Goal: Information Seeking & Learning: Learn about a topic

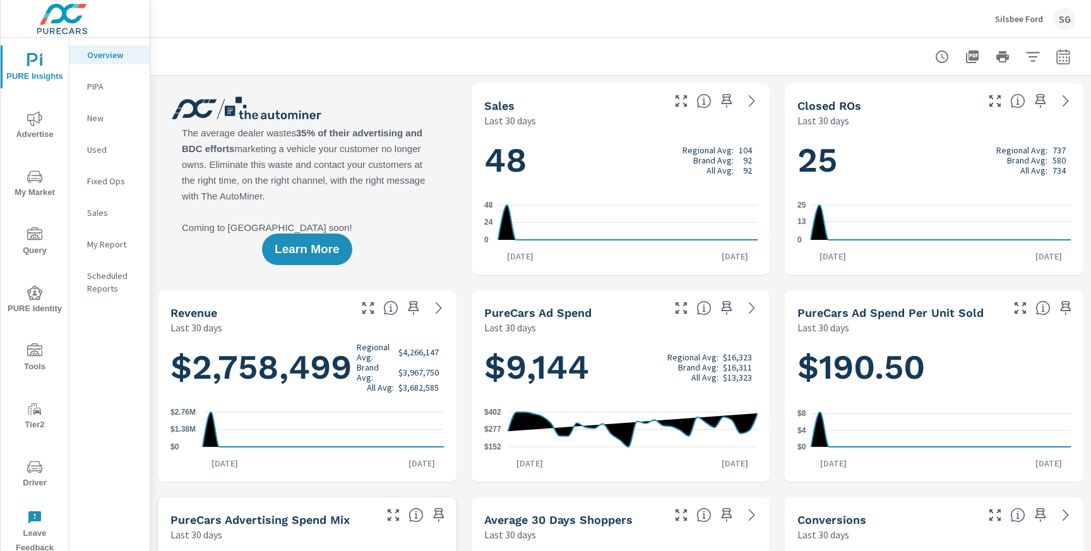
click at [1058, 69] on div at bounding box center [620, 56] width 911 height 37
click at [1068, 61] on icon "button" at bounding box center [1063, 56] width 15 height 15
select select "Last 30 days"
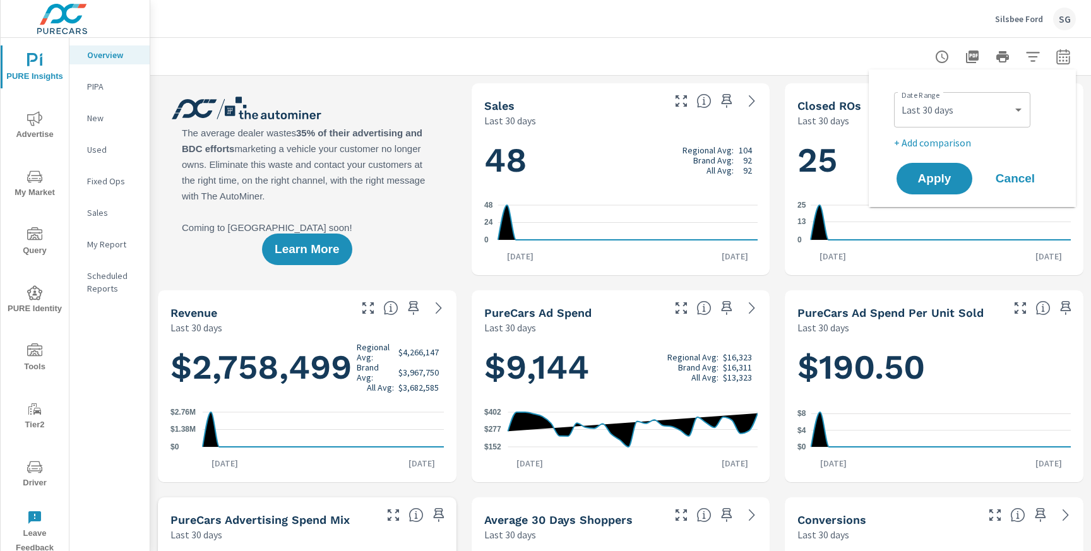
click at [942, 143] on p "+ Add comparison" at bounding box center [975, 142] width 162 height 15
select select "Previous period"
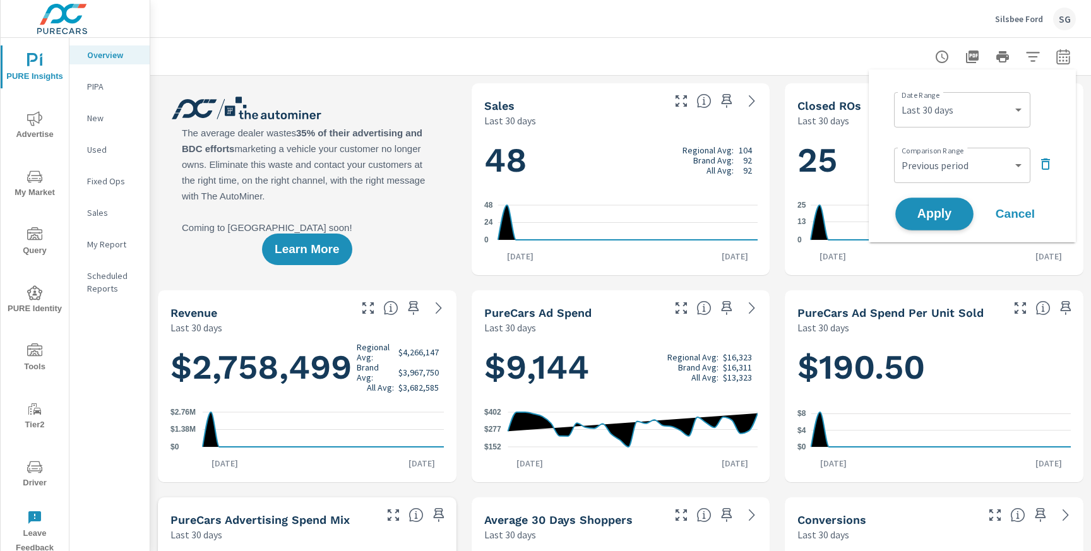
click at [921, 208] on span "Apply" at bounding box center [935, 214] width 52 height 12
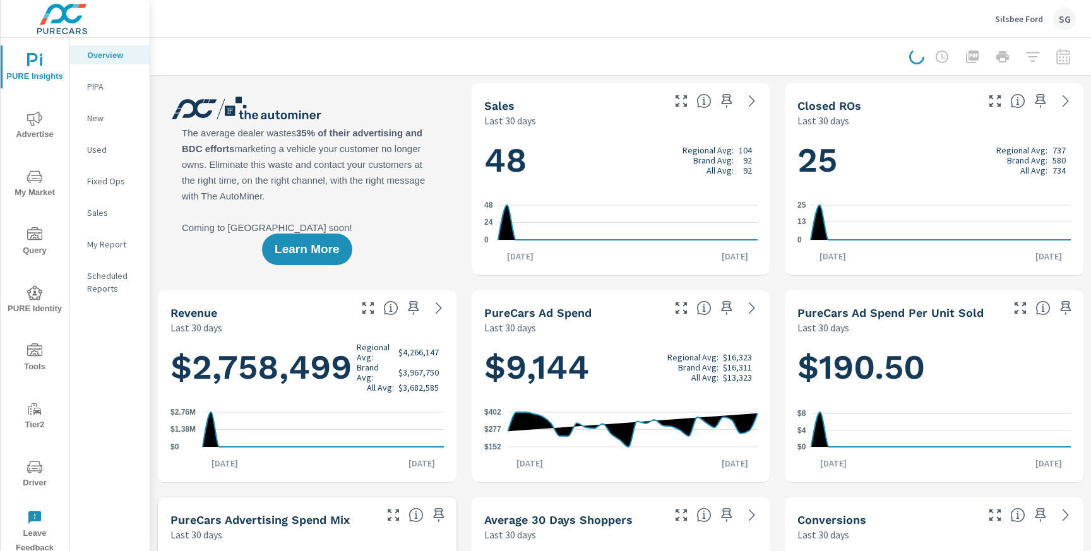
scroll to position [1, 0]
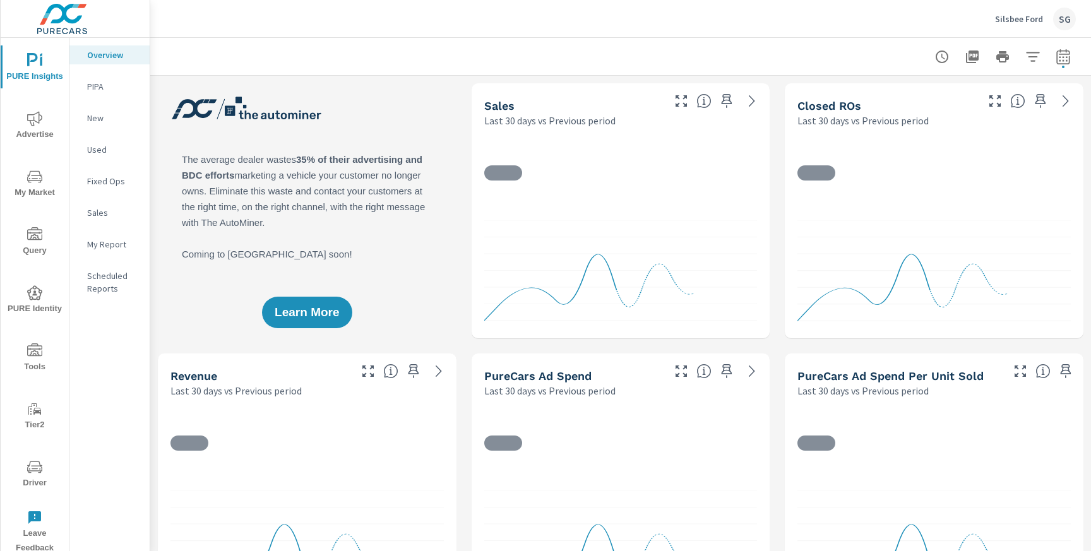
scroll to position [1, 0]
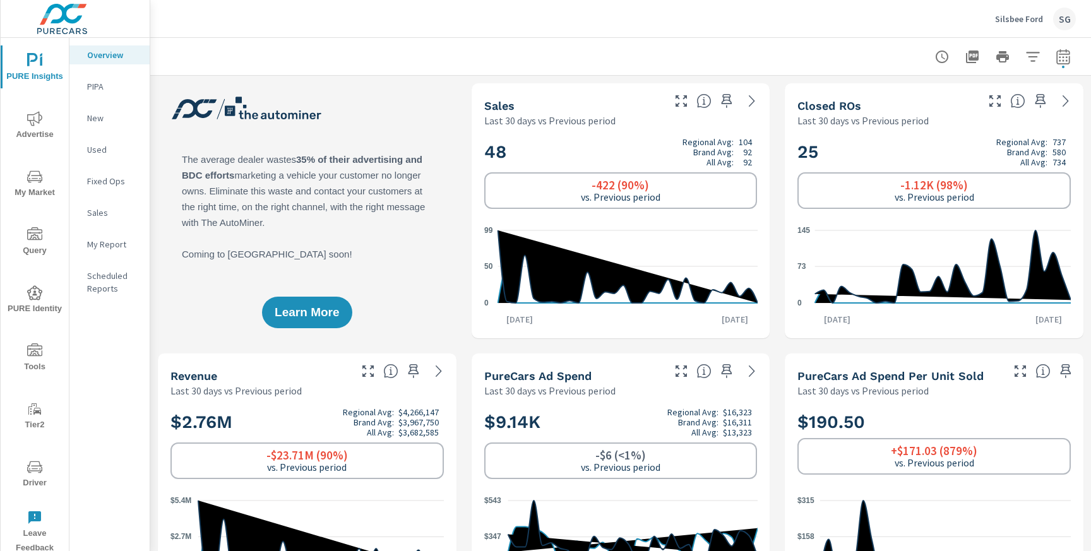
click at [42, 122] on span "Advertise" at bounding box center [34, 126] width 61 height 31
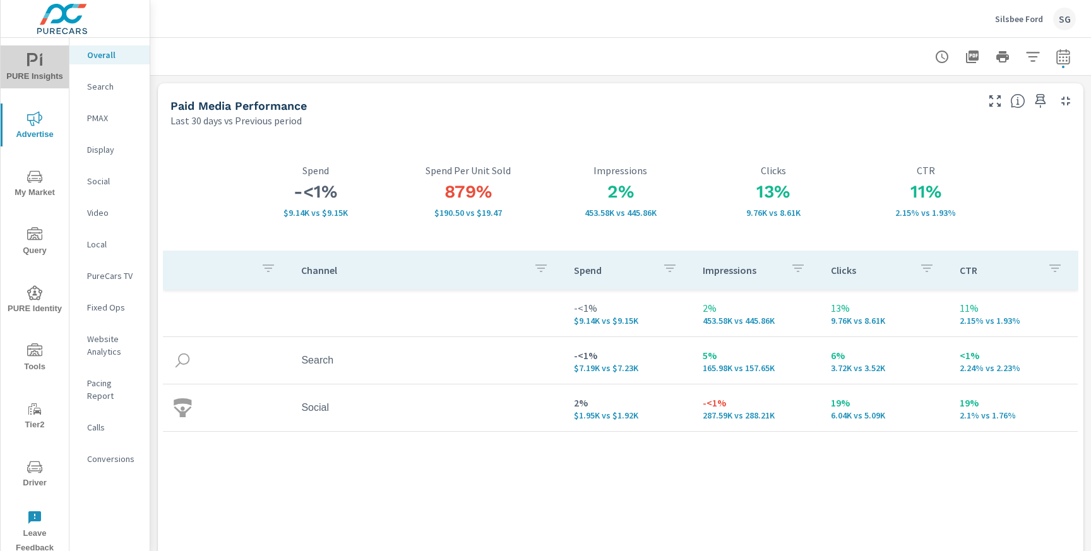
click at [17, 56] on span "PURE Insights" at bounding box center [34, 68] width 61 height 31
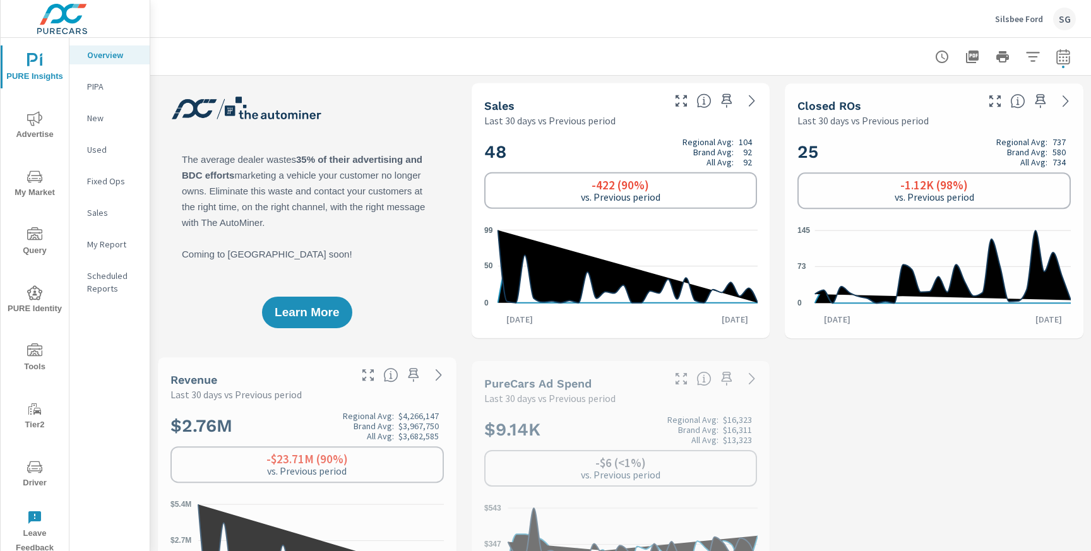
scroll to position [1, 0]
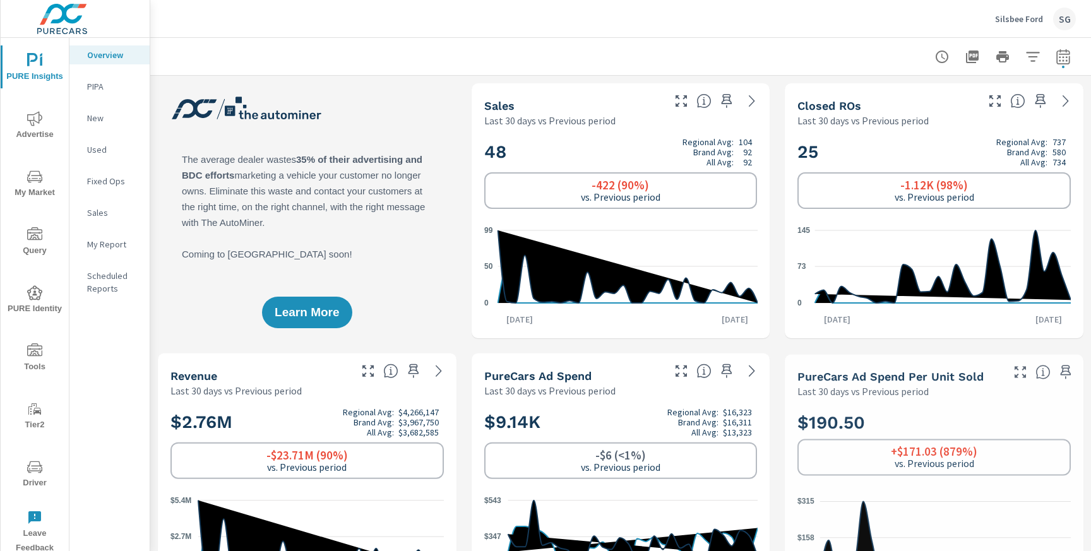
click at [111, 243] on p "My Report" at bounding box center [113, 244] width 52 height 13
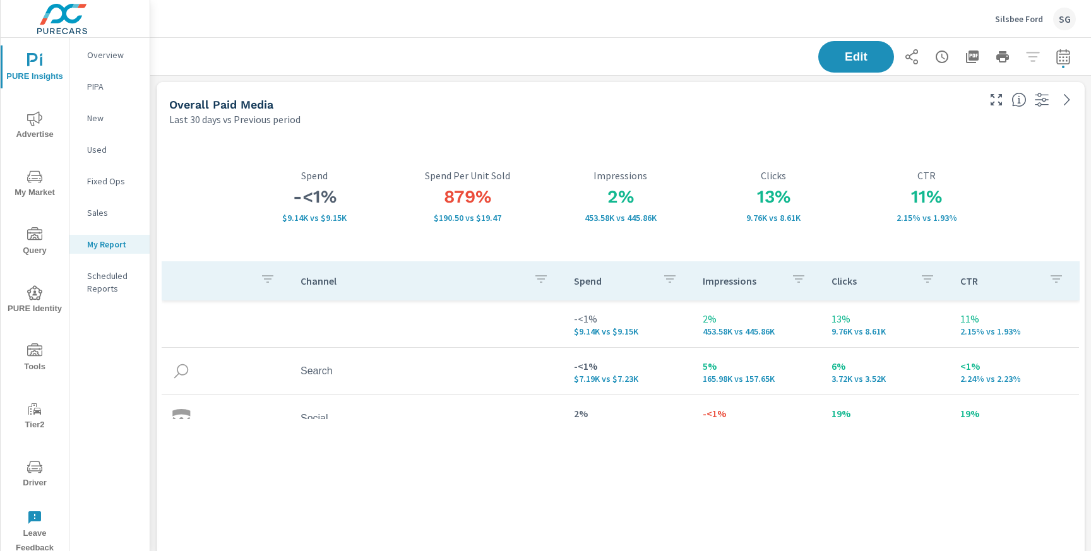
scroll to position [3784, 942]
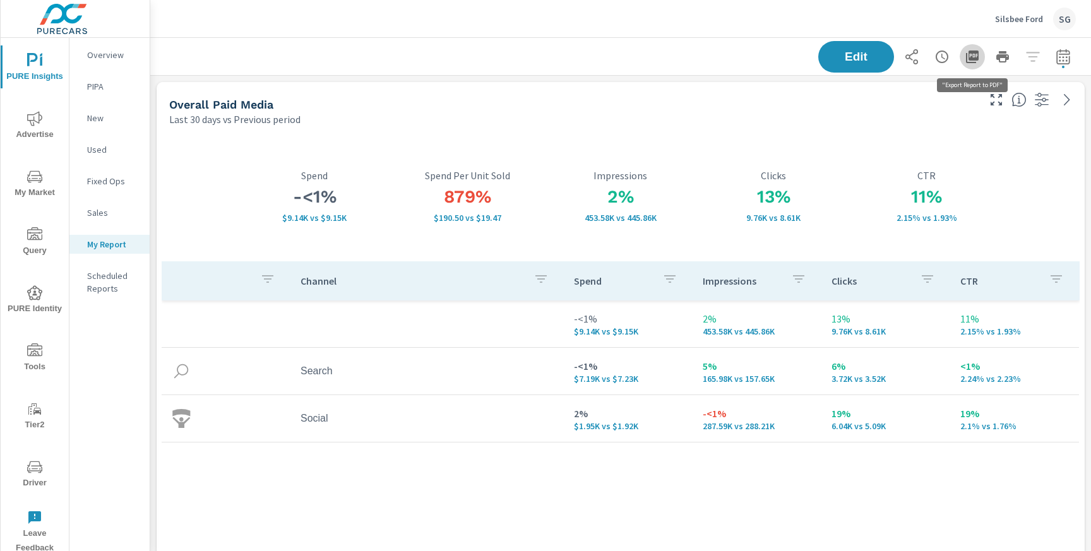
click at [972, 51] on icon "button" at bounding box center [972, 57] width 13 height 13
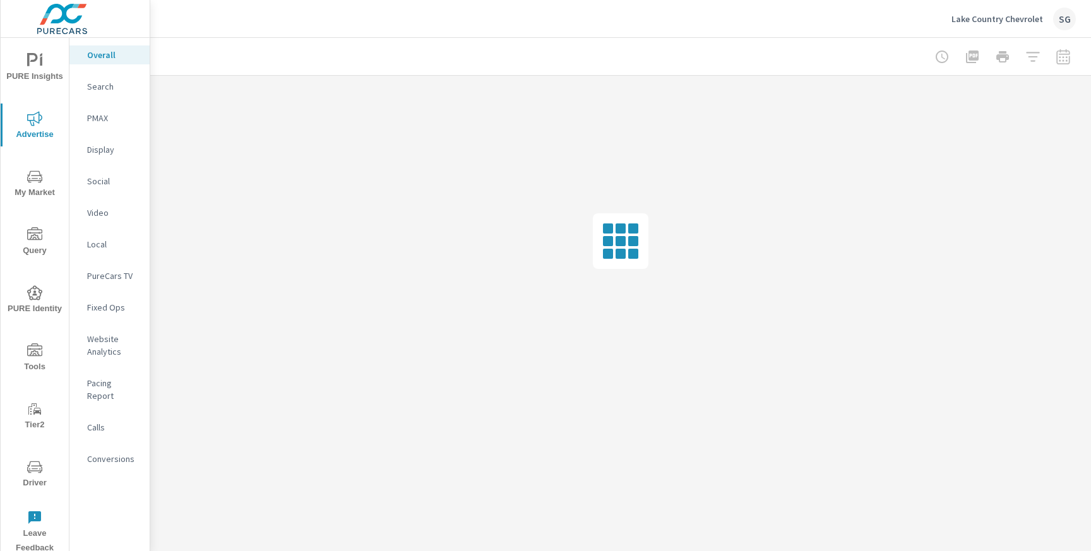
click at [1073, 55] on div at bounding box center [1003, 56] width 147 height 25
click at [1060, 58] on div at bounding box center [1003, 56] width 147 height 25
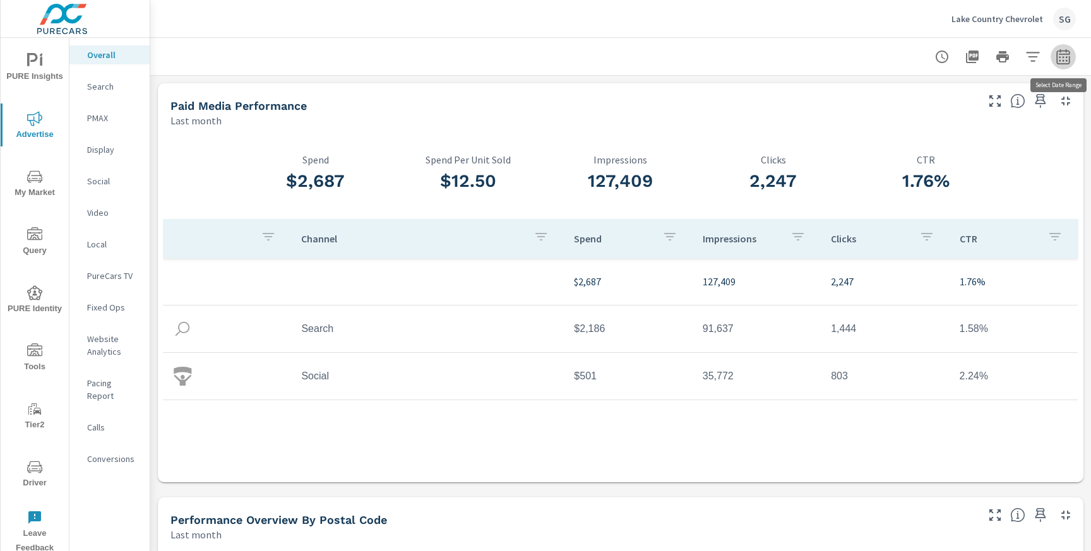
click at [1060, 58] on icon "button" at bounding box center [1063, 56] width 15 height 15
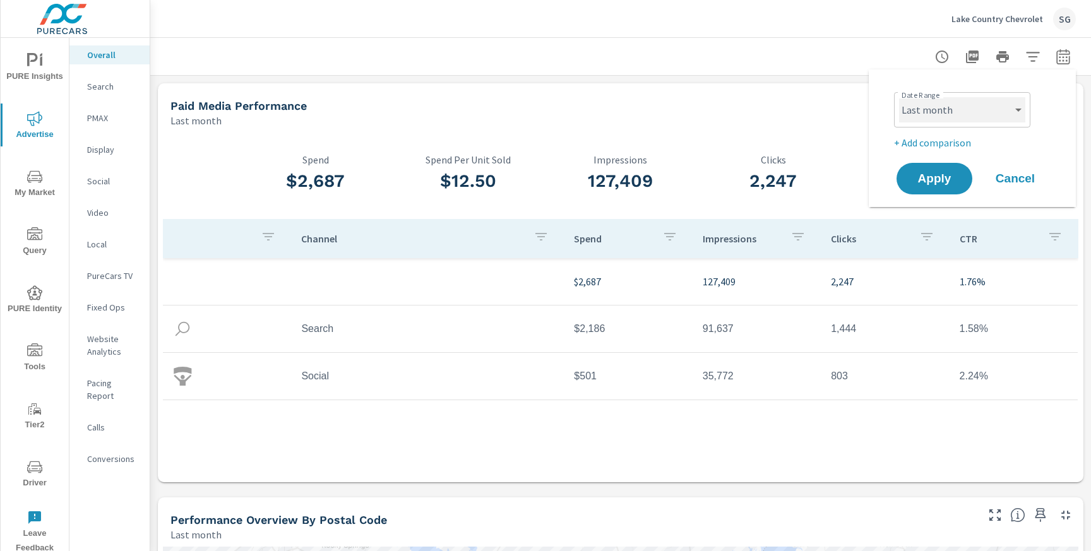
click at [970, 117] on select "Custom [DATE] Last week Last 7 days Last 14 days Last 30 days Last 45 days Last…" at bounding box center [962, 109] width 126 height 25
click at [899, 97] on select "Custom [DATE] Last week Last 7 days Last 14 days Last 30 days Last 45 days Last…" at bounding box center [962, 109] width 126 height 25
select select "Last 30 days"
click at [917, 147] on p "+ Add comparison" at bounding box center [975, 142] width 162 height 15
select select "Previous period"
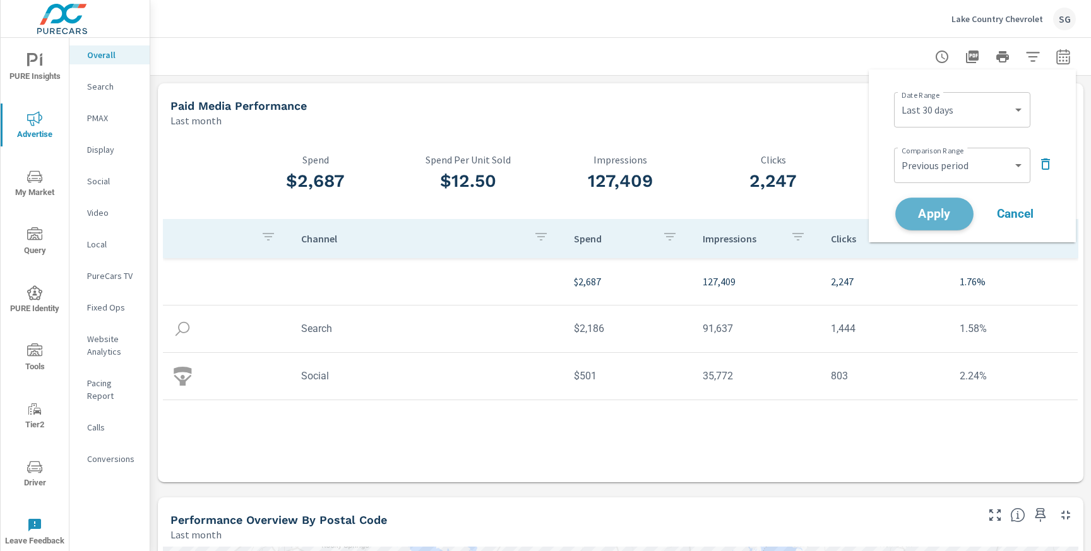
click at [915, 213] on span "Apply" at bounding box center [935, 214] width 52 height 12
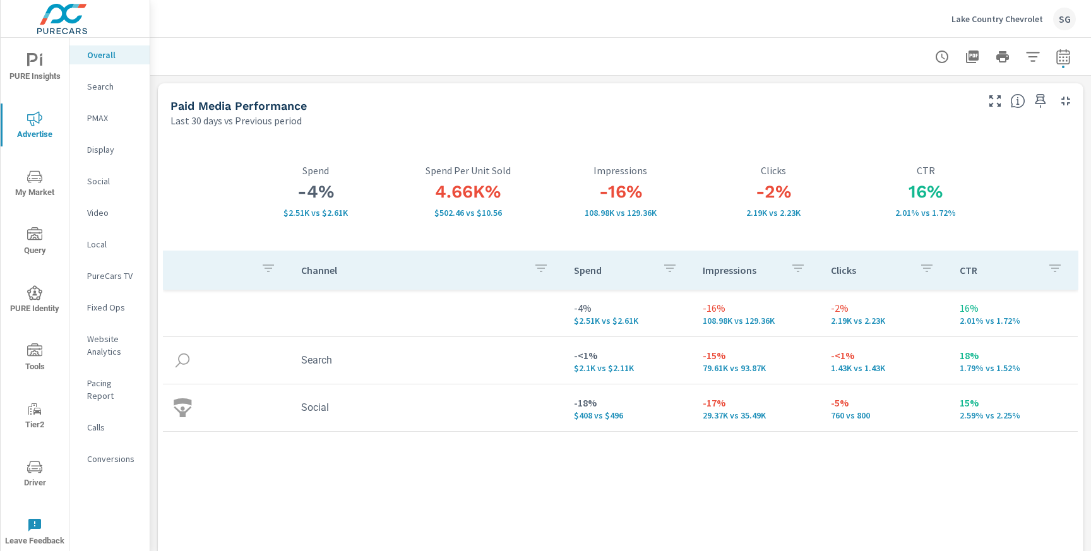
click at [109, 91] on p "Search" at bounding box center [113, 86] width 52 height 13
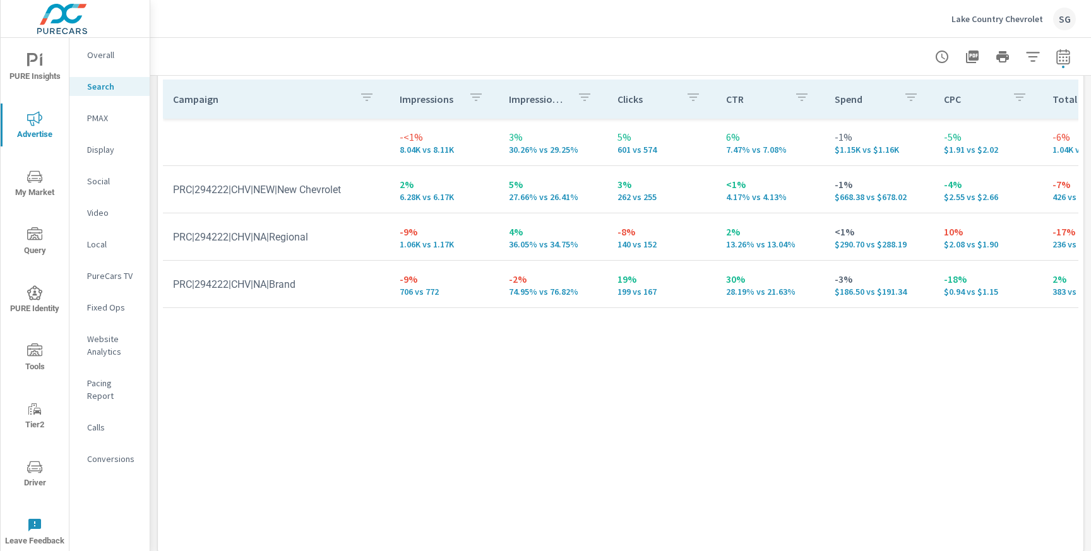
scroll to position [1281, 0]
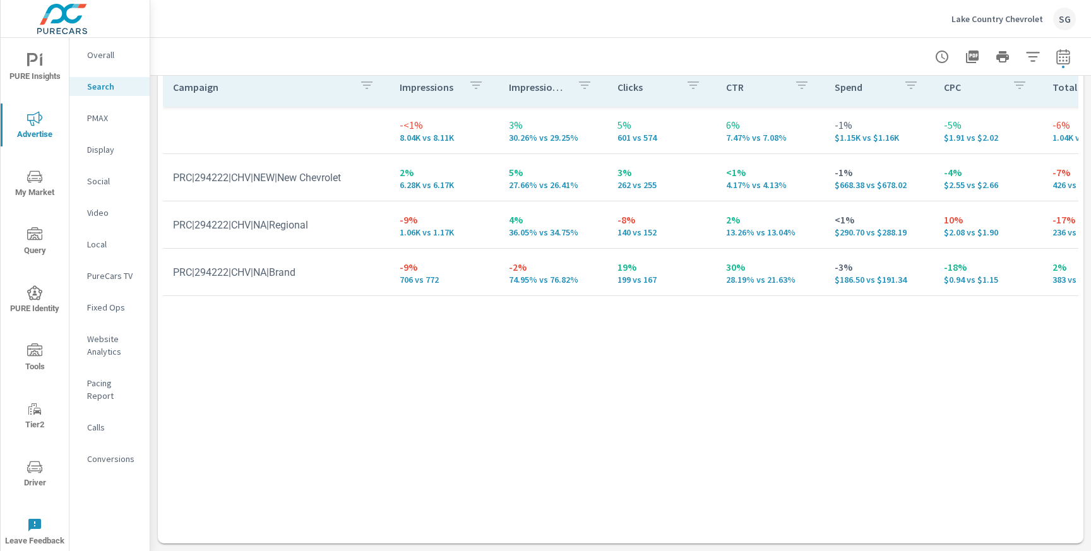
click at [38, 66] on icon "nav menu" at bounding box center [34, 60] width 15 height 15
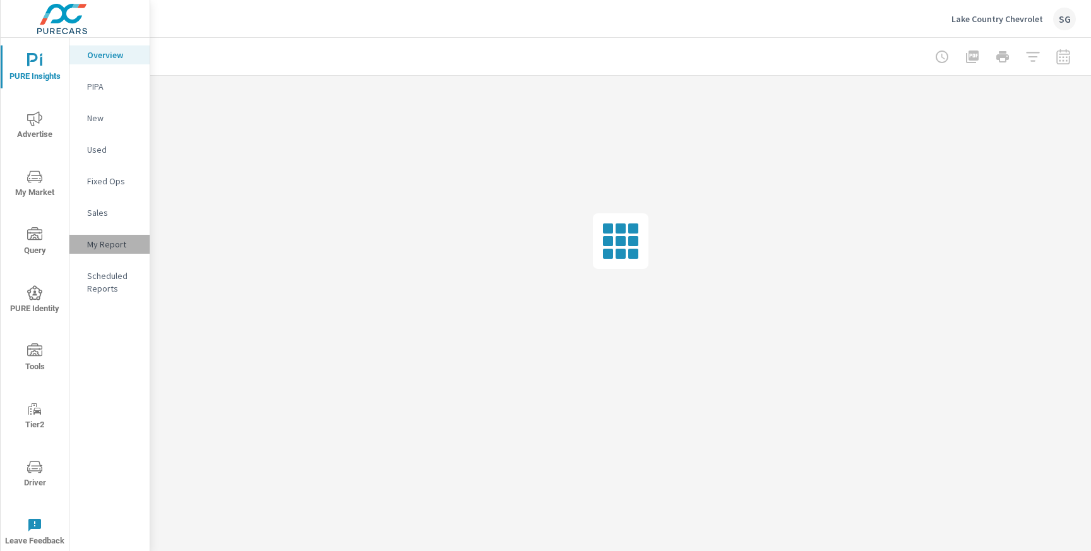
click at [98, 248] on p "My Report" at bounding box center [113, 244] width 52 height 13
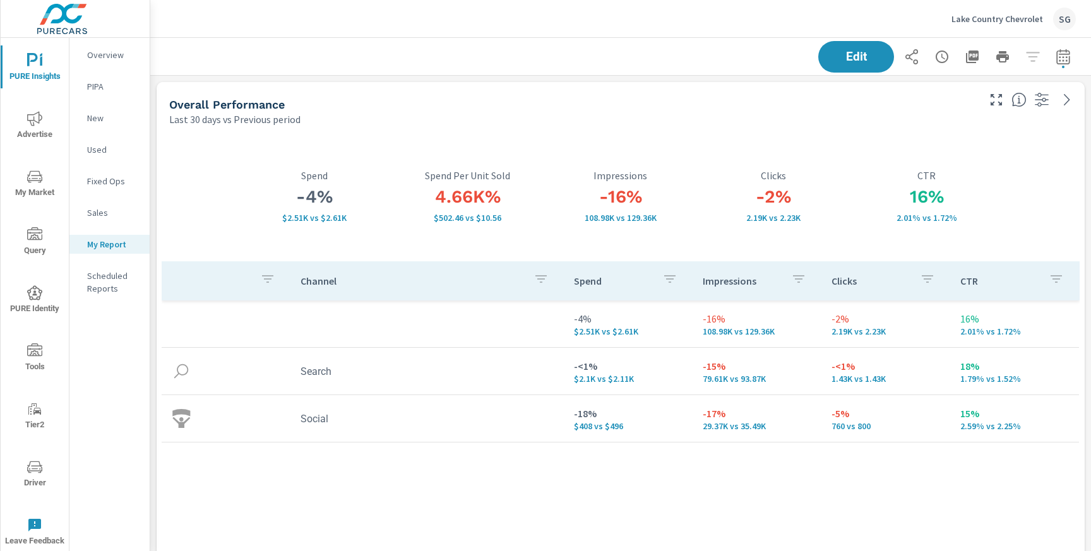
click at [43, 136] on span "Advertise" at bounding box center [34, 126] width 61 height 31
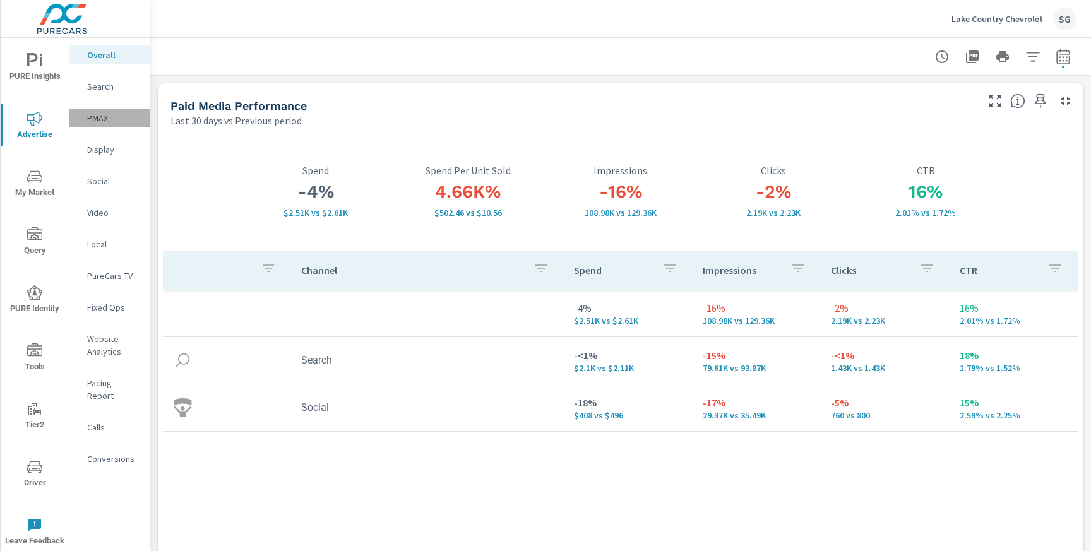
click at [105, 118] on p "PMAX" at bounding box center [113, 118] width 52 height 13
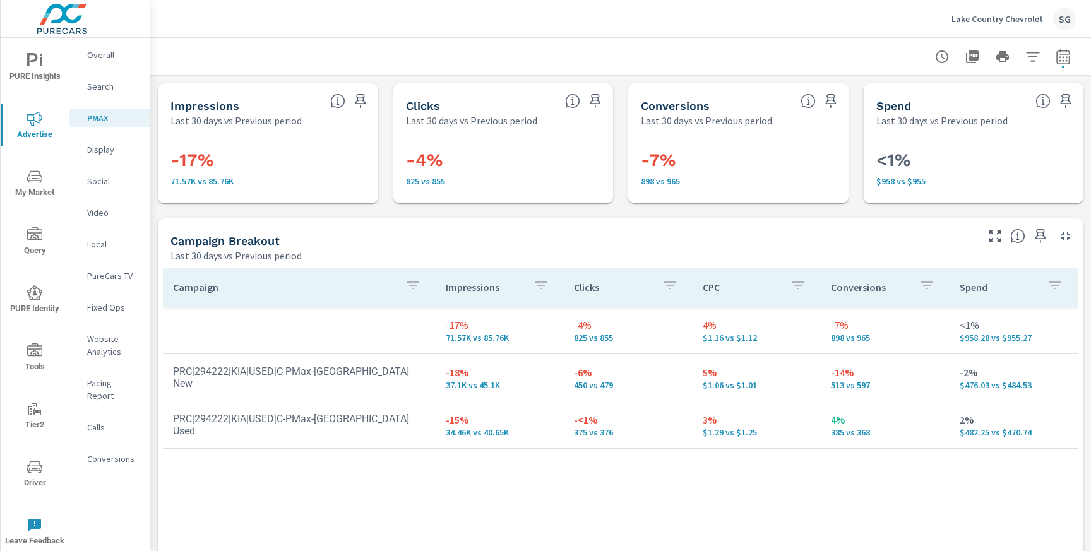
click at [37, 476] on span "Driver" at bounding box center [34, 475] width 61 height 31
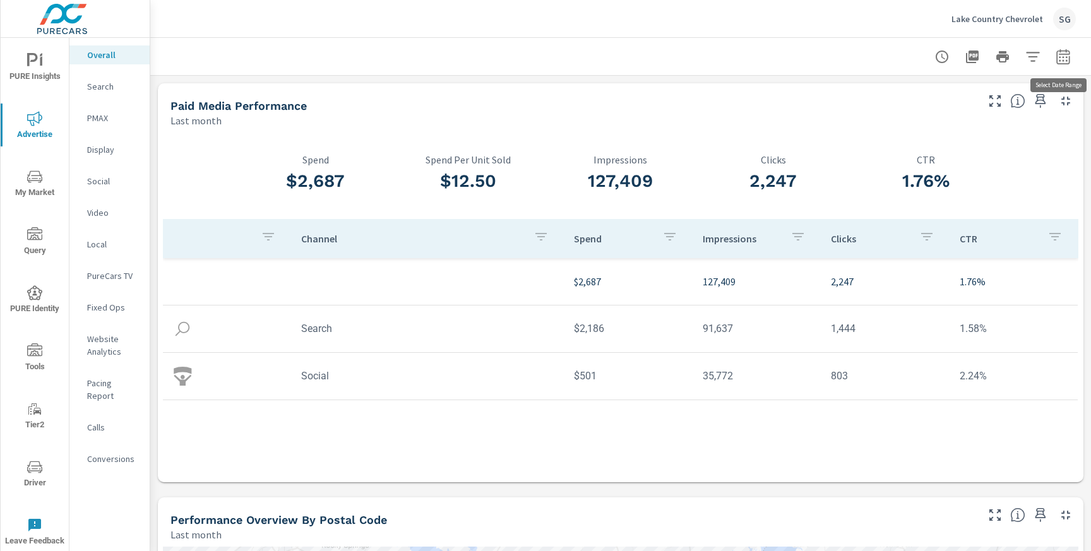
click at [1068, 65] on button "button" at bounding box center [1063, 56] width 25 height 25
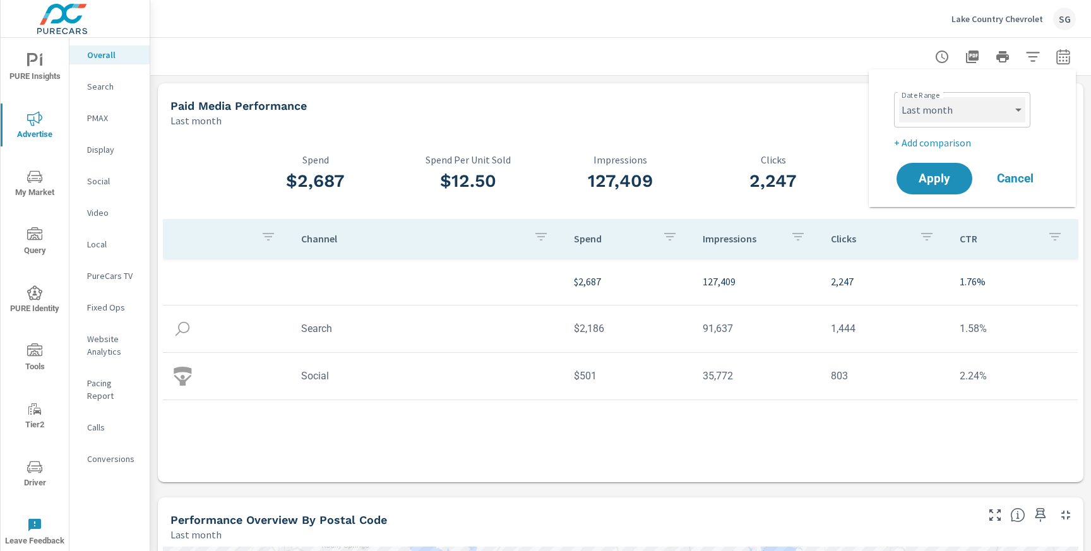
click at [958, 111] on select "Custom [DATE] Last week Last 7 days Last 14 days Last 30 days Last 45 days Last…" at bounding box center [962, 109] width 126 height 25
click at [899, 97] on select "Custom [DATE] Last week Last 7 days Last 14 days Last 30 days Last 45 days Last…" at bounding box center [962, 109] width 126 height 25
select select "Last 30 days"
click at [920, 147] on p "+ Add comparison" at bounding box center [975, 142] width 162 height 15
select select "Previous period"
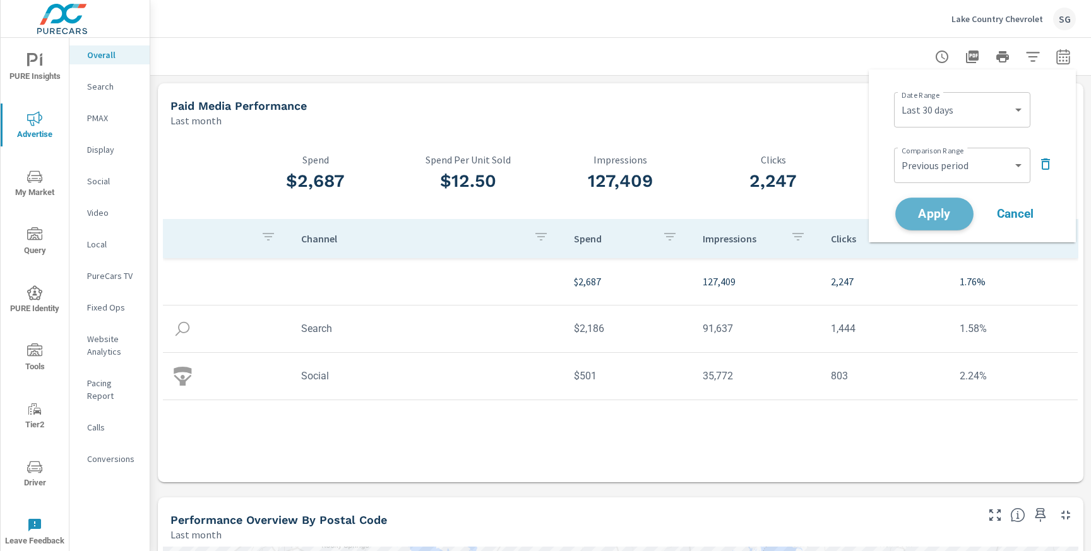
click at [923, 209] on span "Apply" at bounding box center [935, 214] width 52 height 12
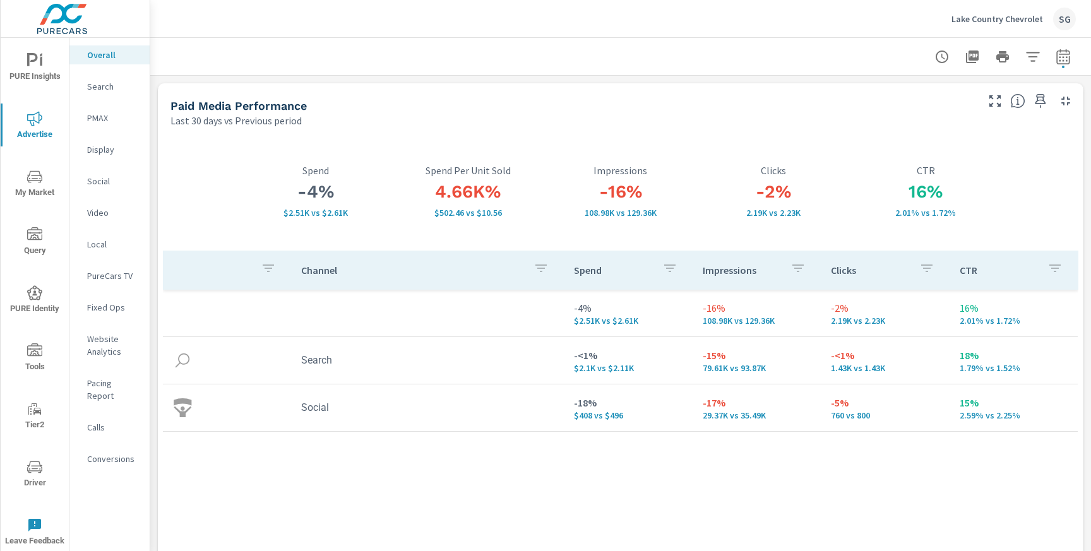
click at [49, 71] on span "PURE Insights" at bounding box center [34, 68] width 61 height 31
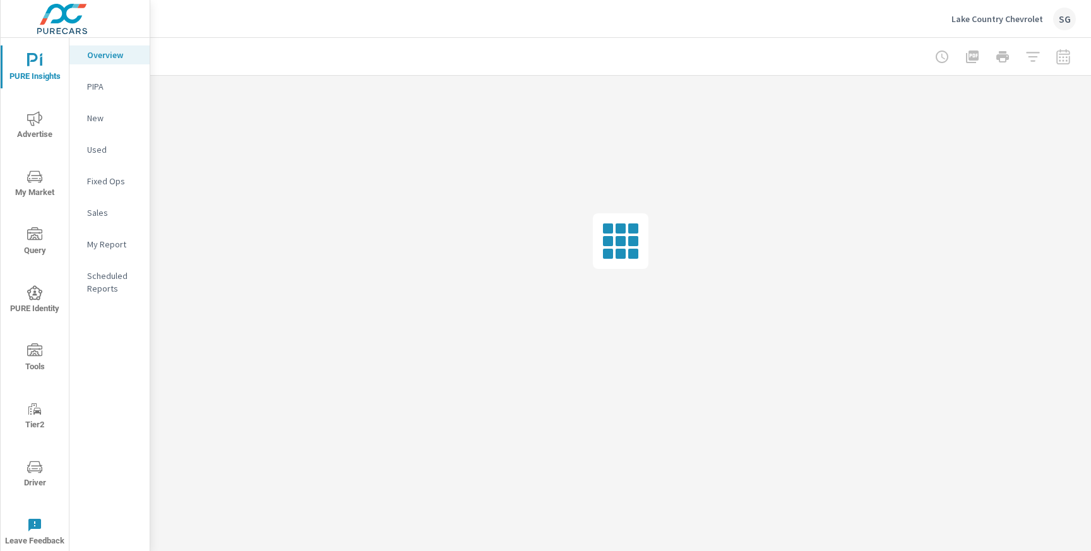
click at [113, 243] on p "My Report" at bounding box center [113, 244] width 52 height 13
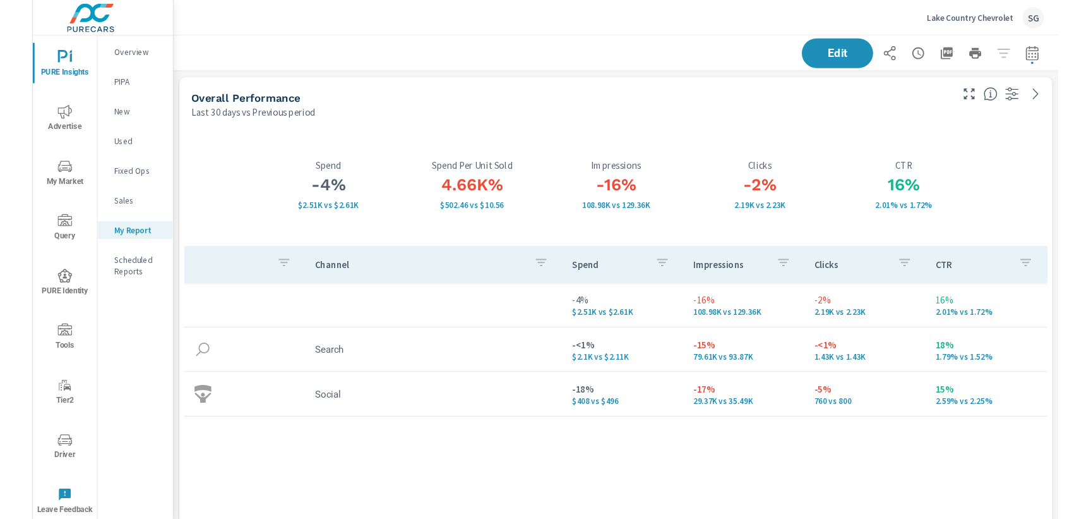
scroll to position [2622, 942]
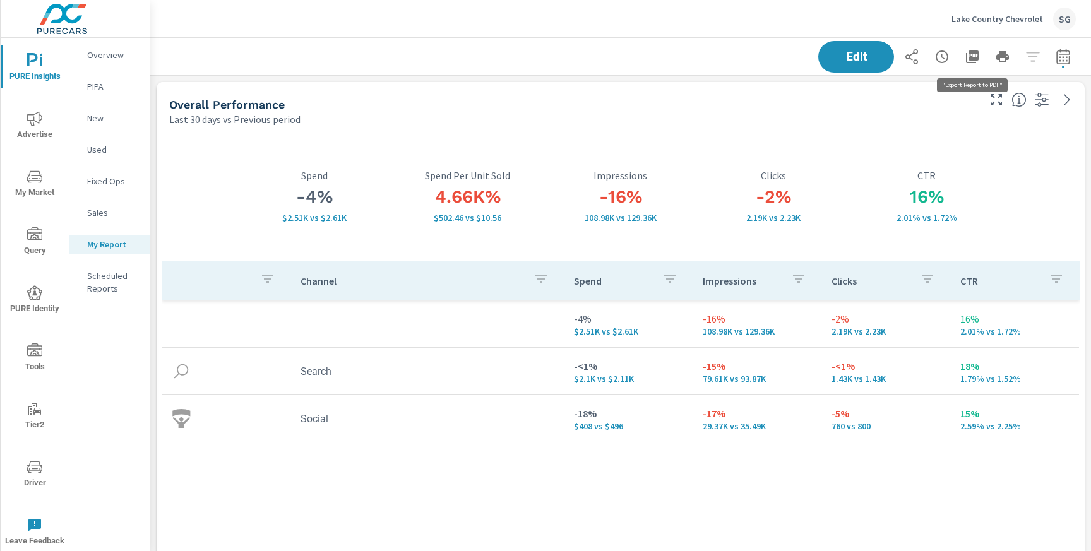
click at [971, 66] on button "button" at bounding box center [972, 56] width 25 height 25
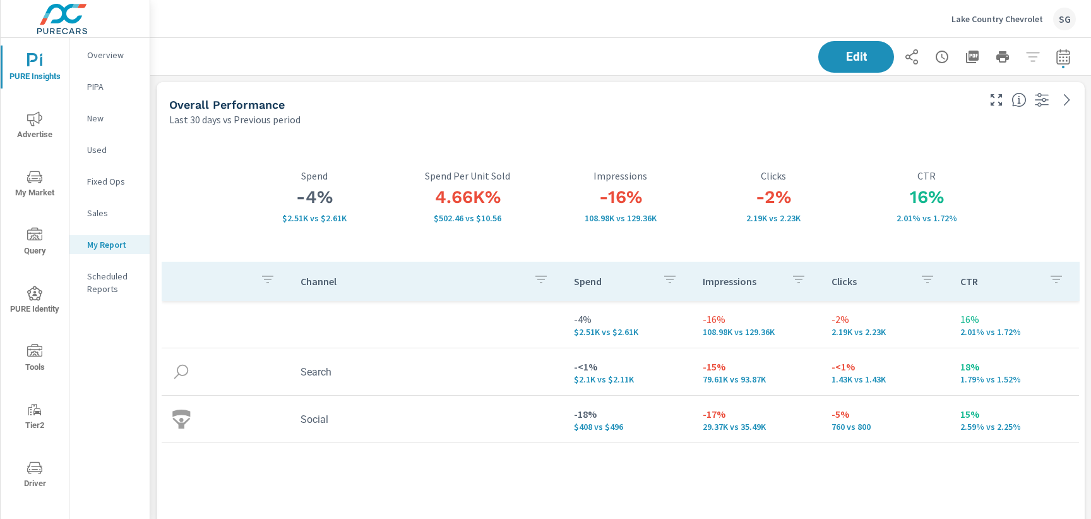
click at [27, 122] on icon "nav menu" at bounding box center [34, 118] width 15 height 15
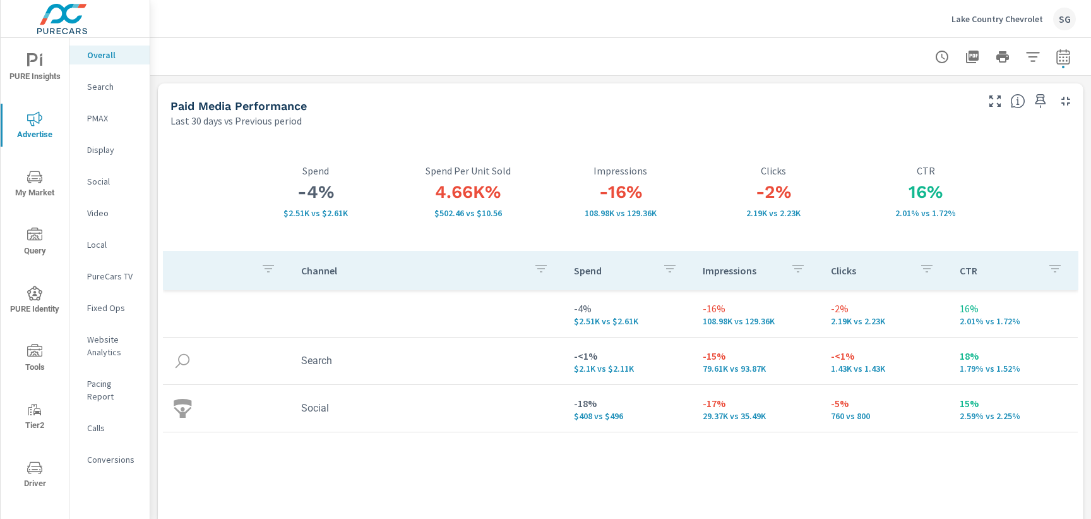
click at [93, 93] on div "Search" at bounding box center [109, 86] width 80 height 19
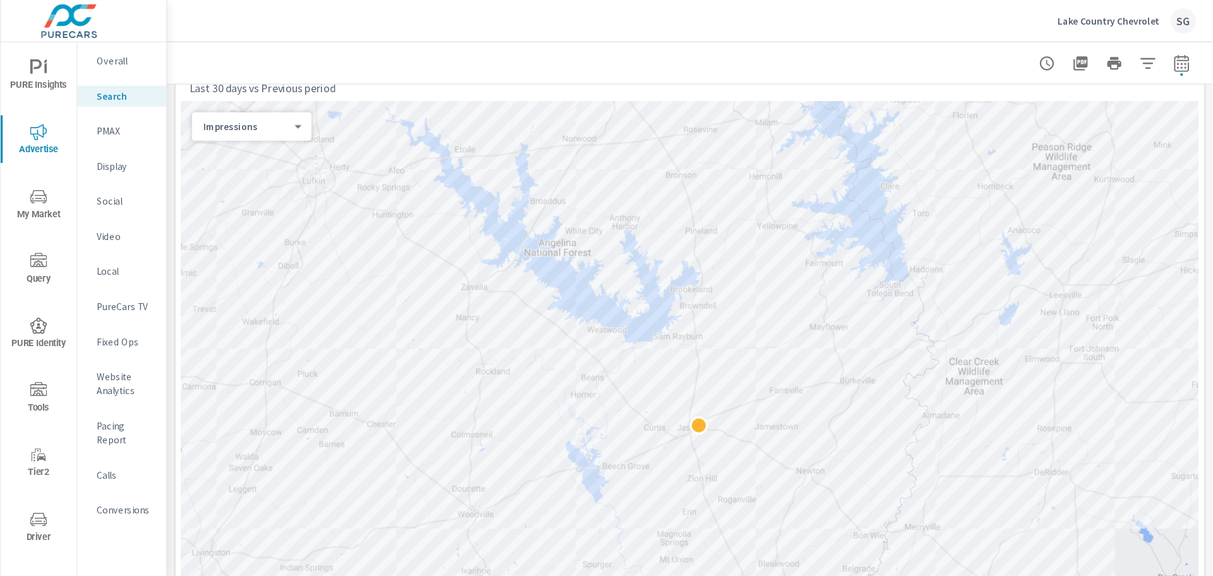
scroll to position [200, 0]
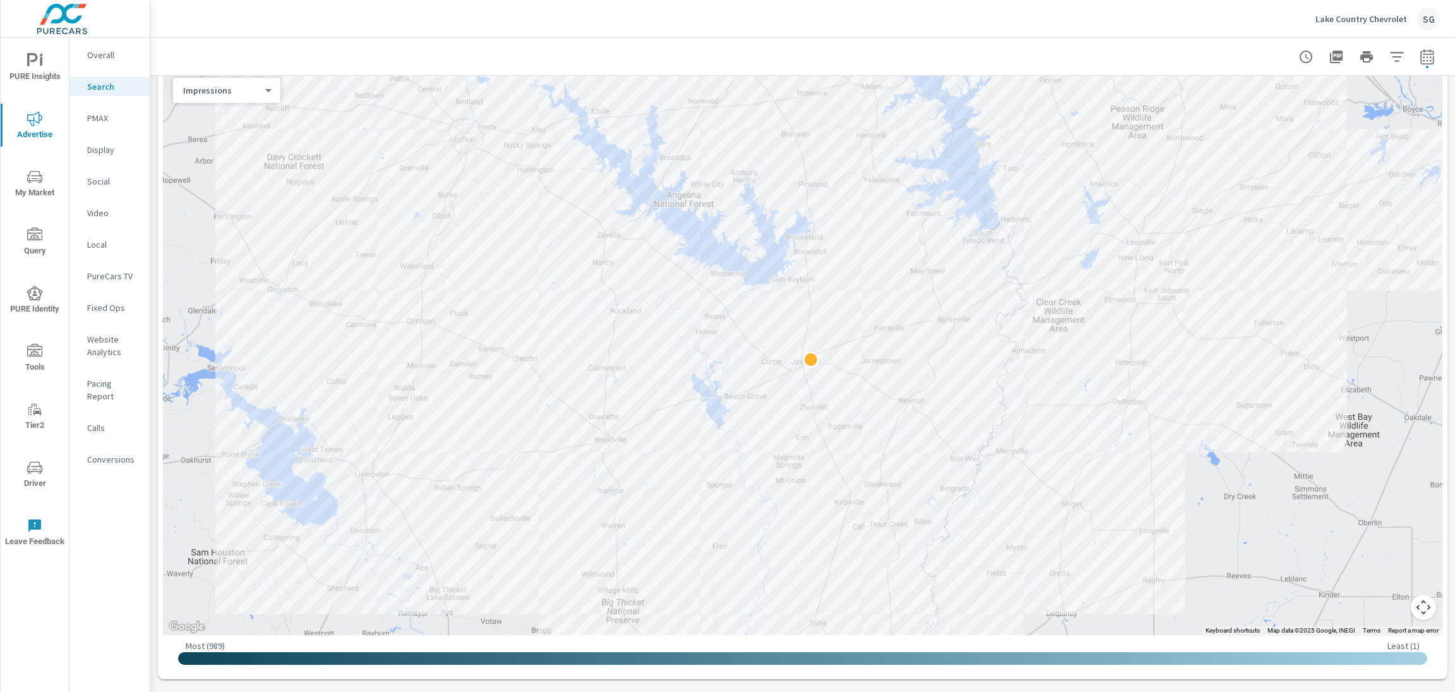
scroll to position [200, 0]
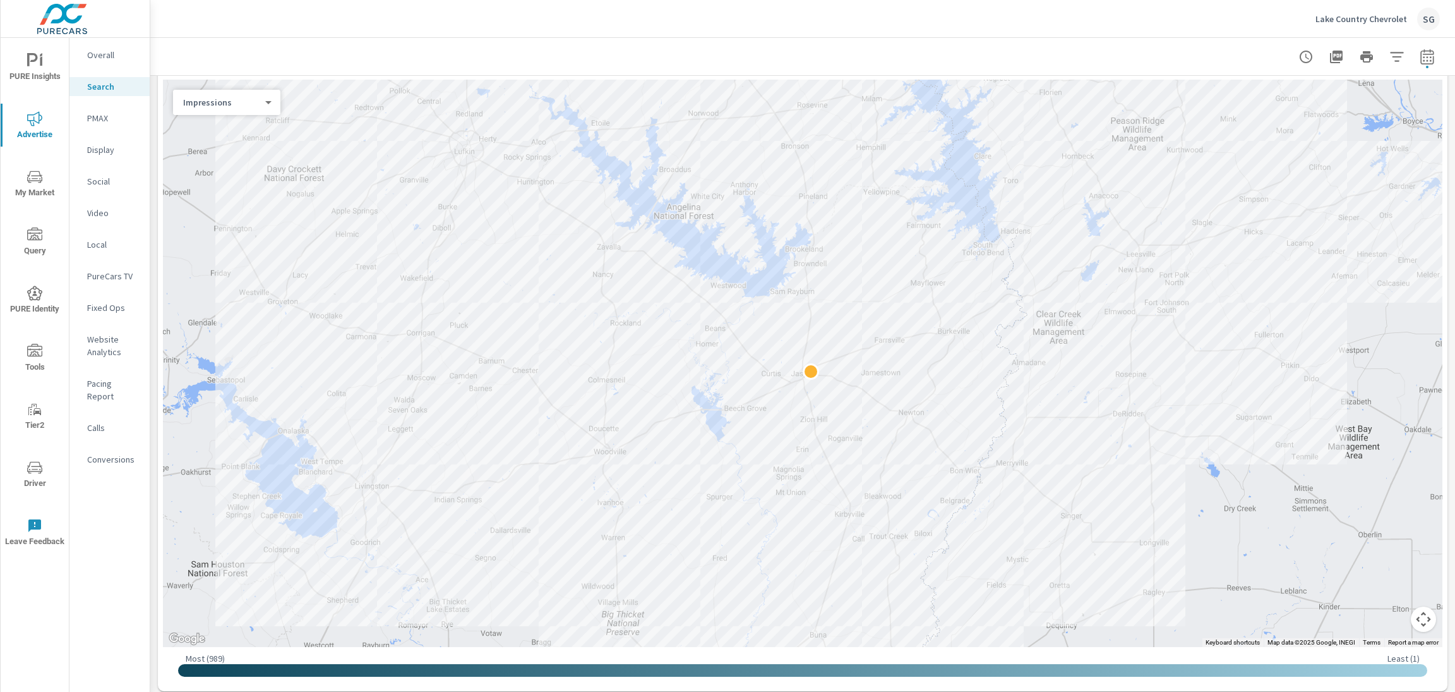
scroll to position [187, 0]
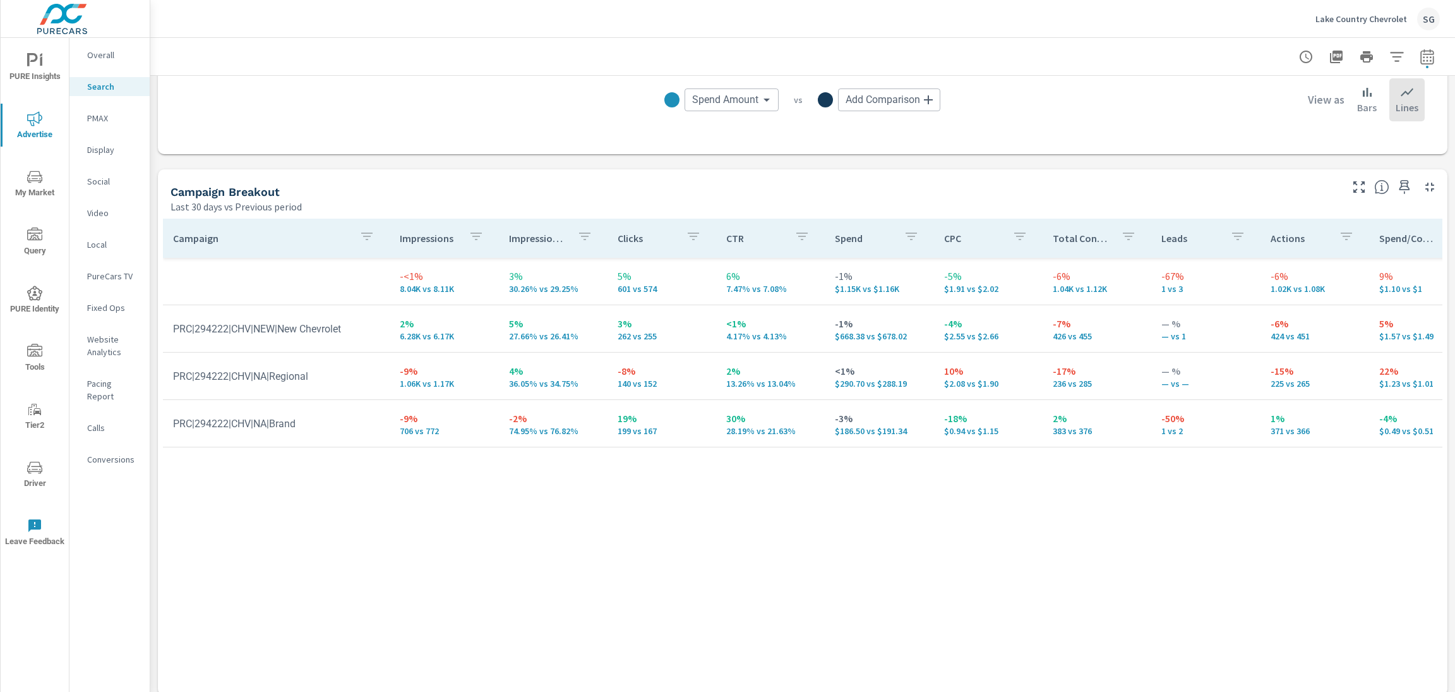
scroll to position [1141, 0]
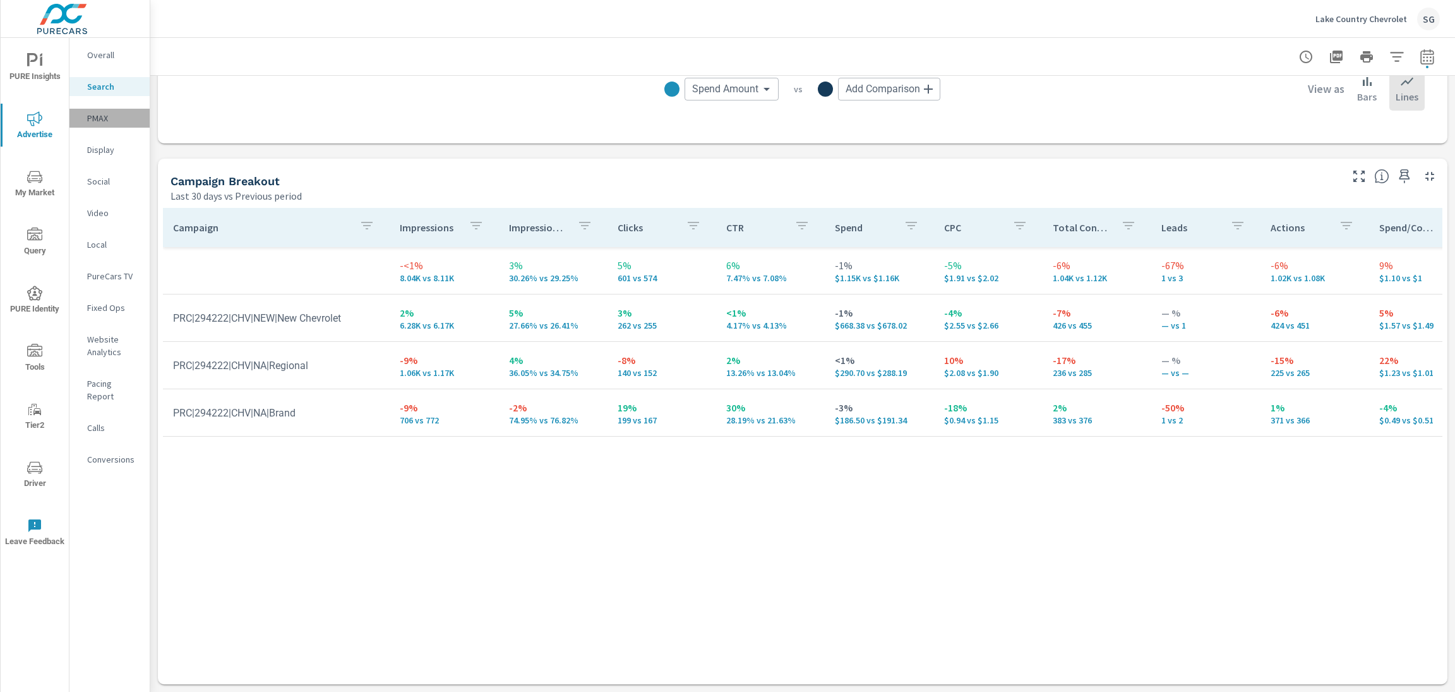
click at [104, 121] on p "PMAX" at bounding box center [113, 118] width 52 height 13
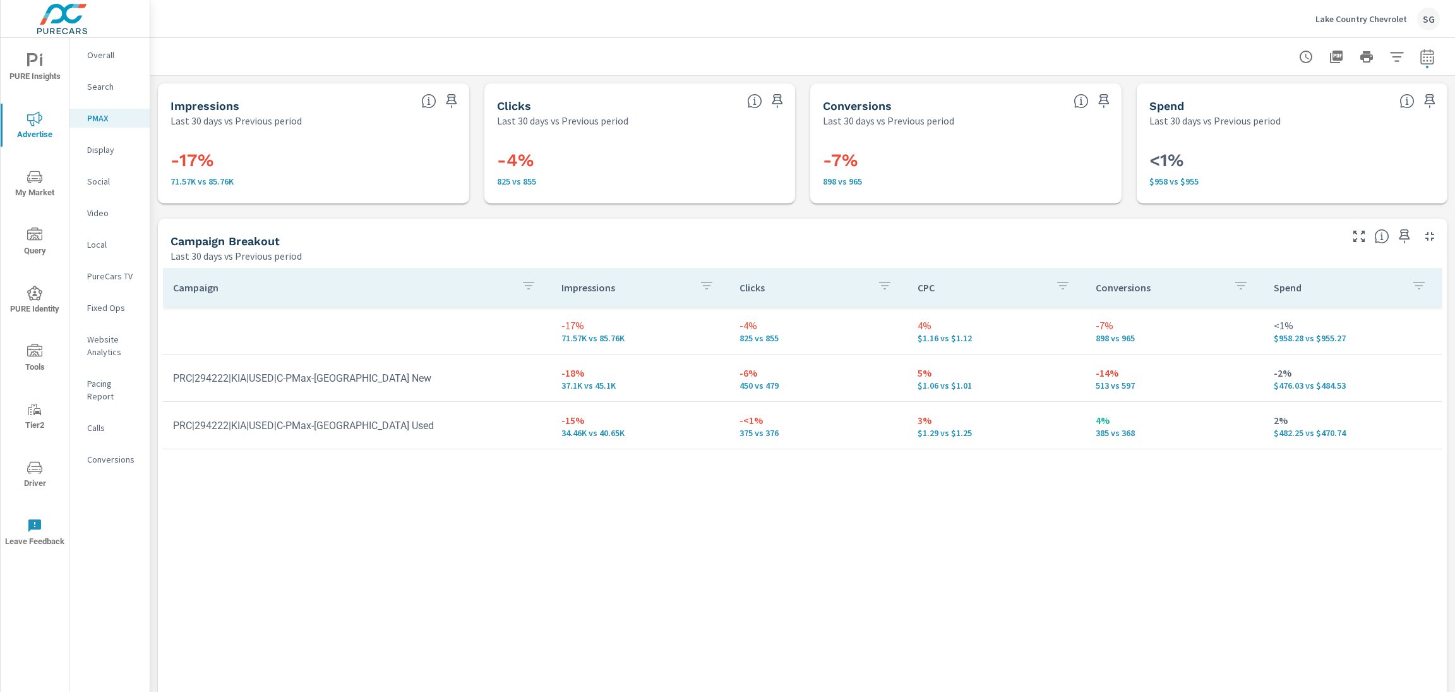
click at [107, 94] on div "Search" at bounding box center [109, 86] width 80 height 19
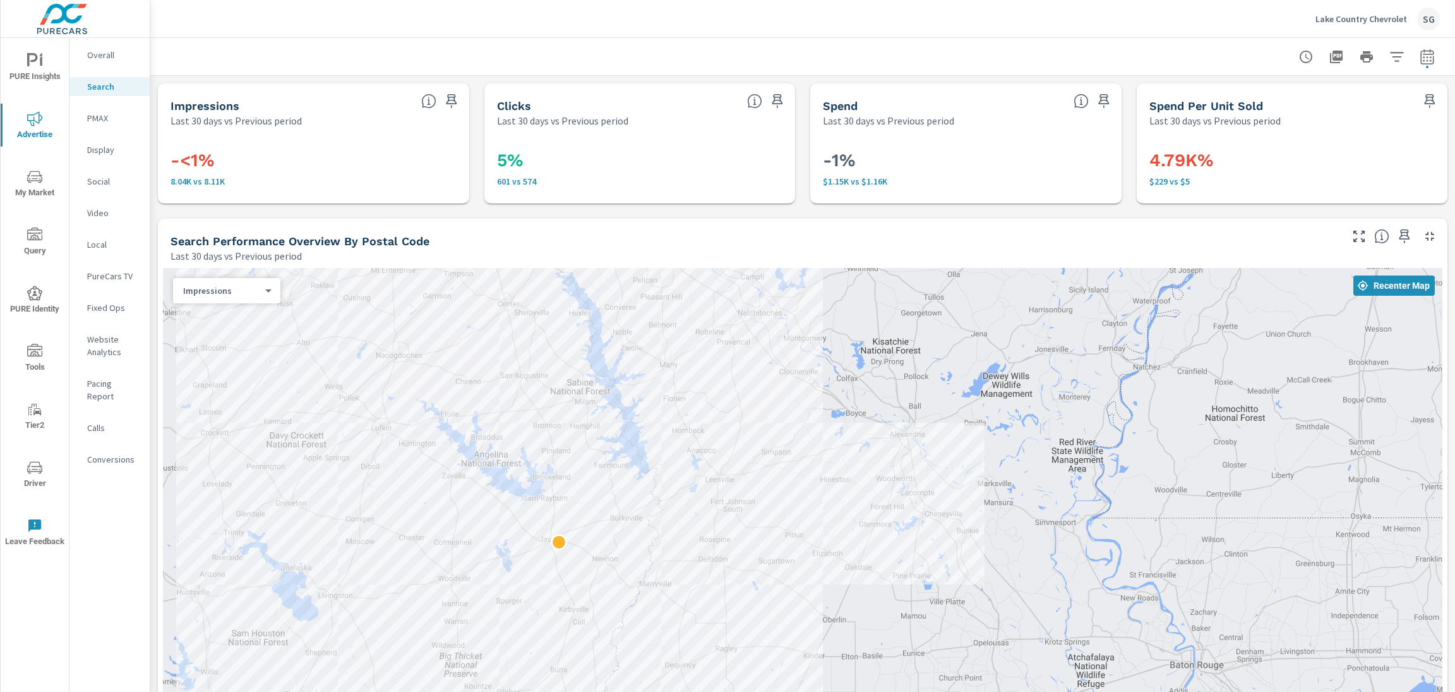
click at [350, 234] on h5 "Search Performance Overview By Postal Code" at bounding box center [300, 240] width 259 height 13
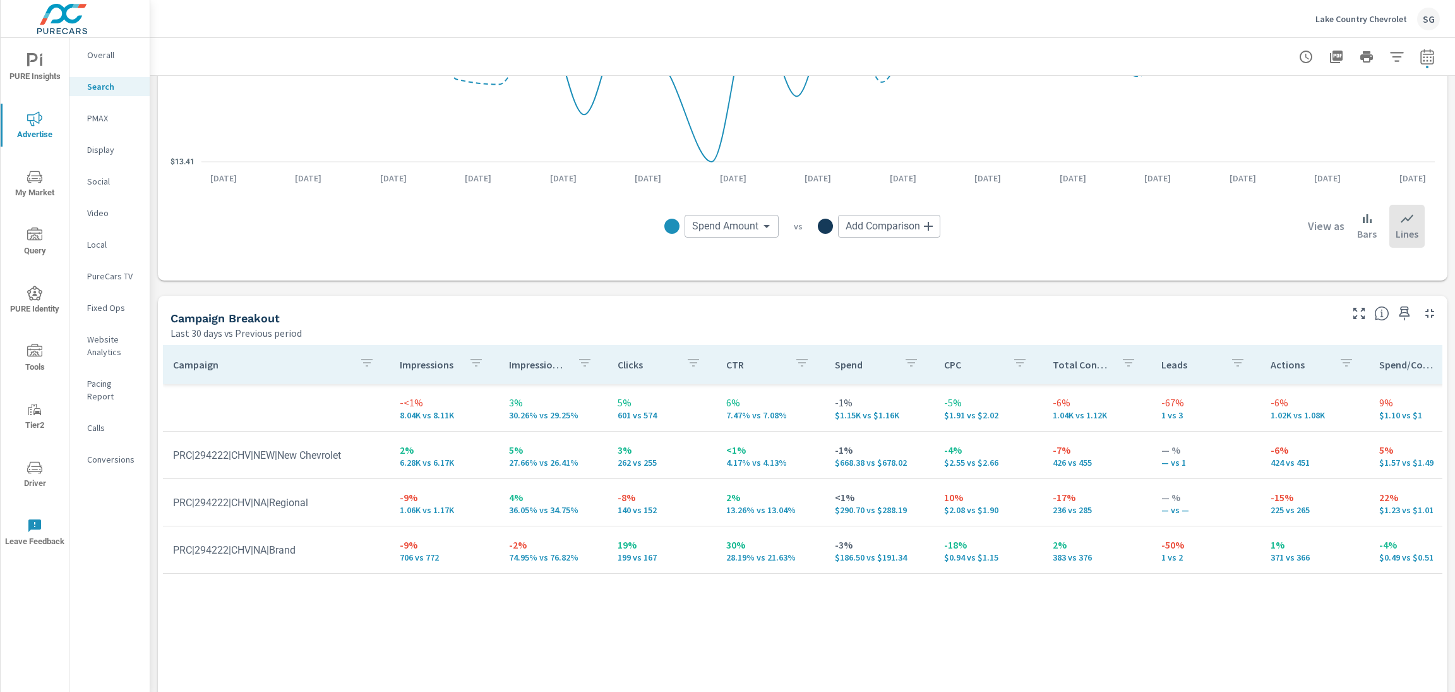
scroll to position [1027, 0]
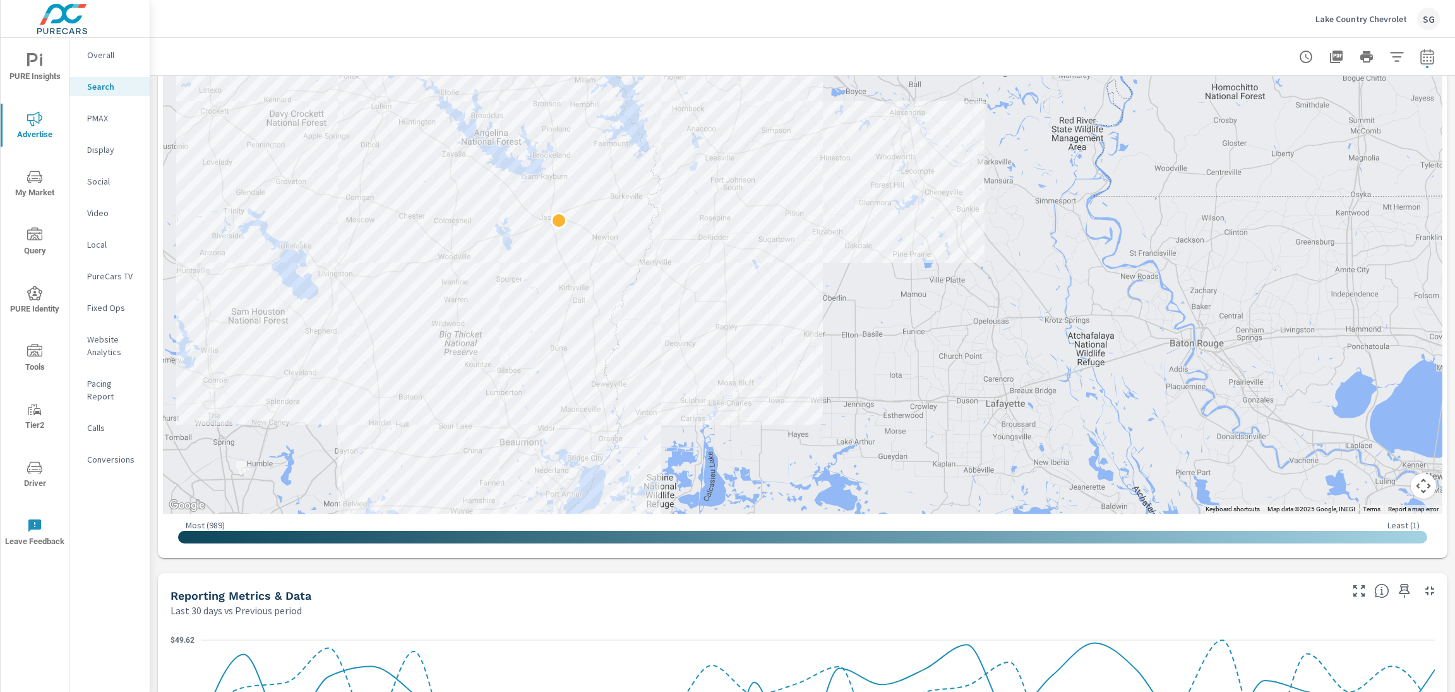
scroll to position [319, 0]
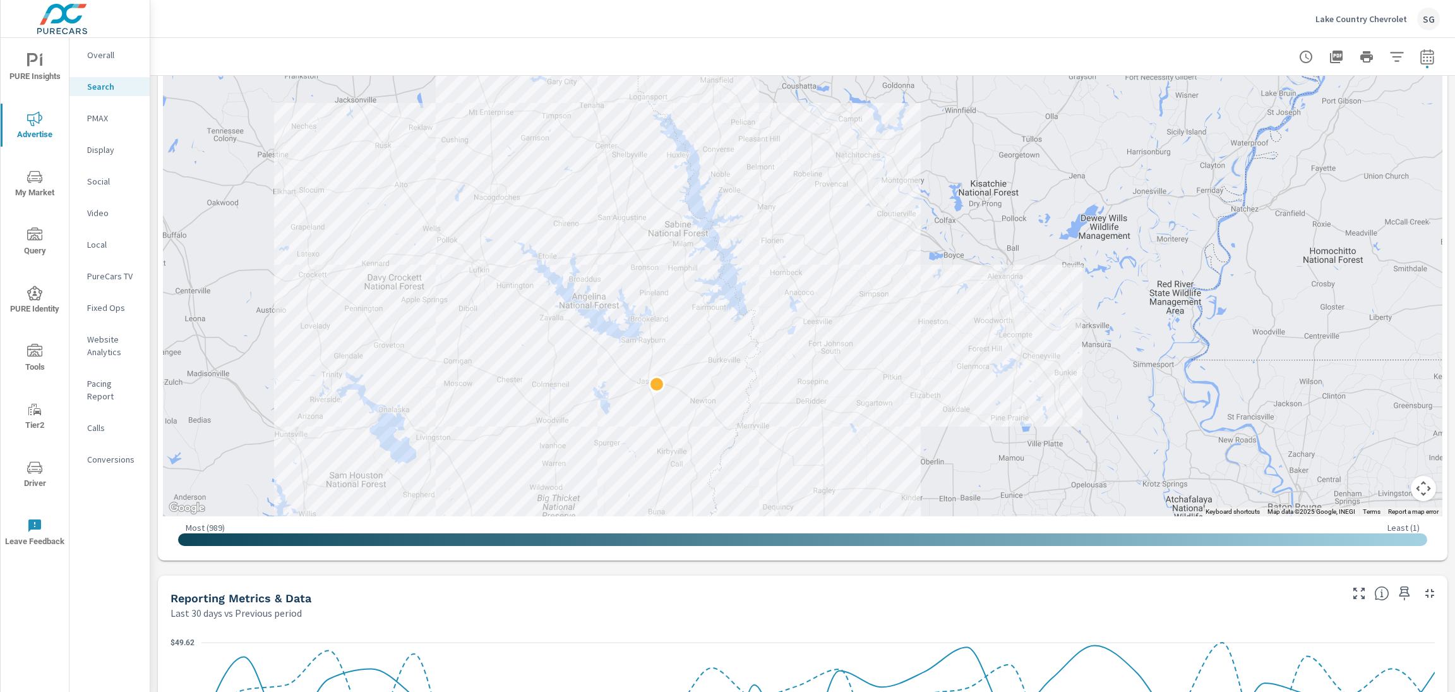
drag, startPoint x: 241, startPoint y: 284, endPoint x: 340, endPoint y: 448, distance: 192.4
click at [340, 448] on div at bounding box center [803, 232] width 1280 height 567
click at [28, 181] on icon "nav menu" at bounding box center [34, 177] width 15 height 12
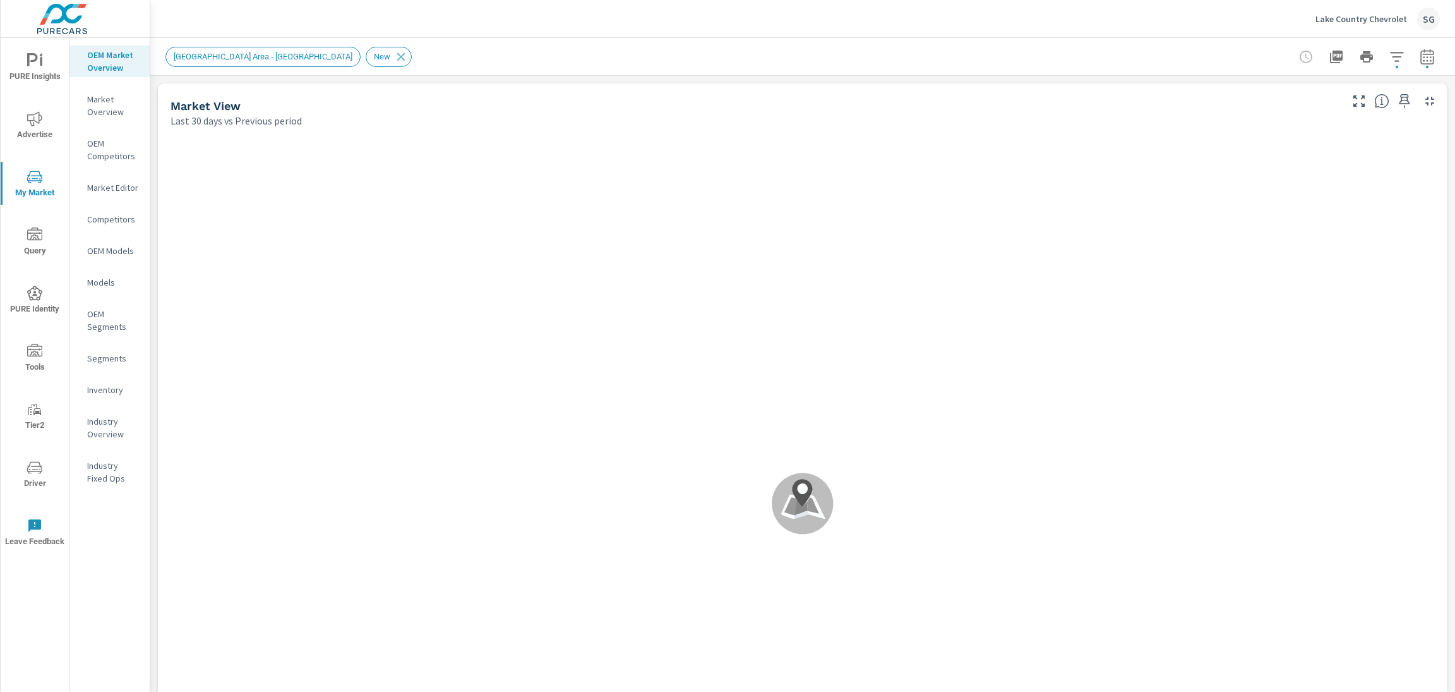
click at [172, 37] on div "Lake Country Chevrolet SG" at bounding box center [802, 18] width 1274 height 37
click at [1091, 63] on icon "button" at bounding box center [1426, 56] width 13 height 15
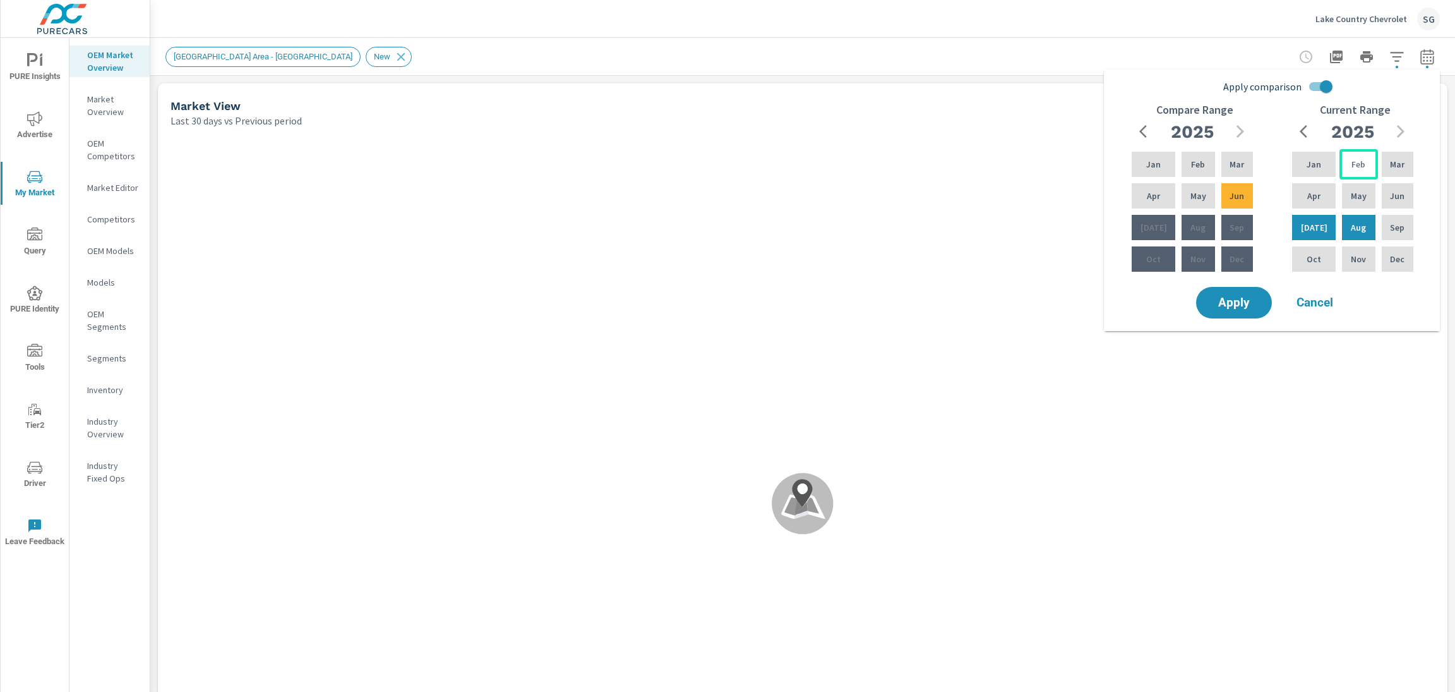
click at [1091, 155] on div "Feb" at bounding box center [1359, 164] width 38 height 30
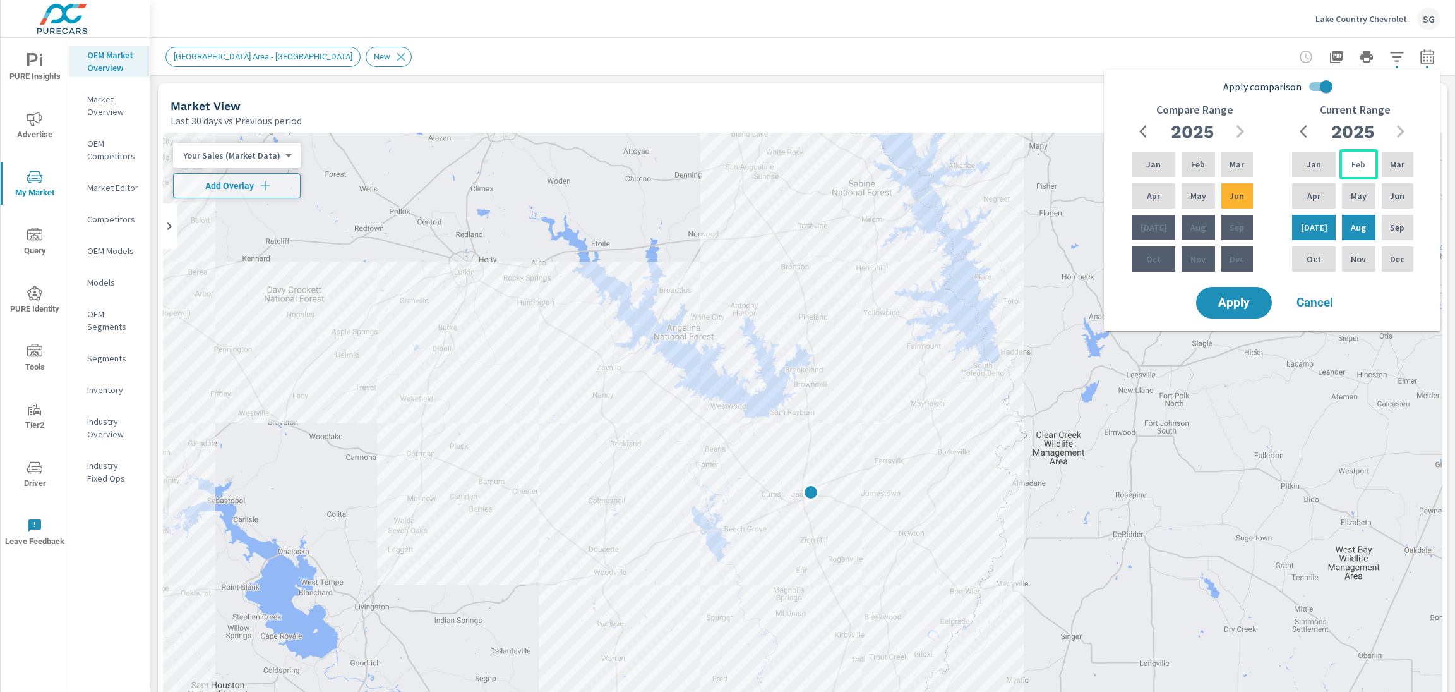
click at [1091, 166] on p "Feb" at bounding box center [1359, 164] width 14 height 13
click at [1091, 230] on p "Aug" at bounding box center [1358, 227] width 15 height 13
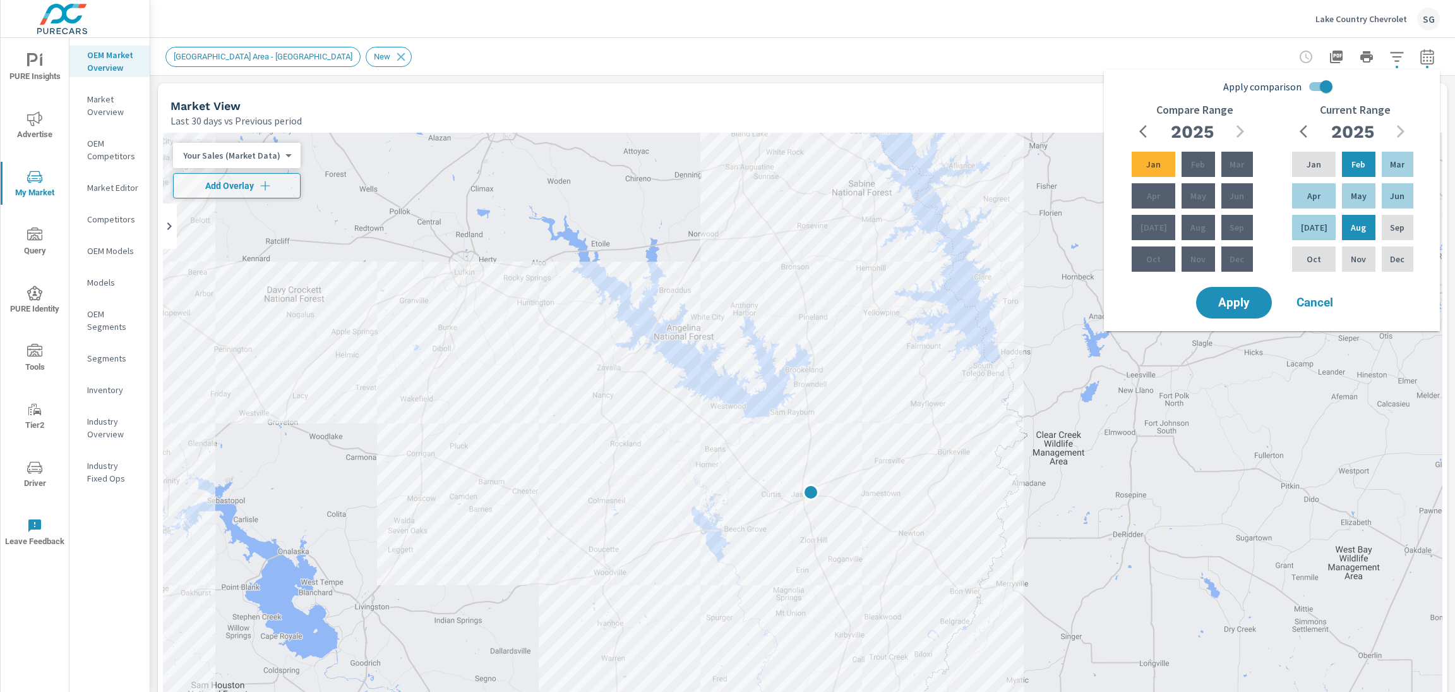
click at [1091, 87] on input "Apply comparison" at bounding box center [1326, 87] width 72 height 24
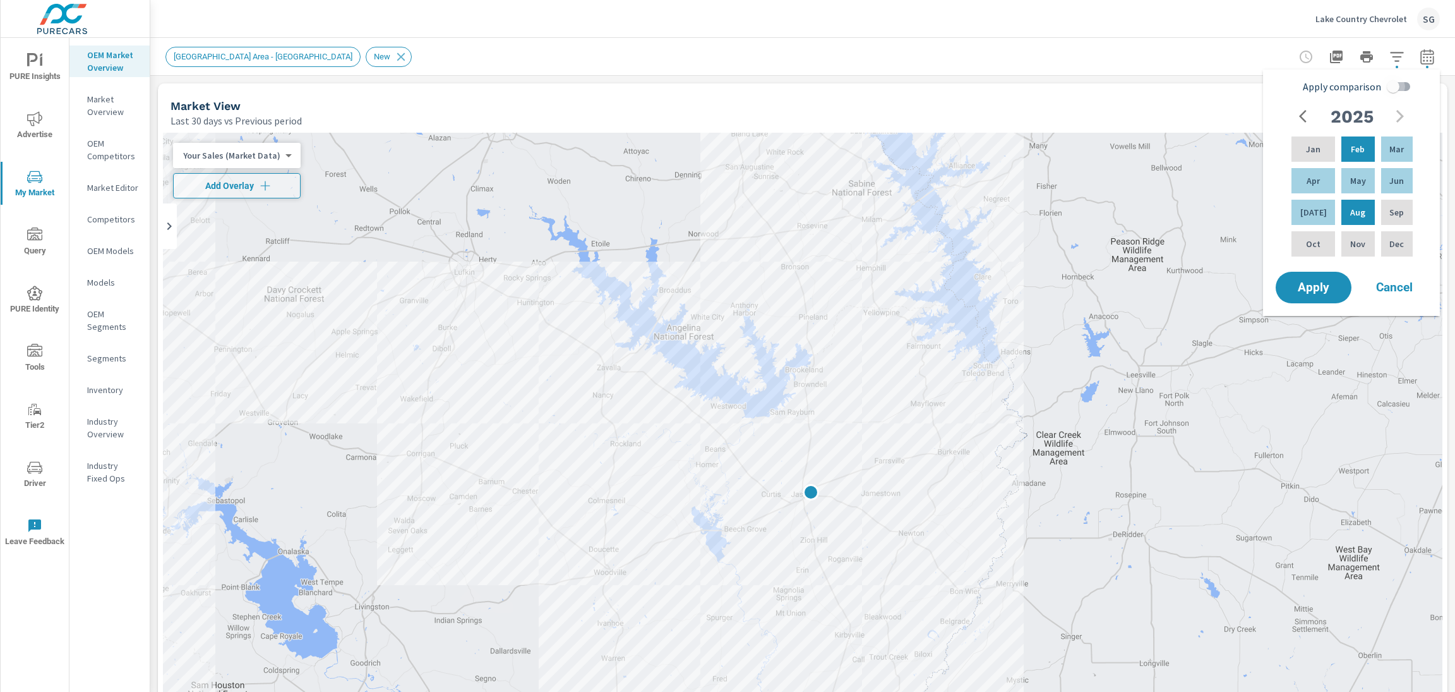
click at [1091, 86] on input "Apply comparison" at bounding box center [1393, 87] width 72 height 24
checkbox input "true"
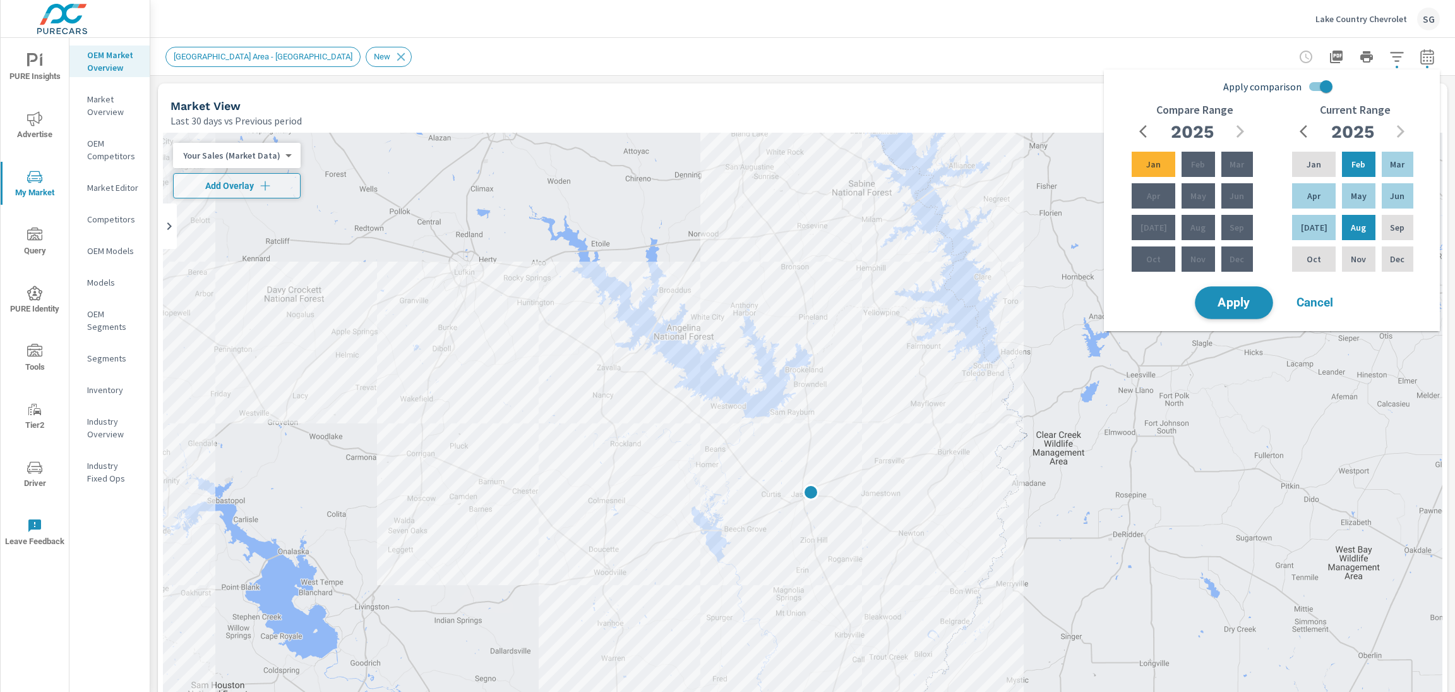
click at [1091, 309] on span "Apply" at bounding box center [1234, 303] width 52 height 12
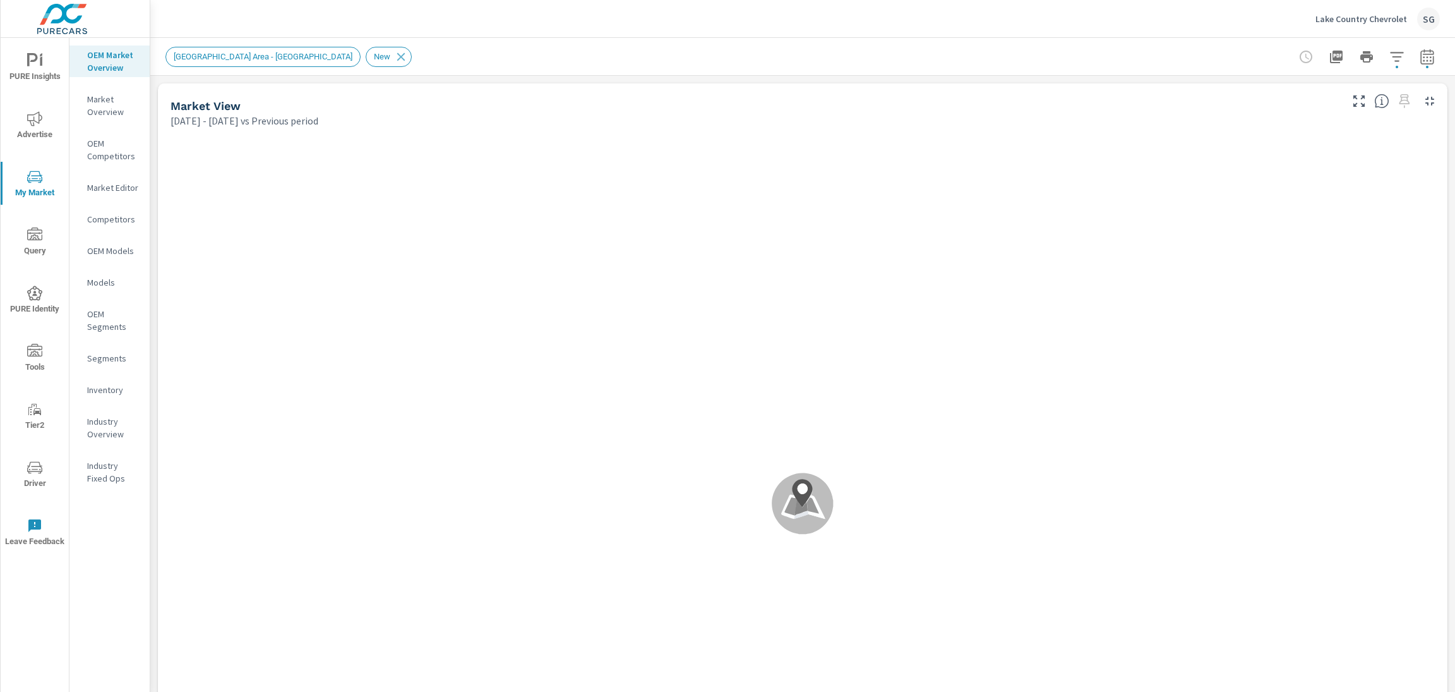
click at [64, 551] on div "PURE Insights Advertise My Market Query PURE Identity Tools Tier2 Driver Leave …" at bounding box center [35, 365] width 69 height 654
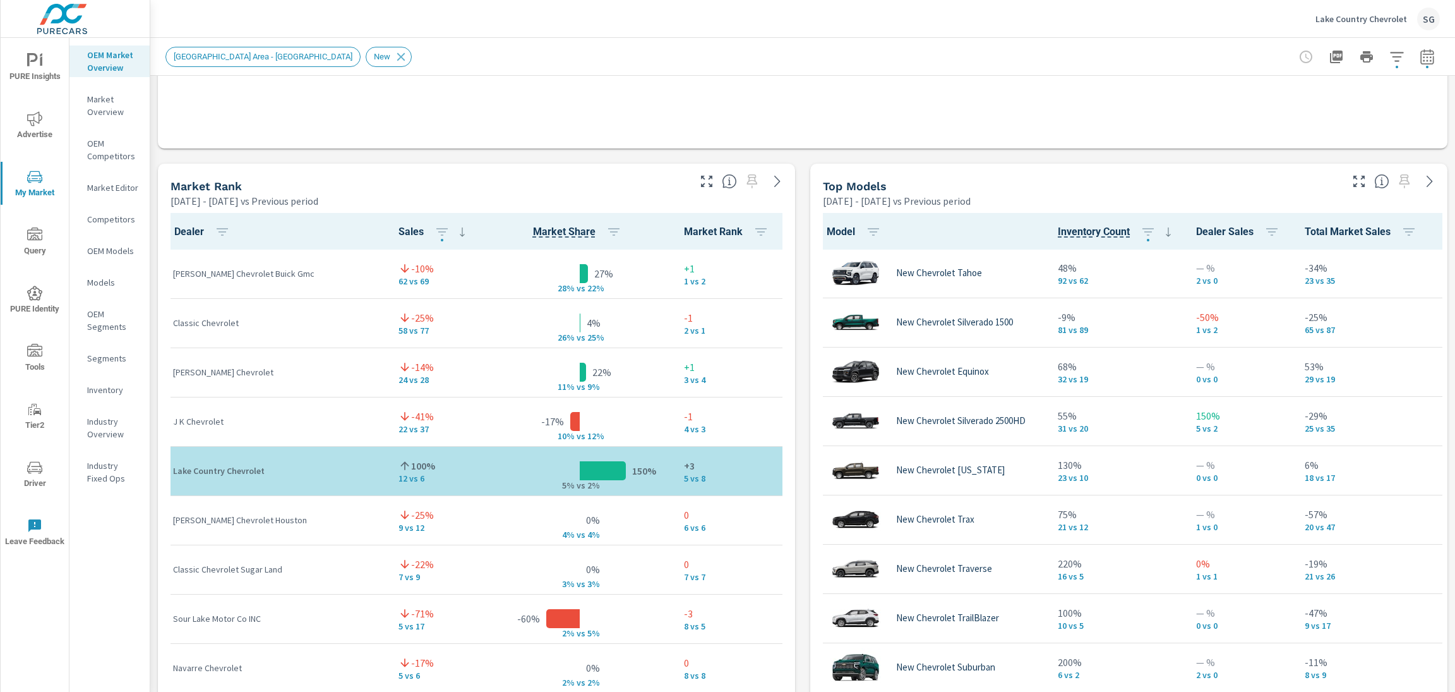
scroll to position [1, 0]
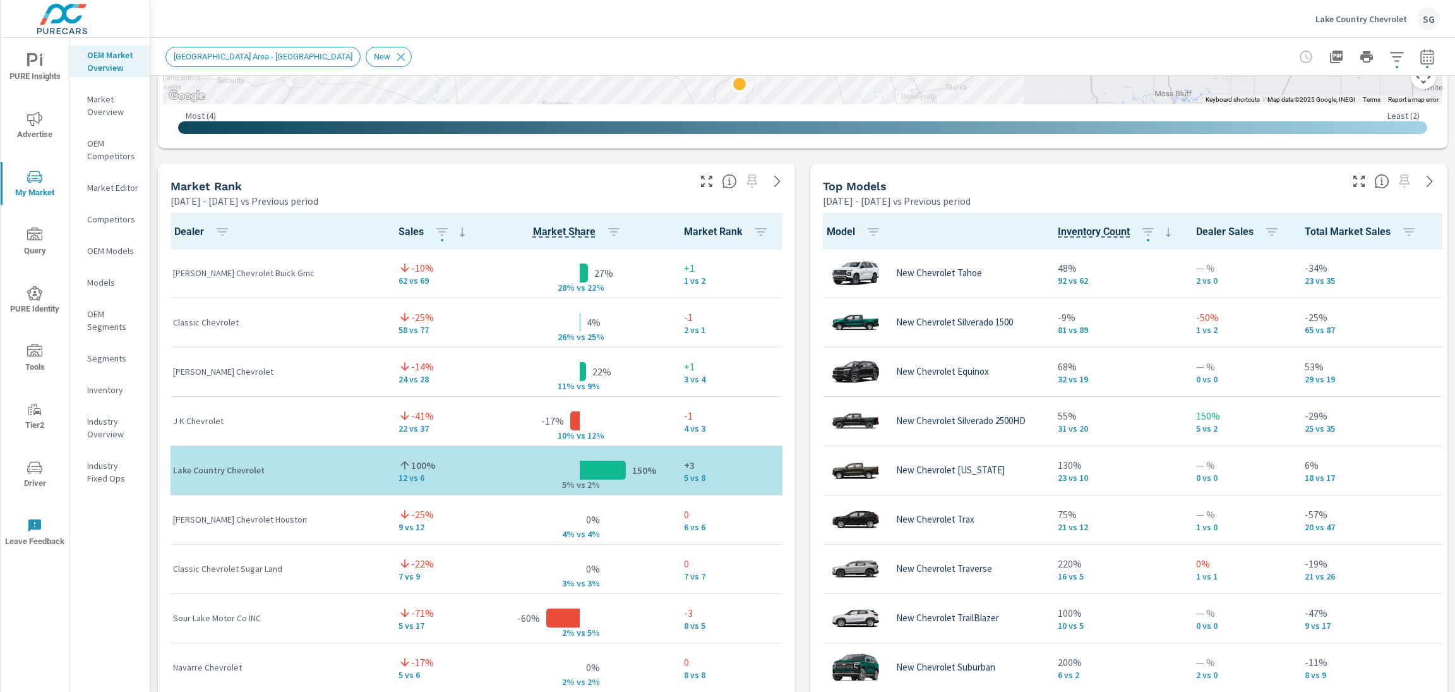
click at [801, 415] on div "Market View Feb 01, 2025 - Aug 26, 2025 vs Previous period ← Move left → Move r…" at bounding box center [802, 426] width 1305 height 2162
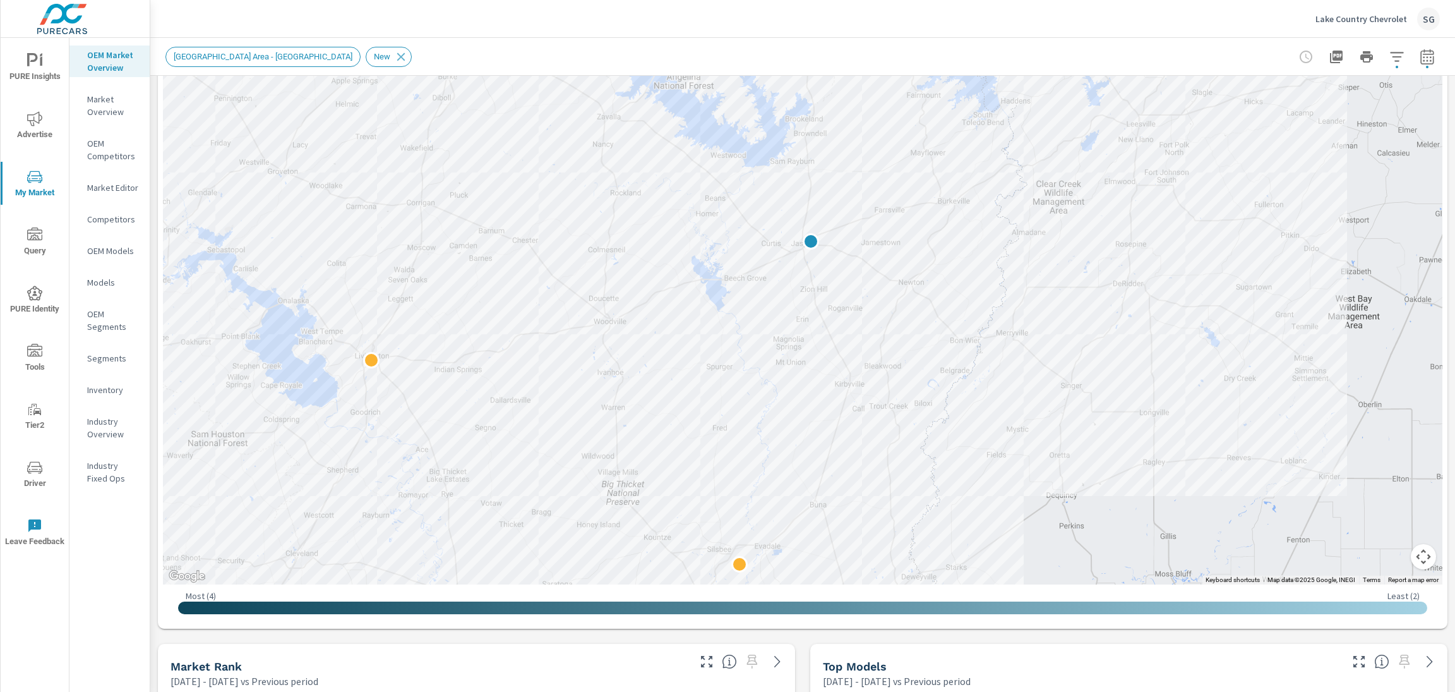
scroll to position [248, 0]
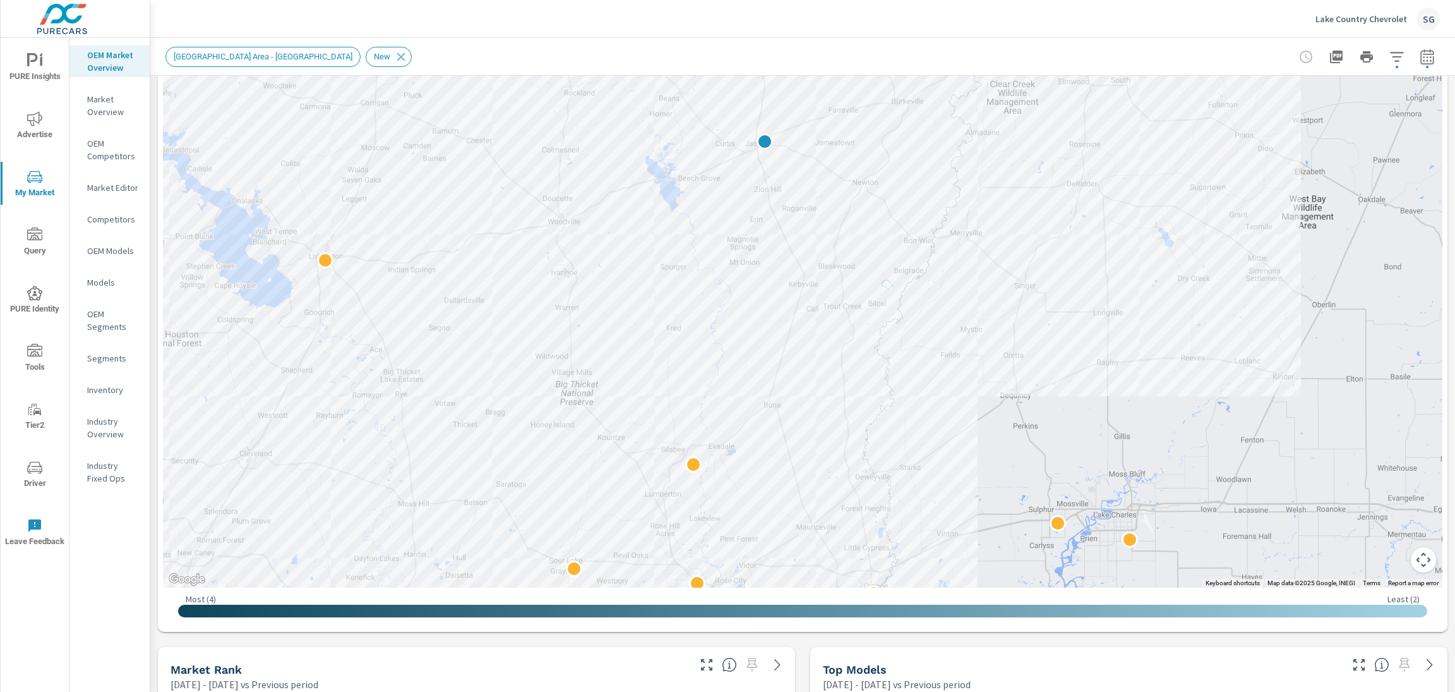
drag, startPoint x: 390, startPoint y: 433, endPoint x: 345, endPoint y: 332, distance: 110.6
click at [345, 330] on div at bounding box center [803, 236] width 1280 height 702
click at [436, 48] on div "New Market Area - N Beaumont New" at bounding box center [714, 57] width 1098 height 20
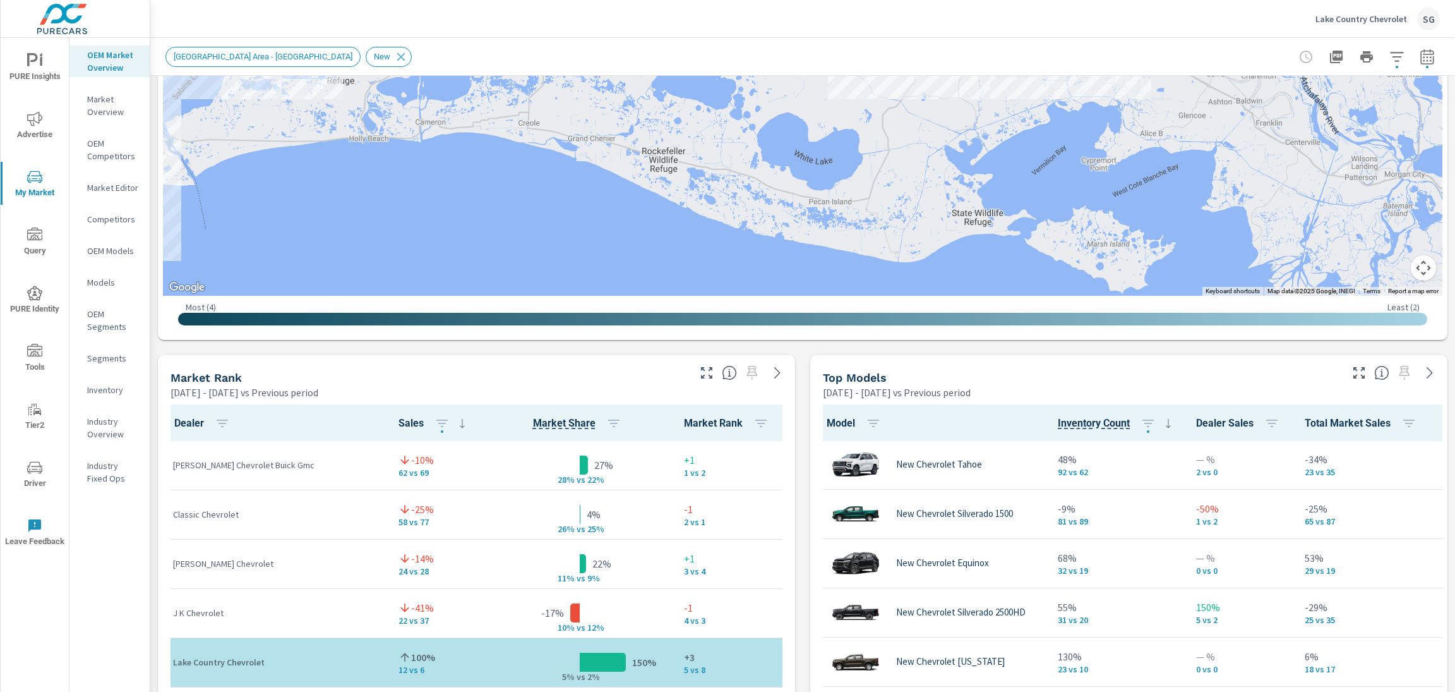
click at [483, 351] on div "Market View Feb 01, 2025 - Aug 26, 2025 vs Previous period ← Move left → Move r…" at bounding box center [802, 617] width 1305 height 2162
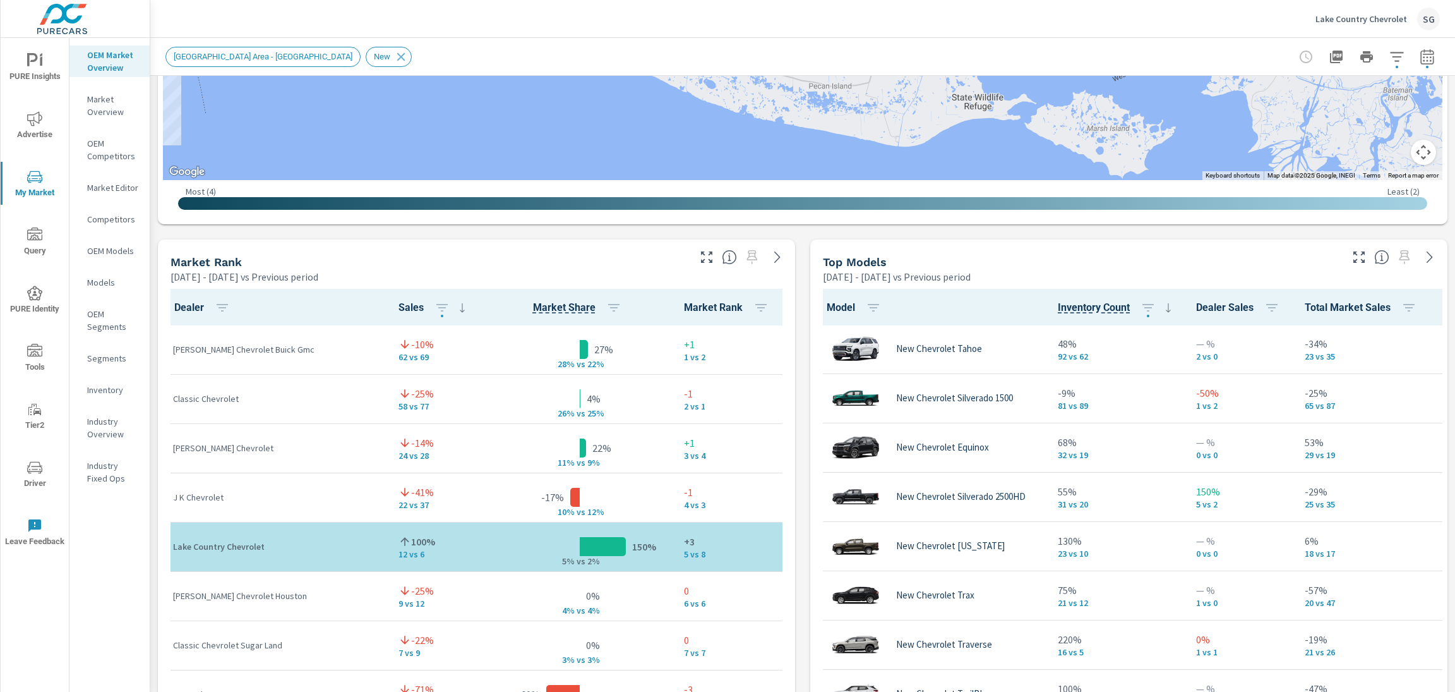
scroll to position [652, 0]
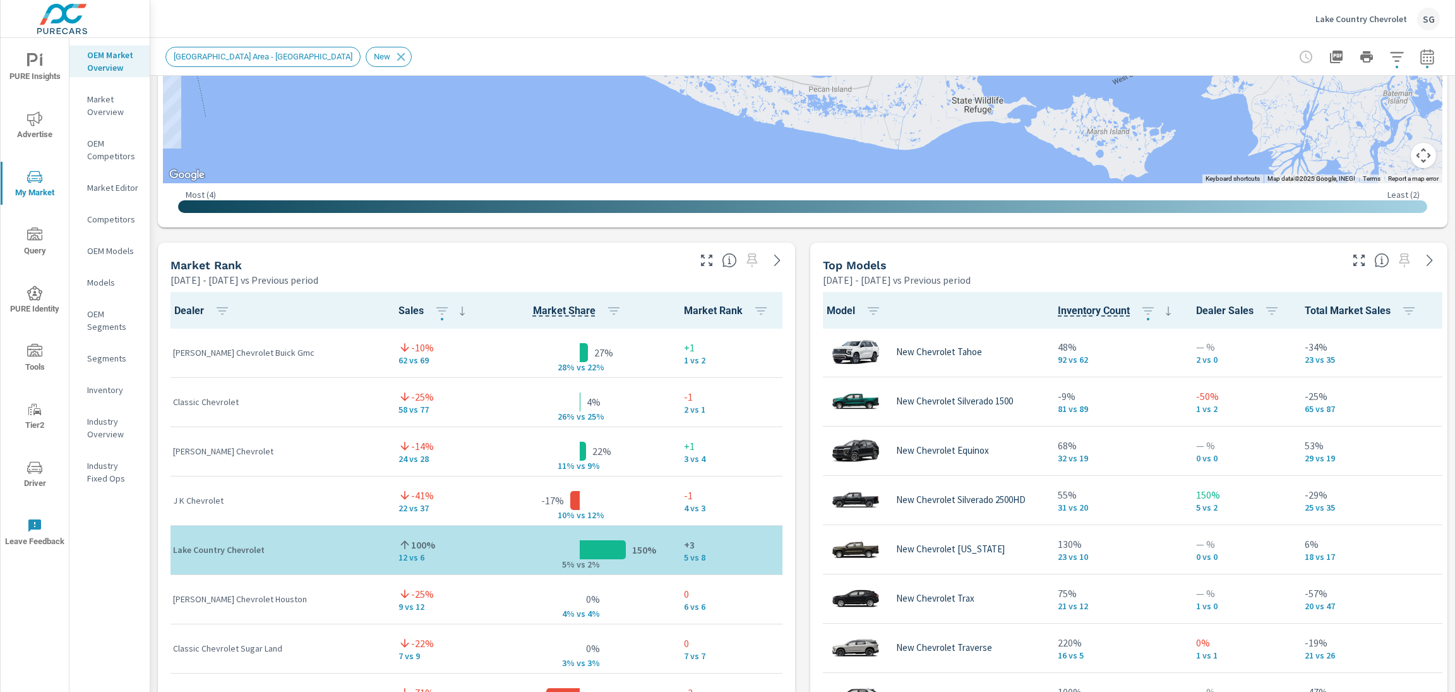
click at [804, 239] on div "Market View Feb 01, 2025 - Aug 26, 2025 vs Previous period ← Move left → Move r…" at bounding box center [802, 505] width 1305 height 2162
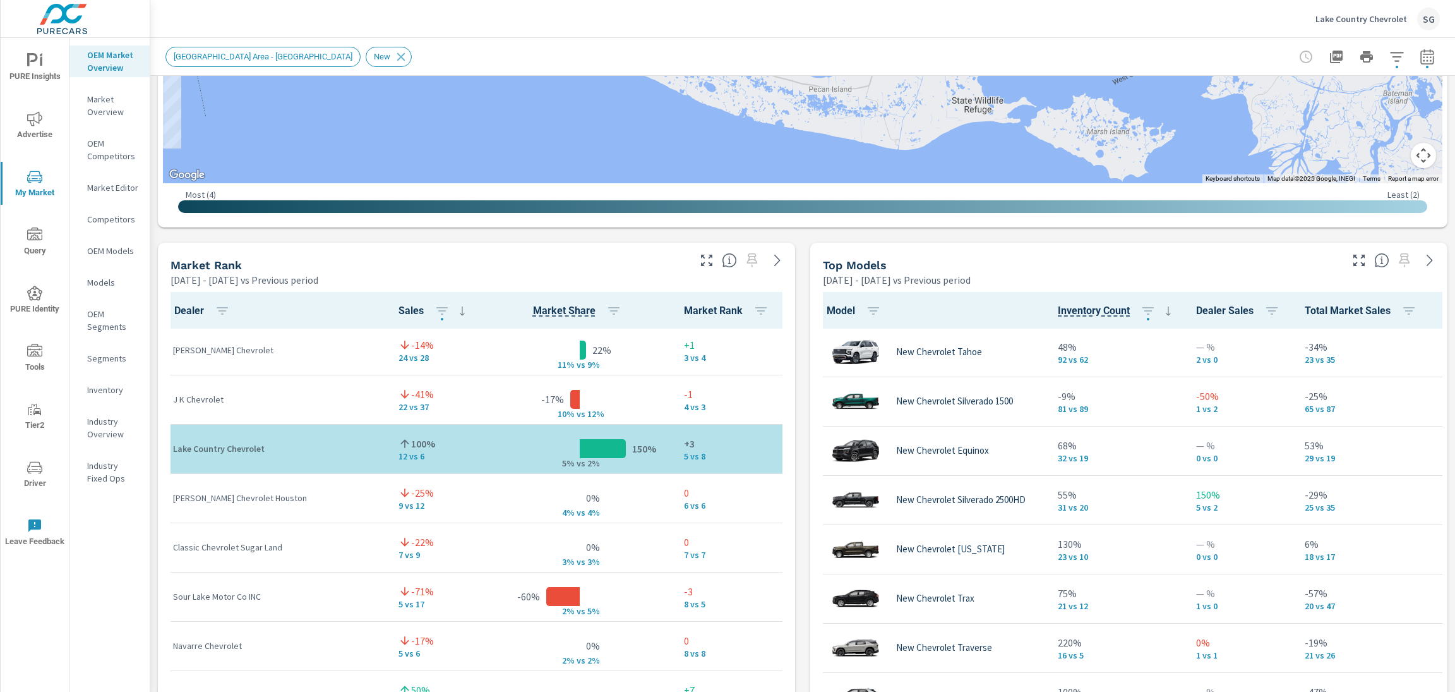
scroll to position [102, 0]
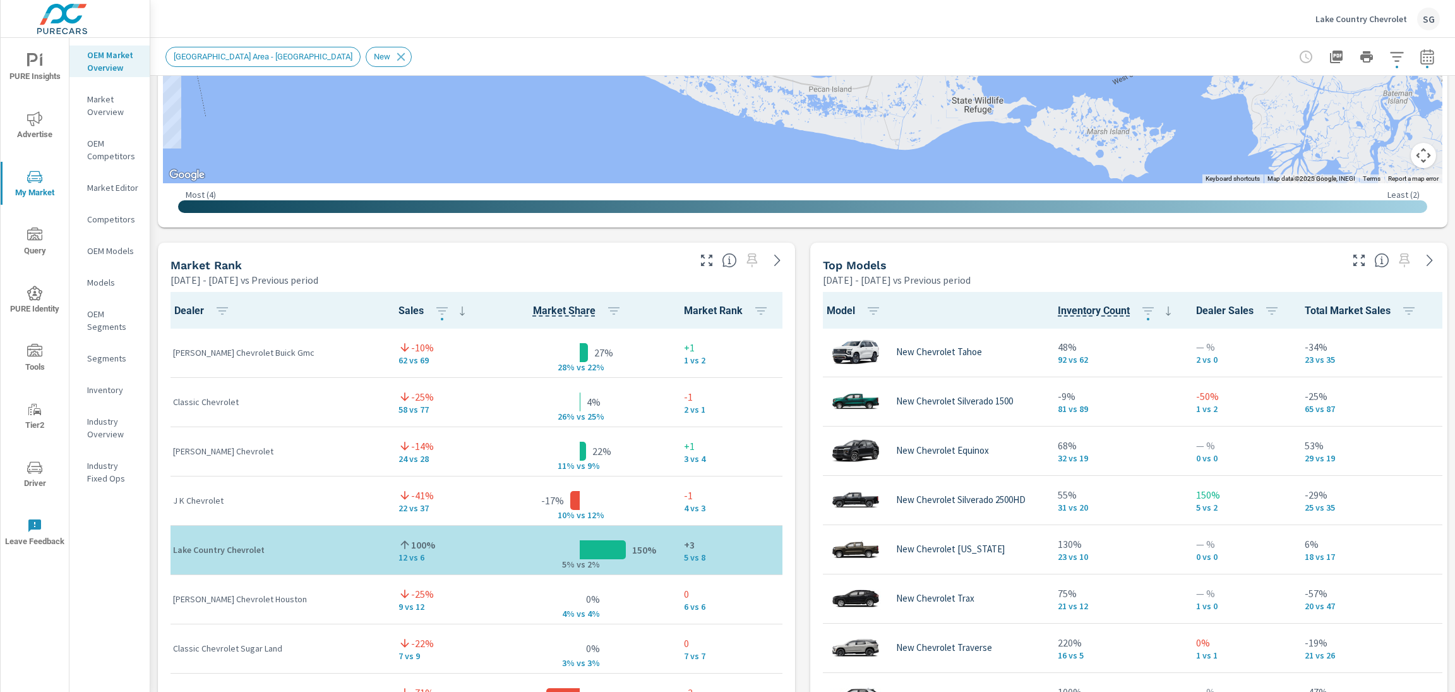
click at [801, 241] on div "Market View Feb 01, 2025 - Aug 26, 2025 vs Previous period ← Move left → Move r…" at bounding box center [802, 505] width 1305 height 2162
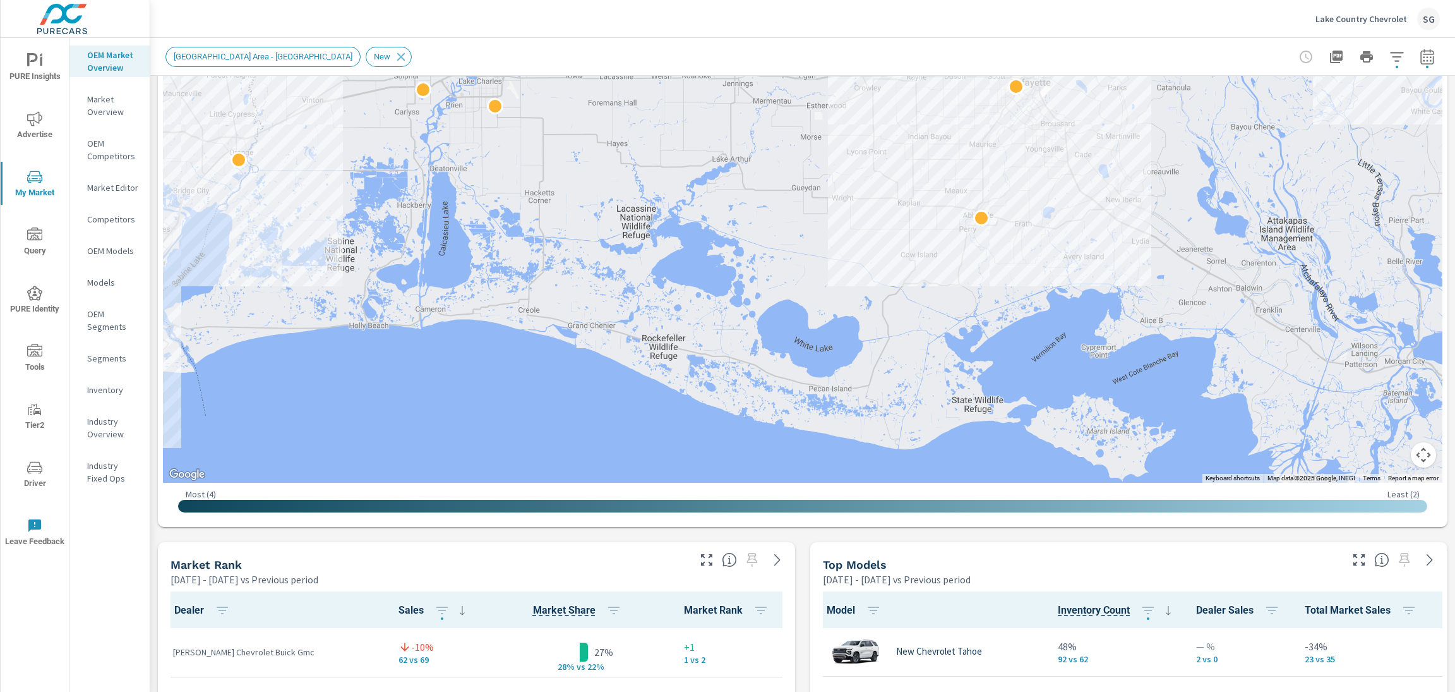
scroll to position [351, 0]
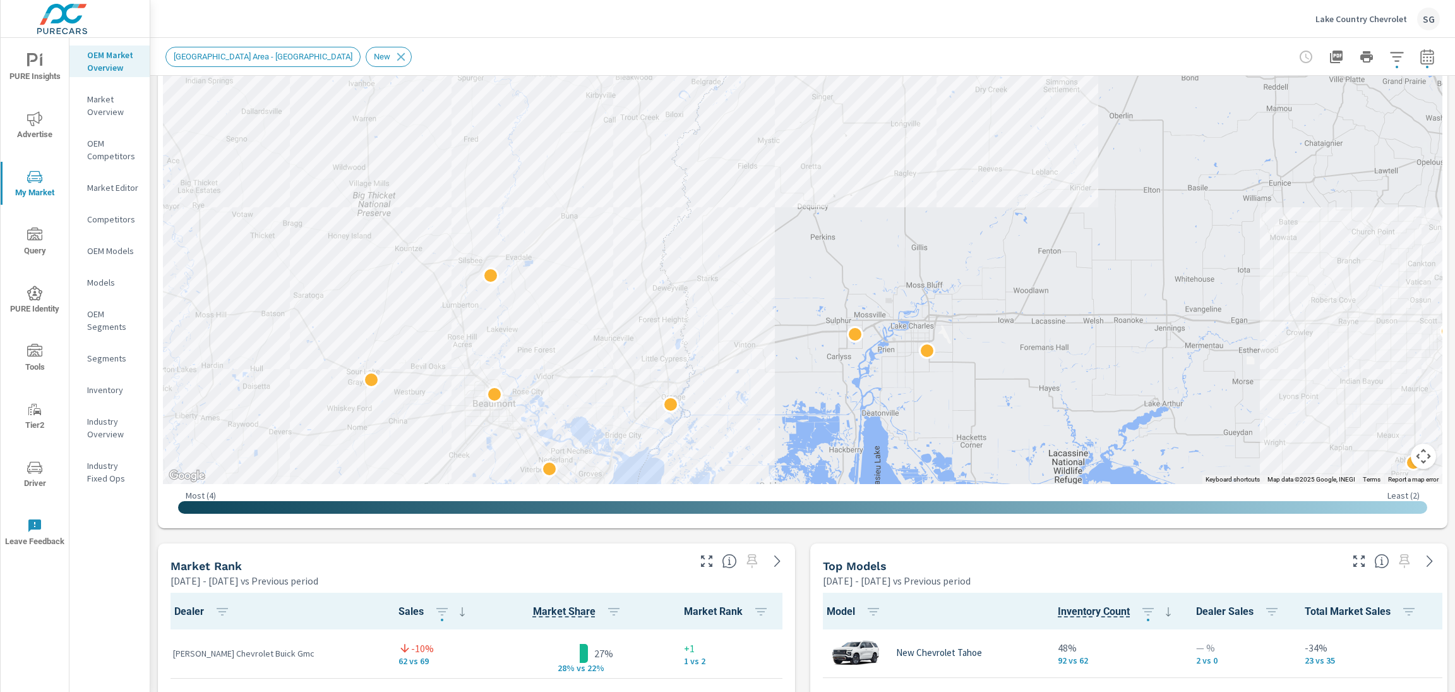
drag, startPoint x: 591, startPoint y: 257, endPoint x: 1023, endPoint y: 502, distance: 496.6
click at [1023, 502] on div "← Move left → Move right ↑ Move up ↓ Move down + Zoom in - Zoom out Home Jump l…" at bounding box center [803, 151] width 1280 height 741
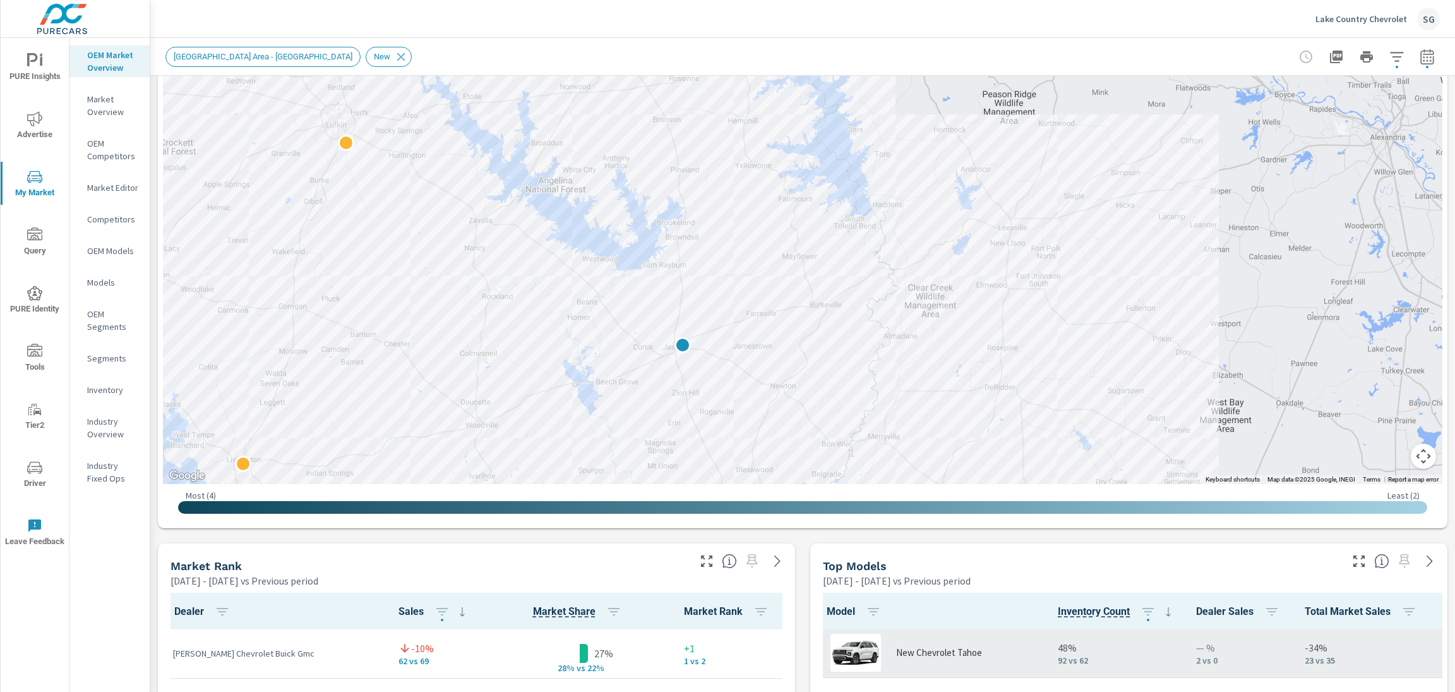
drag, startPoint x: 811, startPoint y: 273, endPoint x: 932, endPoint y: 669, distance: 413.9
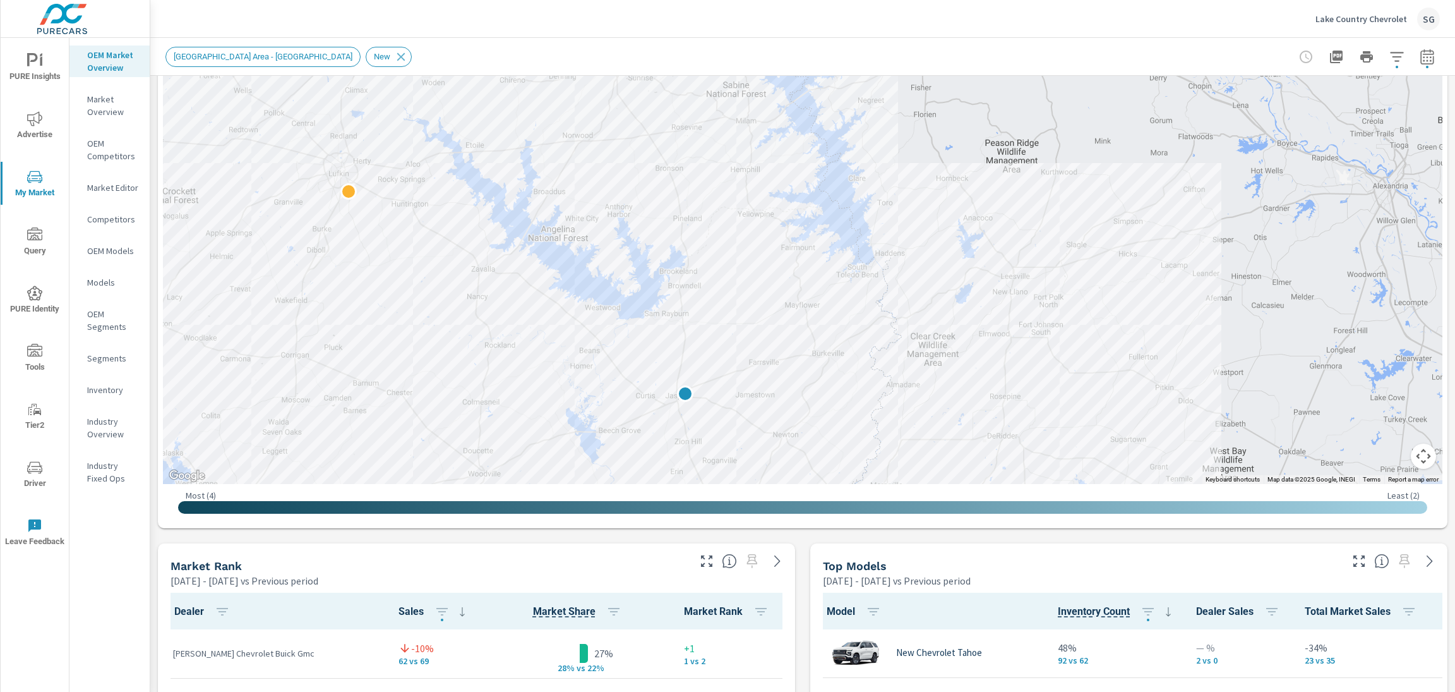
drag, startPoint x: 287, startPoint y: 237, endPoint x: 289, endPoint y: 286, distance: 48.6
click at [289, 286] on div at bounding box center [803, 132] width 1280 height 702
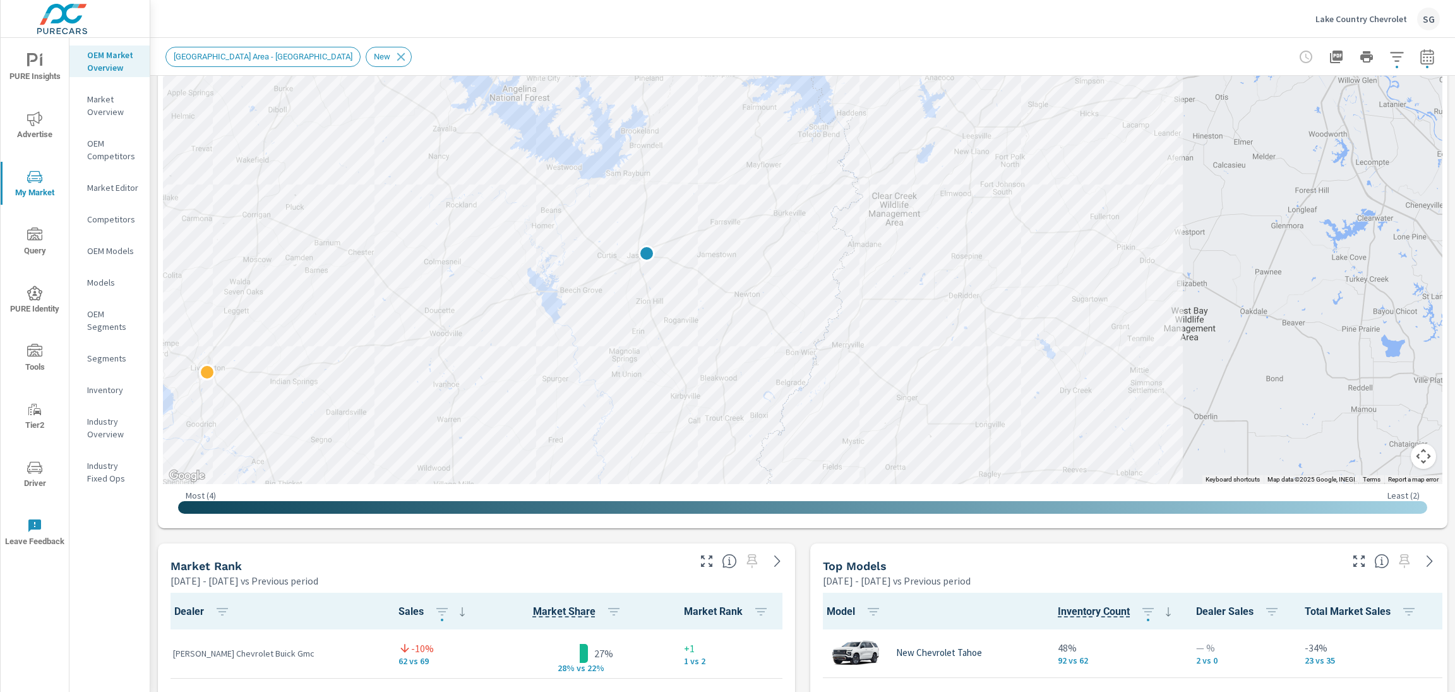
drag, startPoint x: 267, startPoint y: 393, endPoint x: 222, endPoint y: 239, distance: 160.7
click at [222, 239] on div at bounding box center [803, 132] width 1280 height 702
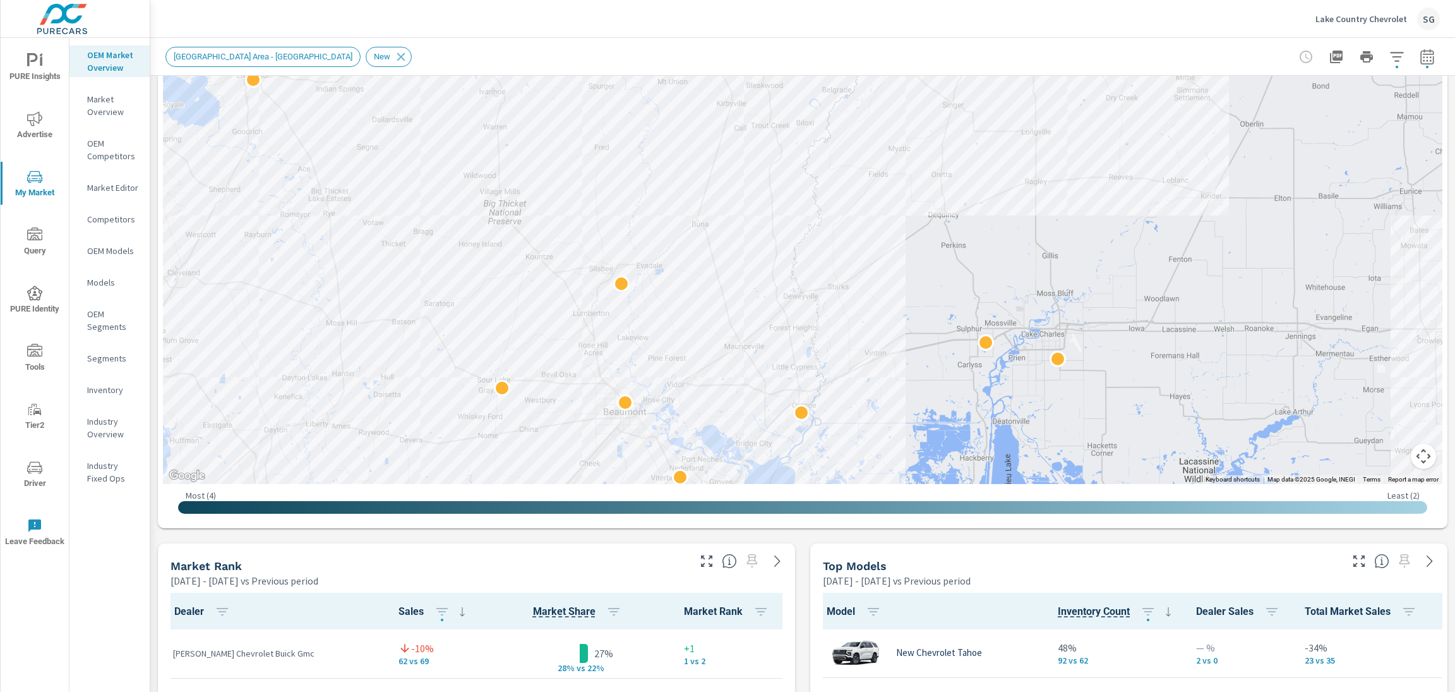
drag, startPoint x: 896, startPoint y: 296, endPoint x: 944, endPoint y: 8, distance: 292.5
click at [944, 8] on div "Lake Country Chevrolet SG Market Overview Lake Country Chevrolet Report date ra…" at bounding box center [802, 346] width 1305 height 692
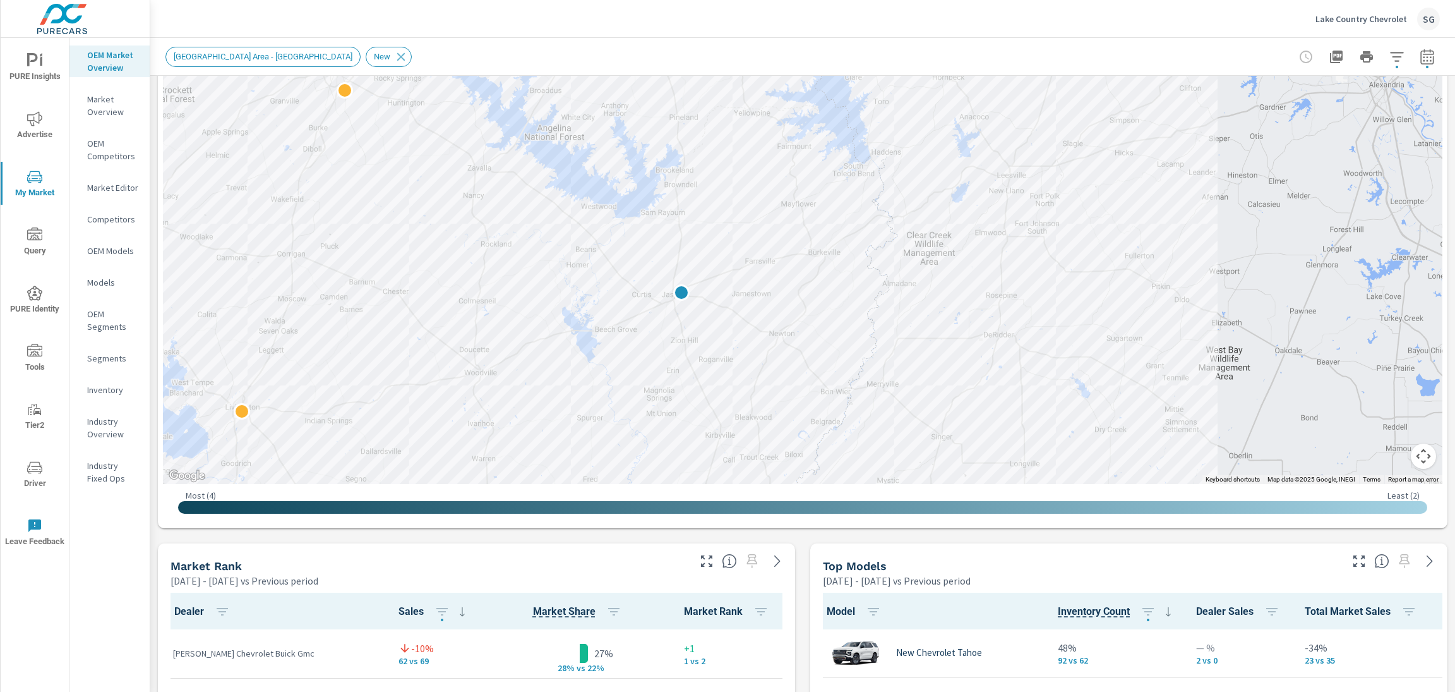
drag, startPoint x: 842, startPoint y: 244, endPoint x: 834, endPoint y: 577, distance: 332.9
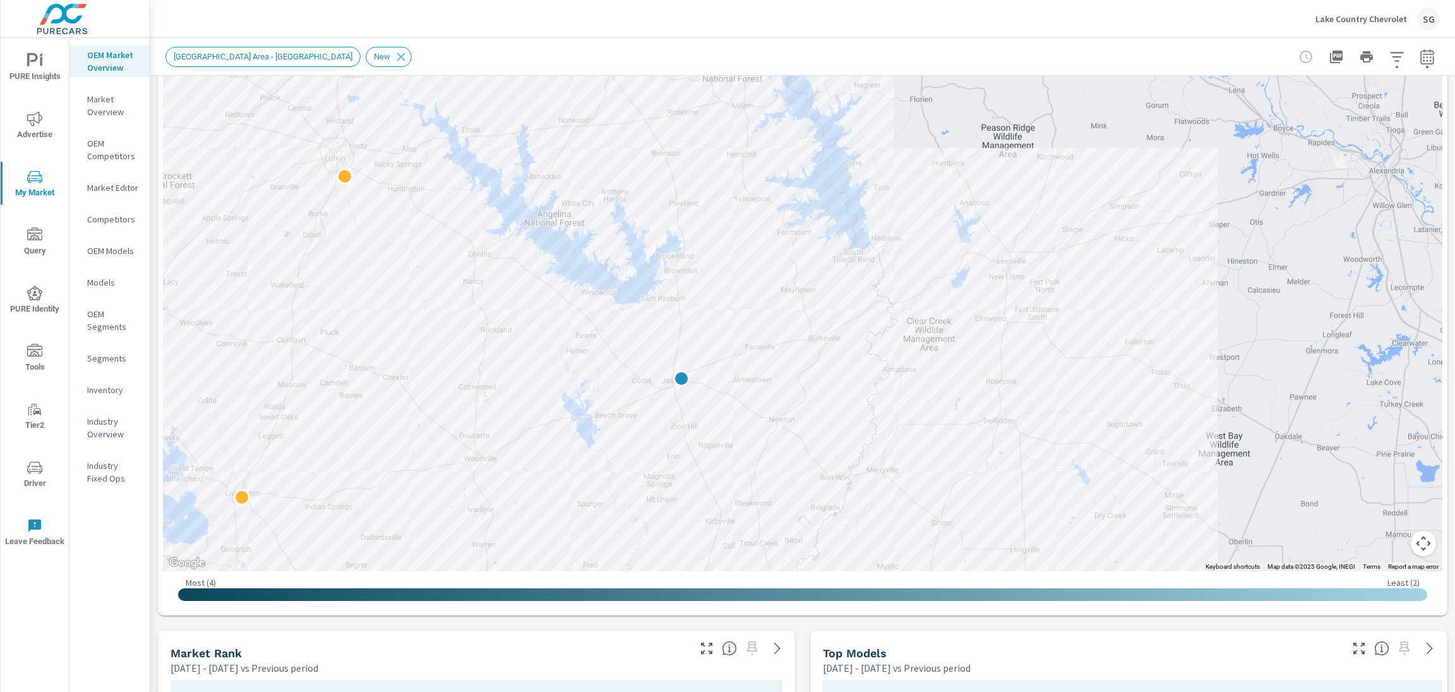
scroll to position [260, 0]
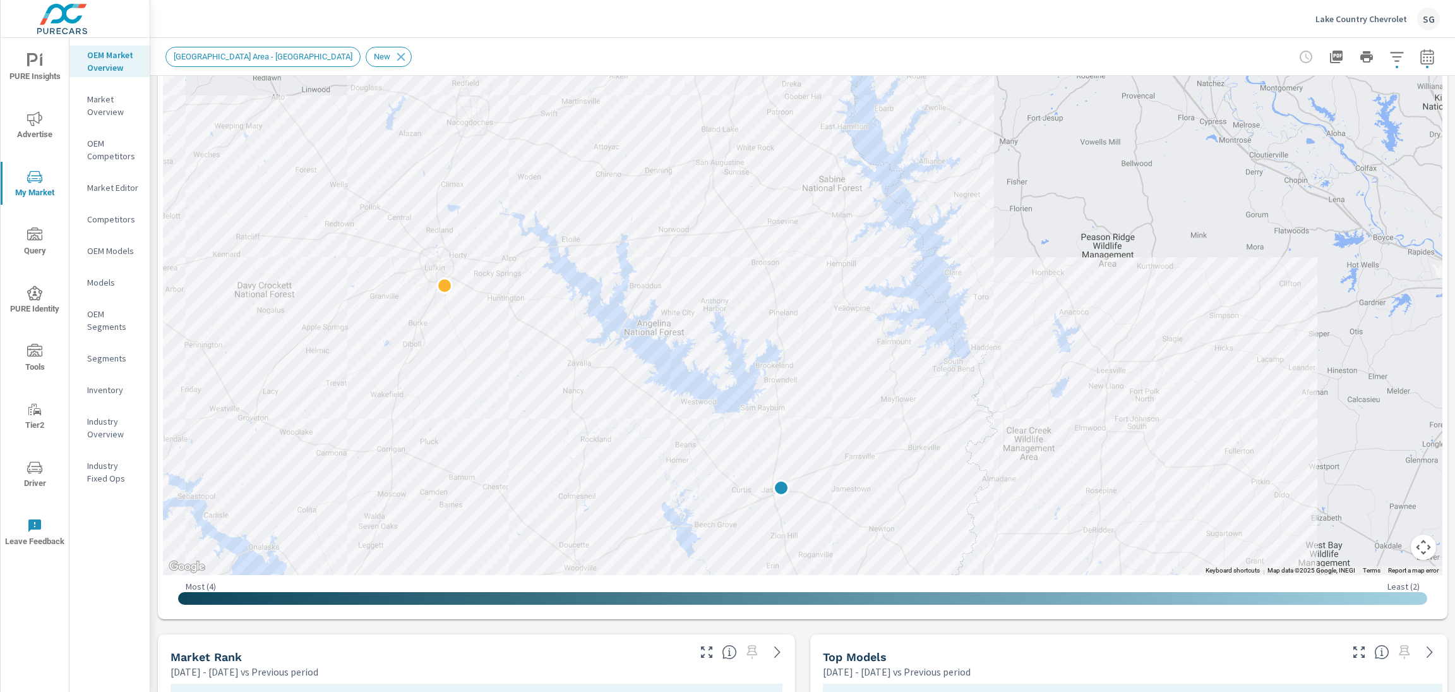
drag, startPoint x: 335, startPoint y: 353, endPoint x: 437, endPoint y: 459, distance: 146.5
click at [437, 459] on div at bounding box center [803, 223] width 1280 height 702
click at [111, 155] on p "OEM Competitors" at bounding box center [113, 149] width 52 height 25
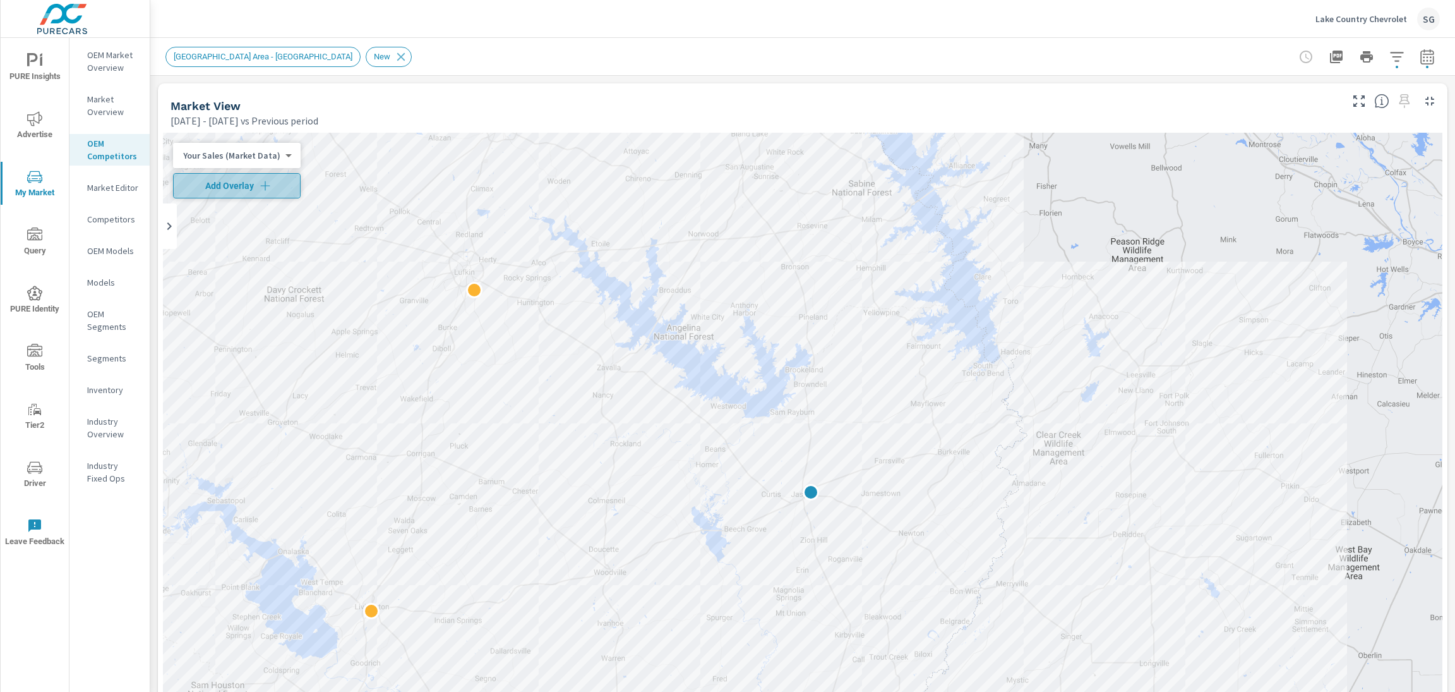
click at [253, 184] on span "Add Overlay" at bounding box center [237, 185] width 116 height 13
click at [469, 114] on div "Feb 01, 2025 - Aug 26, 2025 vs Previous period" at bounding box center [755, 120] width 1168 height 15
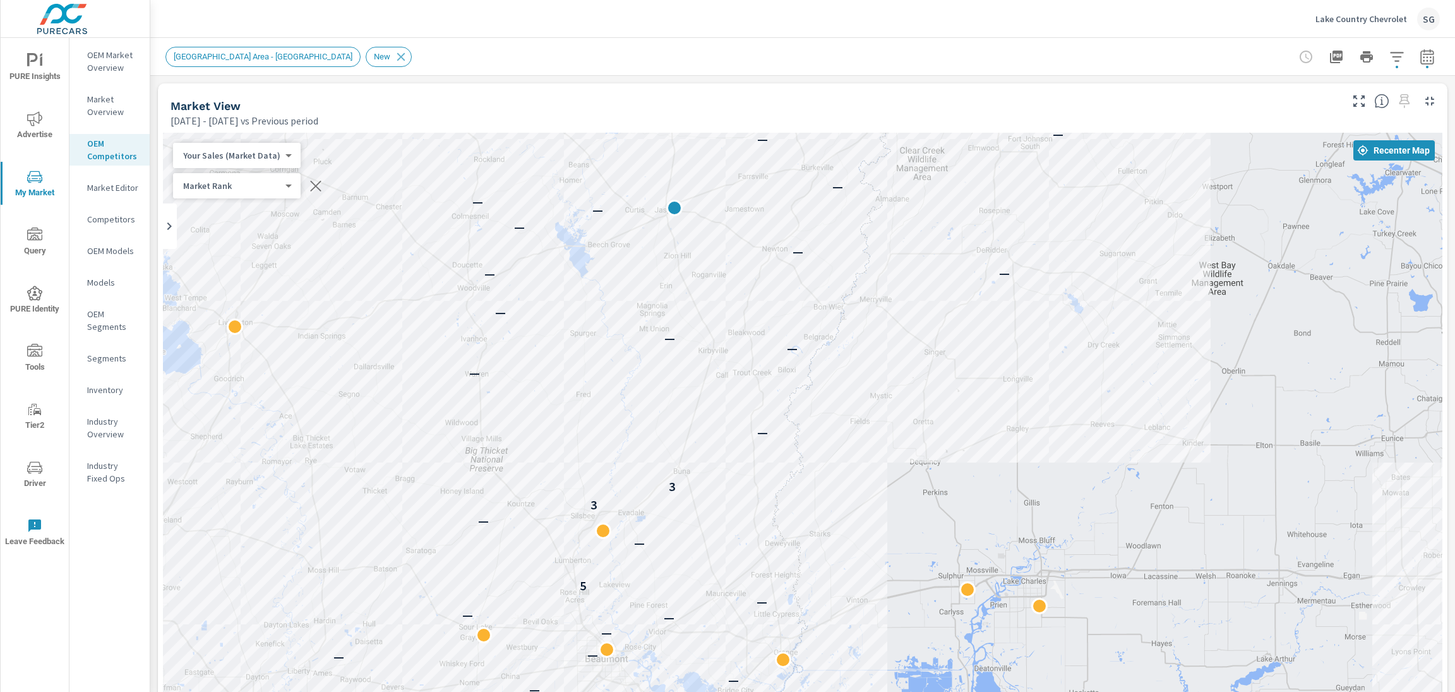
drag, startPoint x: 370, startPoint y: 315, endPoint x: 229, endPoint y: 29, distance: 318.3
click at [229, 29] on div "Lake Country Chevrolet SG Market Competitors Lake Country Chevrolet Report date…" at bounding box center [802, 346] width 1305 height 692
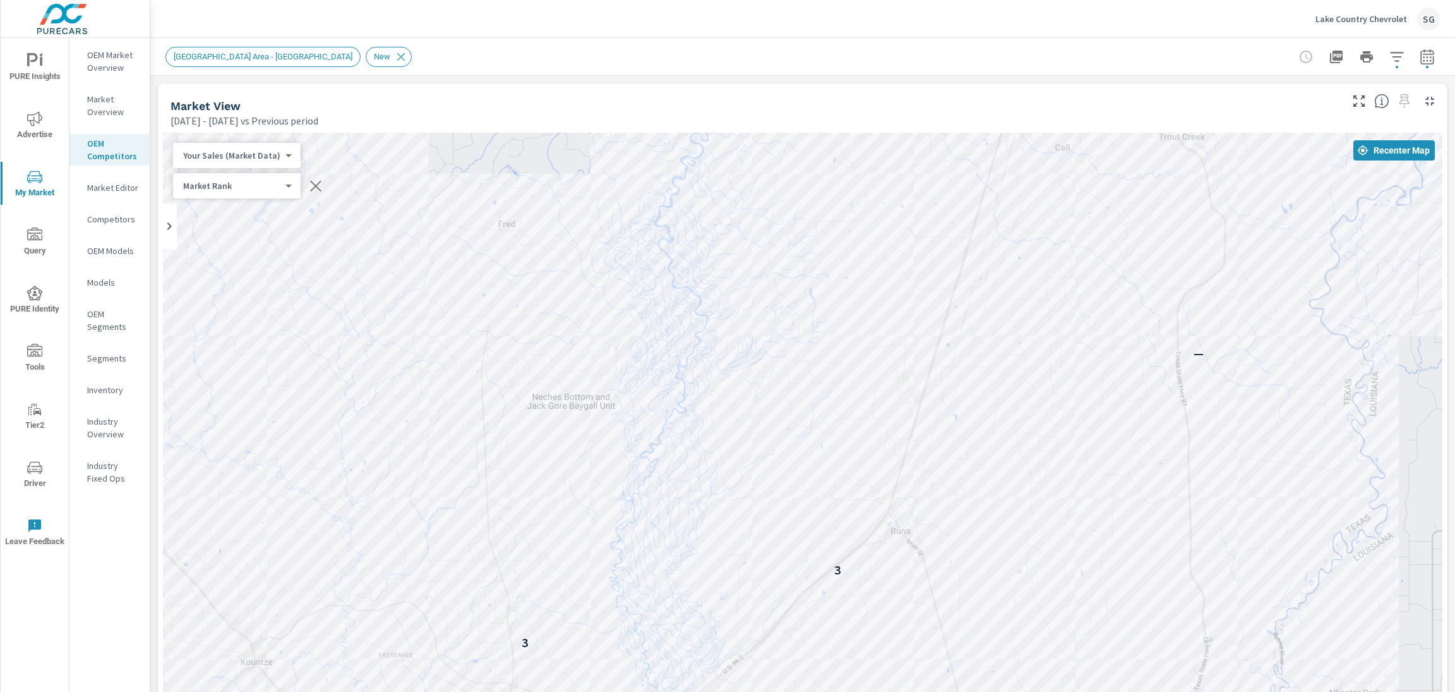
drag, startPoint x: 585, startPoint y: 289, endPoint x: 327, endPoint y: 762, distance: 539.0
click at [327, 551] on html "PURE Insights Advertise My Market Query PURE Identity Tools Tier2 Driver Leave …" at bounding box center [727, 346] width 1455 height 692
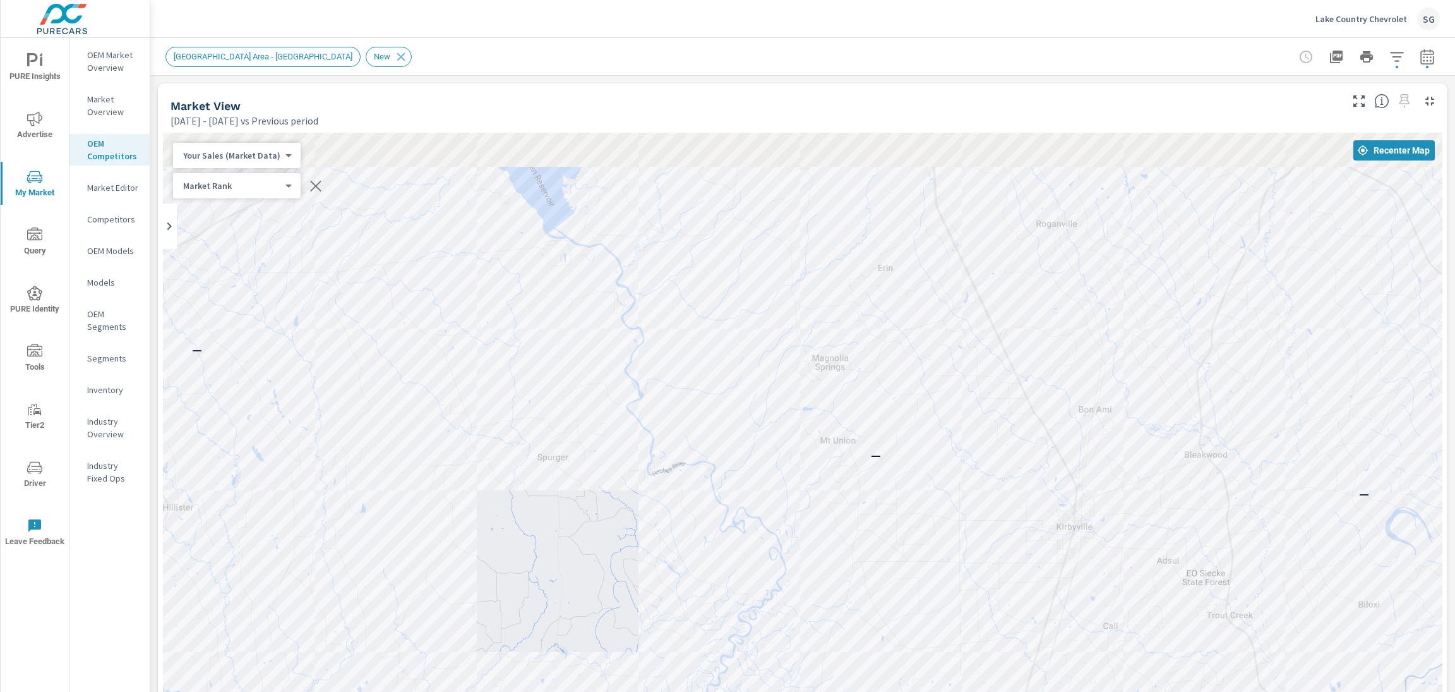
drag, startPoint x: 674, startPoint y: 230, endPoint x: 736, endPoint y: 715, distance: 489.0
click at [736, 551] on html "PURE Insights Advertise My Market Query PURE Identity Tools Tier2 Driver Leave …" at bounding box center [727, 346] width 1455 height 692
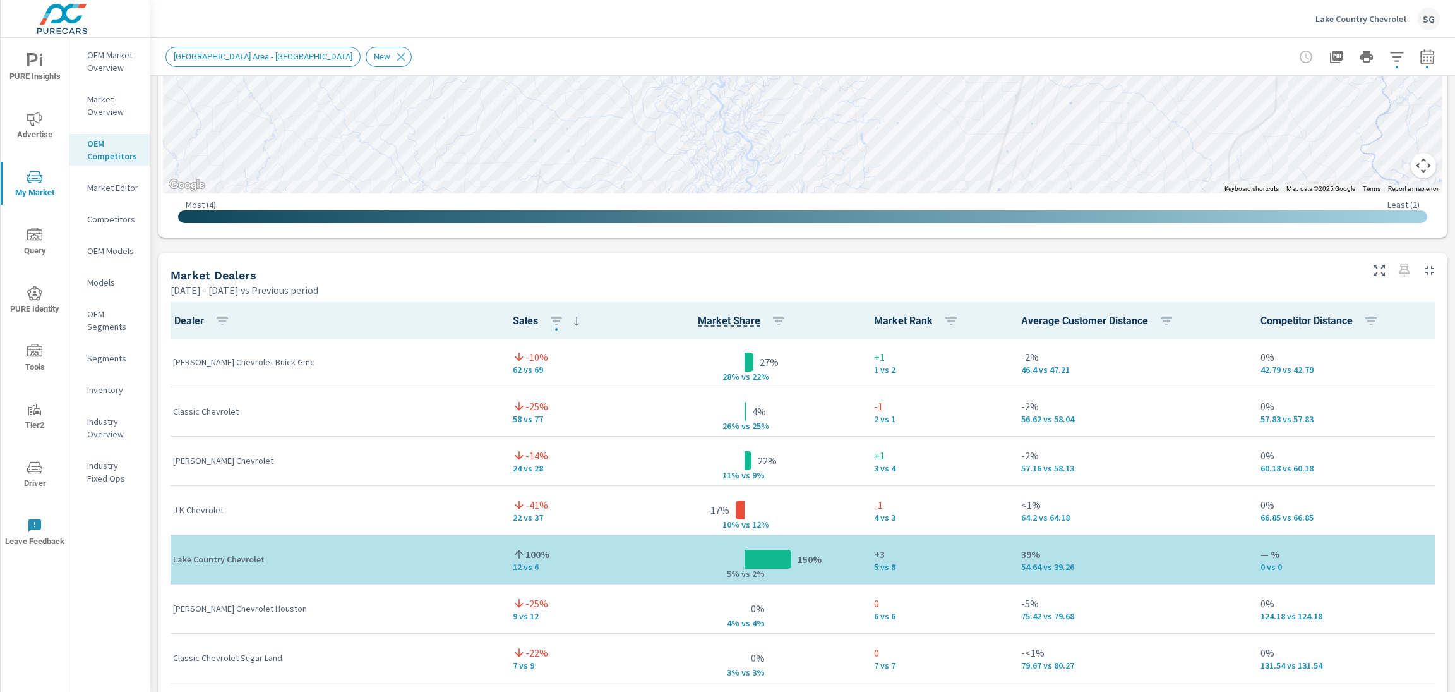
scroll to position [774, 0]
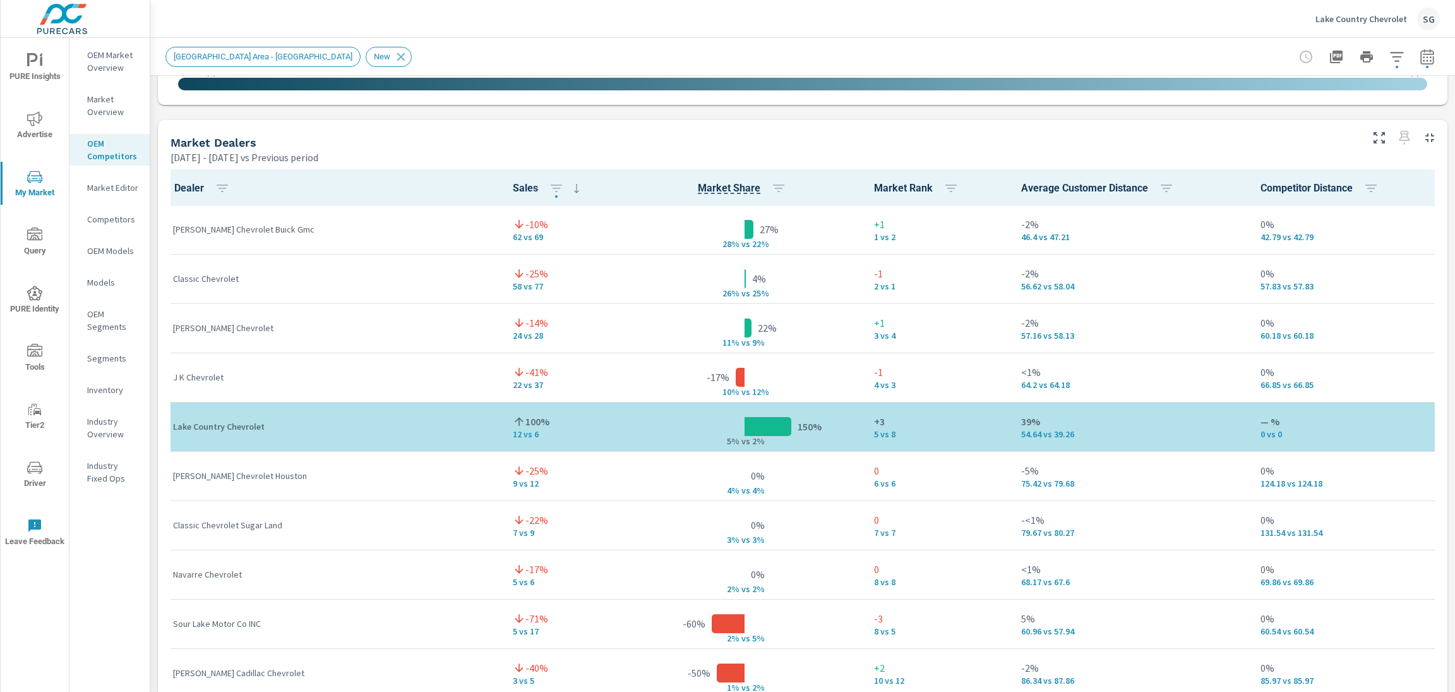
click at [39, 135] on span "Advertise" at bounding box center [34, 126] width 61 height 31
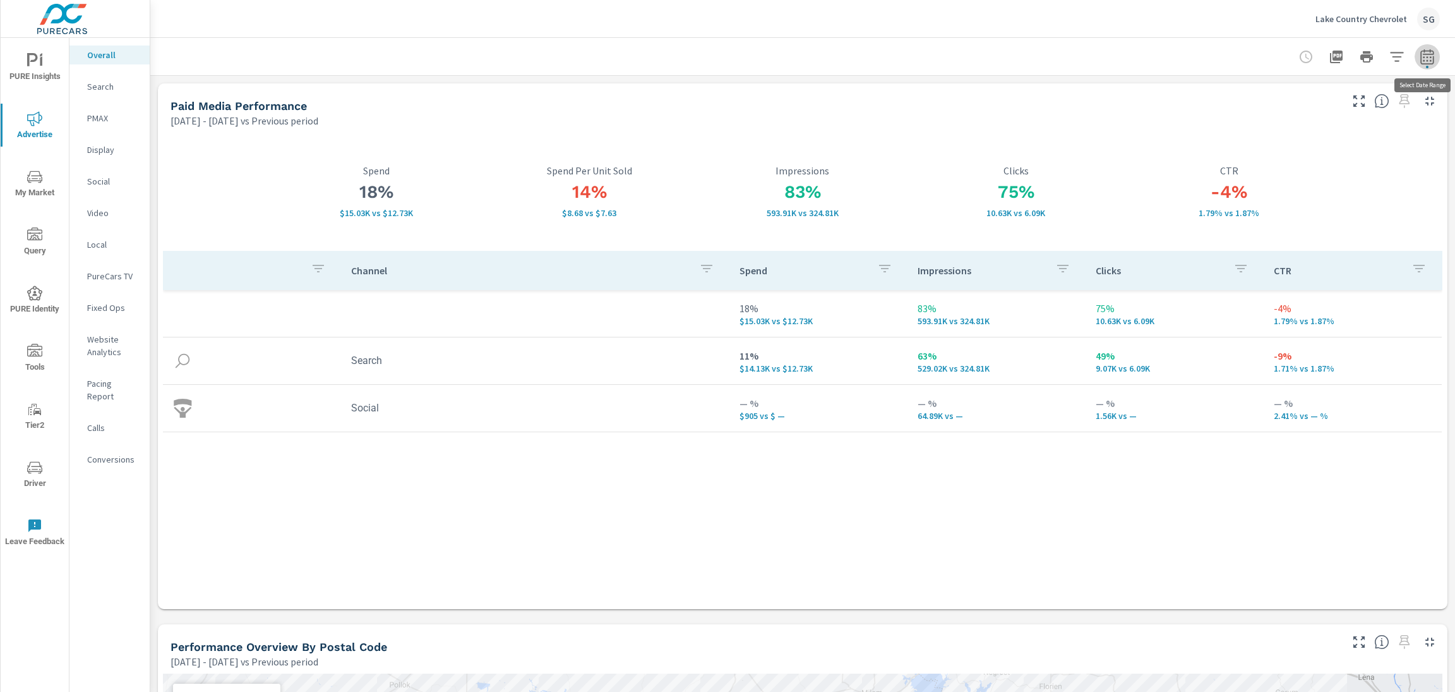
click at [1091, 67] on button "button" at bounding box center [1427, 56] width 25 height 25
select select "Previous period"
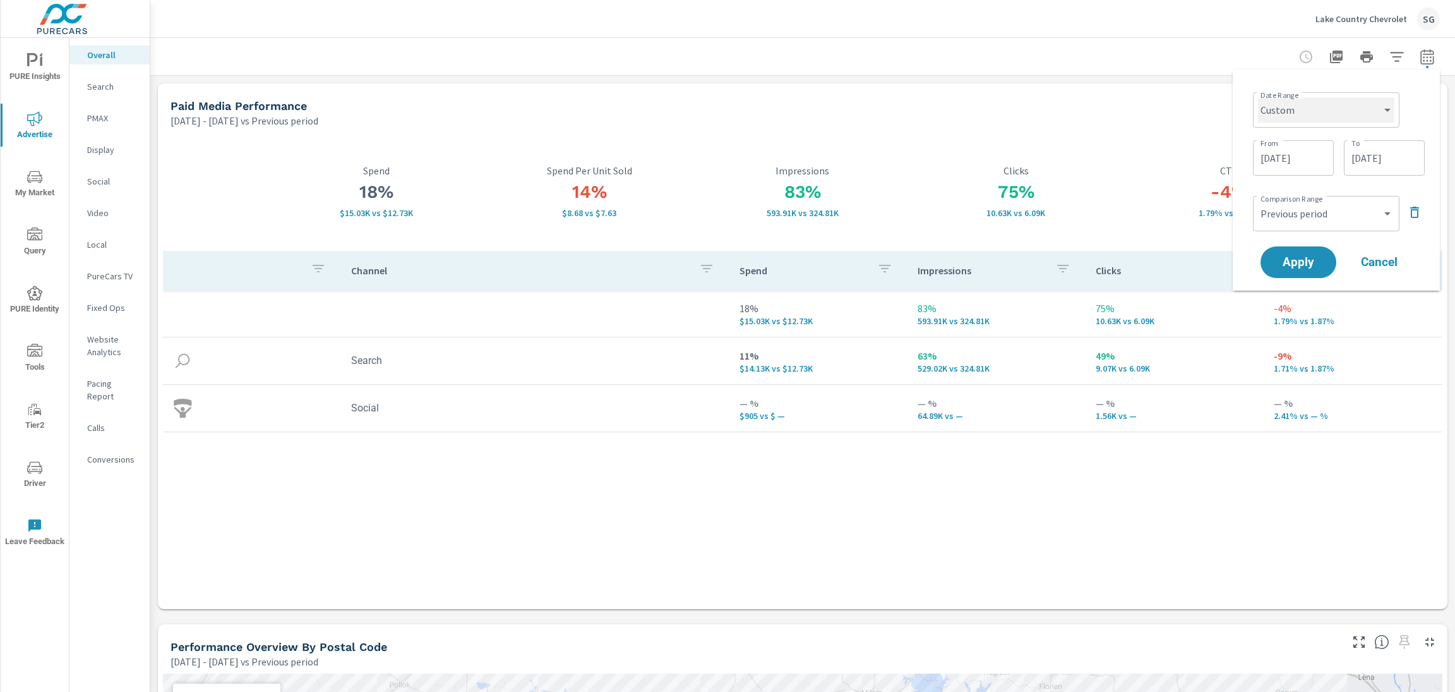
click at [1091, 122] on select "Custom Yesterday Last week Last 7 days Last 14 days Last 30 days Last 45 days L…" at bounding box center [1326, 109] width 136 height 25
click at [1091, 97] on select "Custom Yesterday Last week Last 7 days Last 14 days Last 30 days Last 45 days L…" at bounding box center [1326, 109] width 136 height 25
select select "Last 30 days"
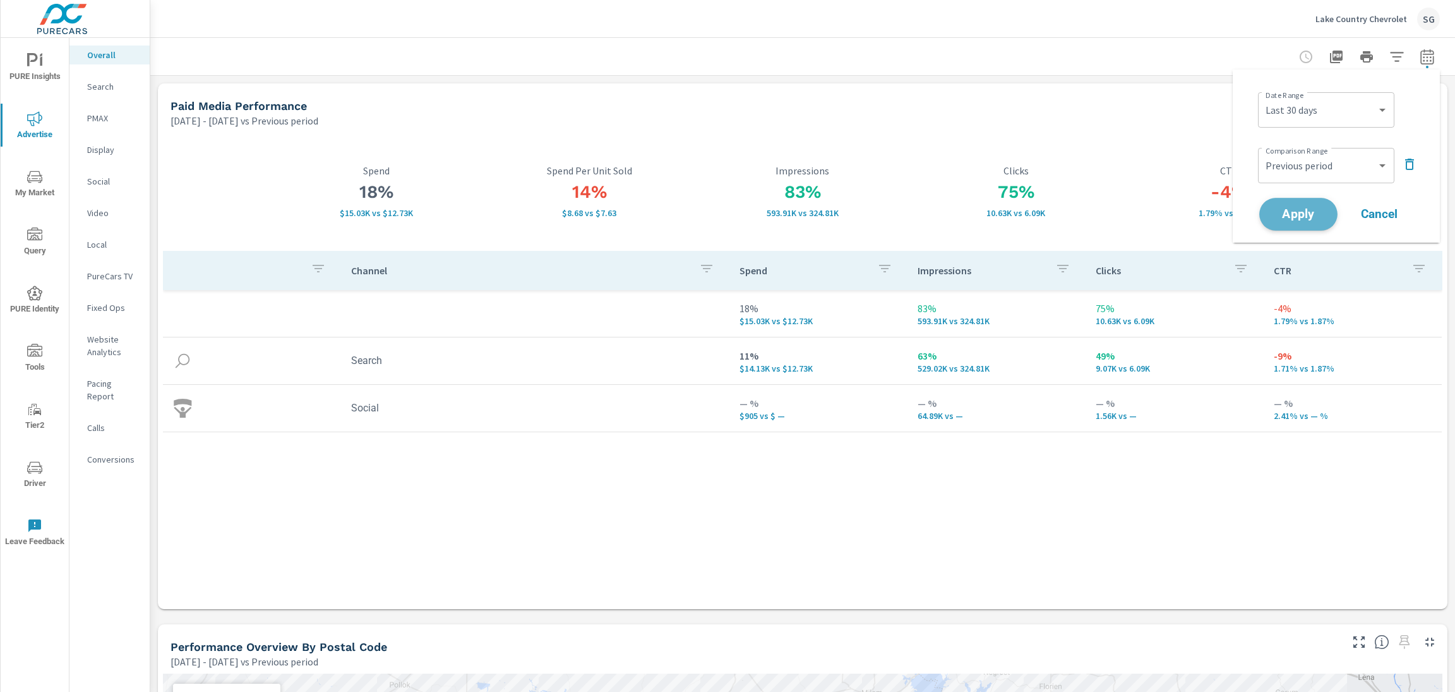
click at [1091, 222] on button "Apply" at bounding box center [1298, 214] width 78 height 33
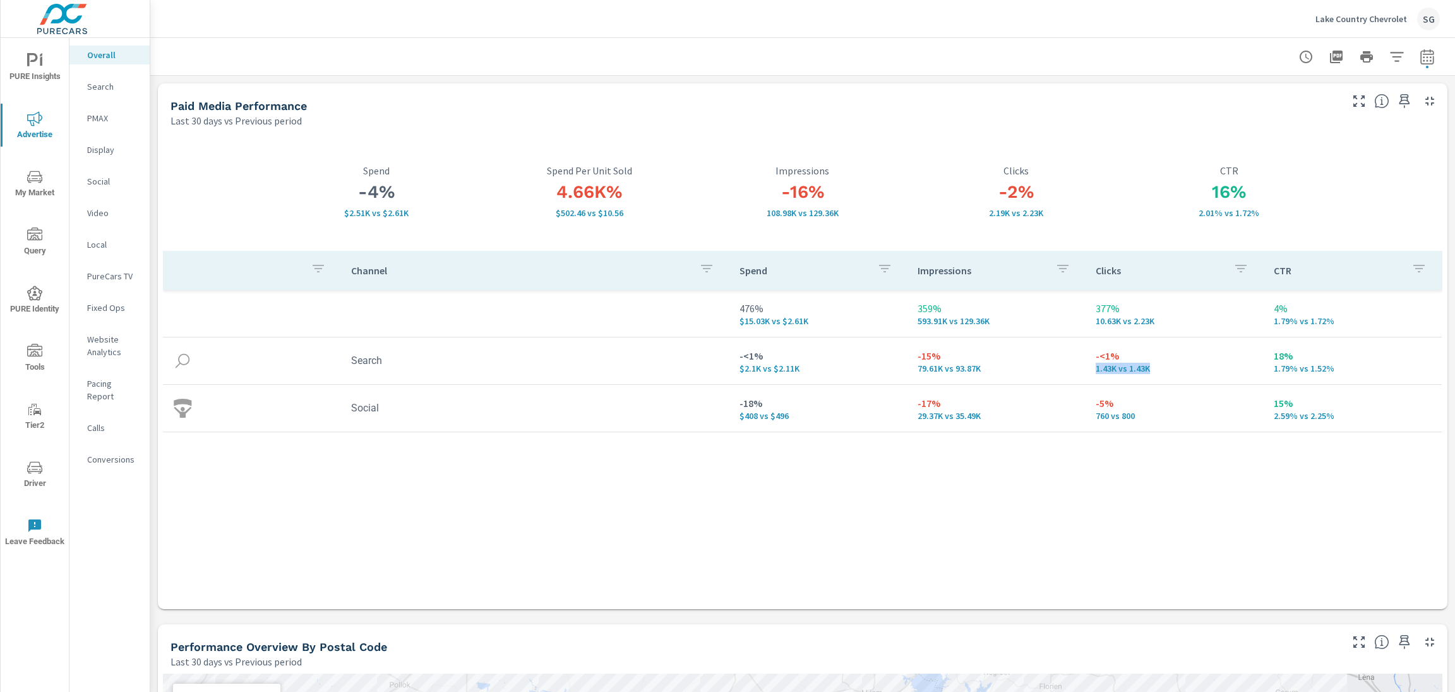
drag, startPoint x: 1096, startPoint y: 371, endPoint x: 1162, endPoint y: 382, distance: 67.3
click at [1091, 382] on td "-<1% 1.43K vs 1.43K" at bounding box center [1175, 360] width 178 height 45
click at [97, 421] on p "Calls" at bounding box center [113, 427] width 52 height 13
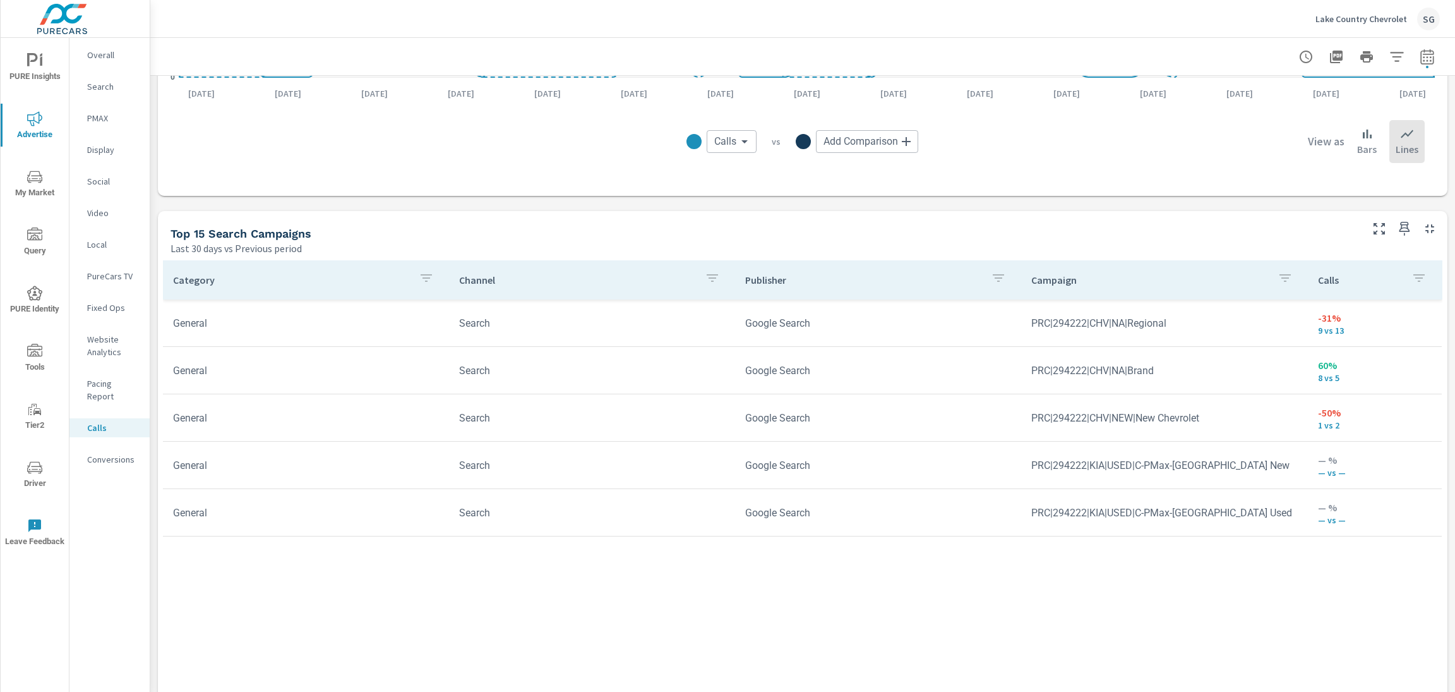
scroll to position [685, 0]
drag, startPoint x: 1180, startPoint y: 320, endPoint x: 1034, endPoint y: 313, distance: 145.4
click at [1034, 313] on td "PRC|294222|CHV|NA|Regional" at bounding box center [1164, 321] width 286 height 32
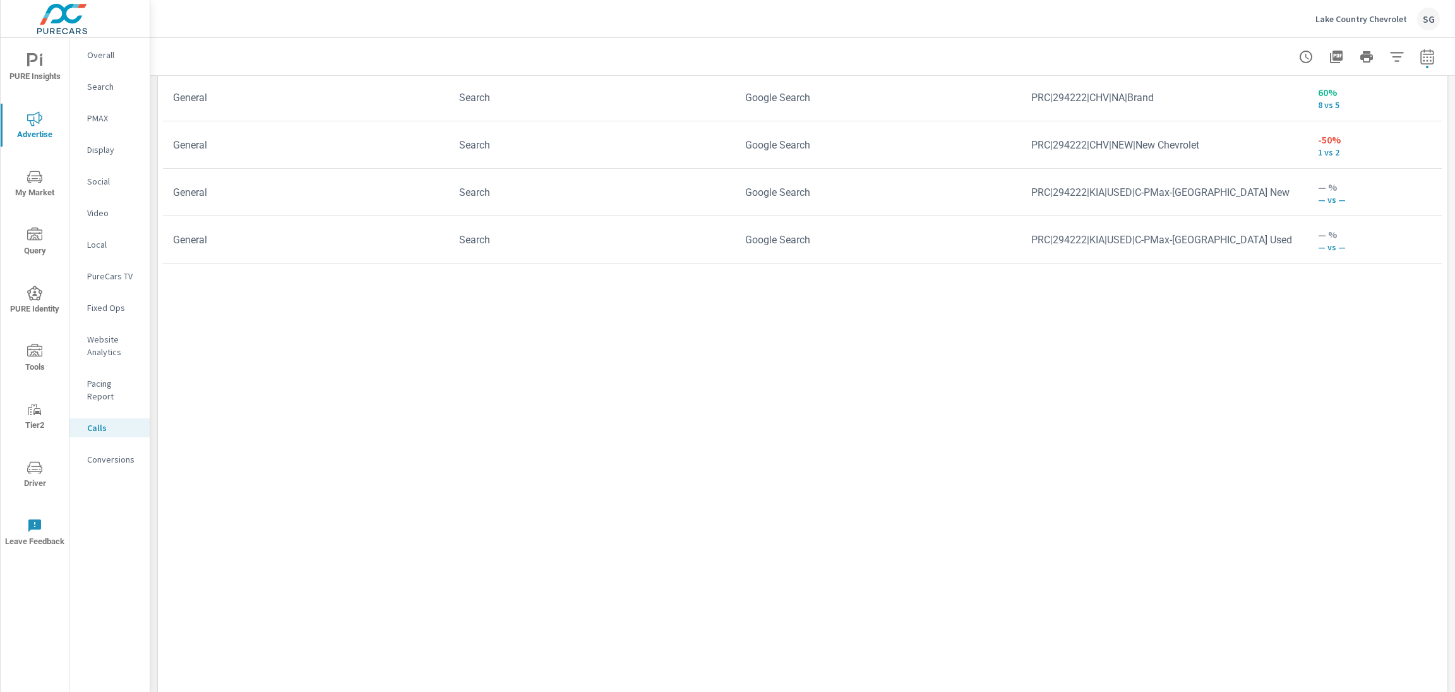
scroll to position [966, 0]
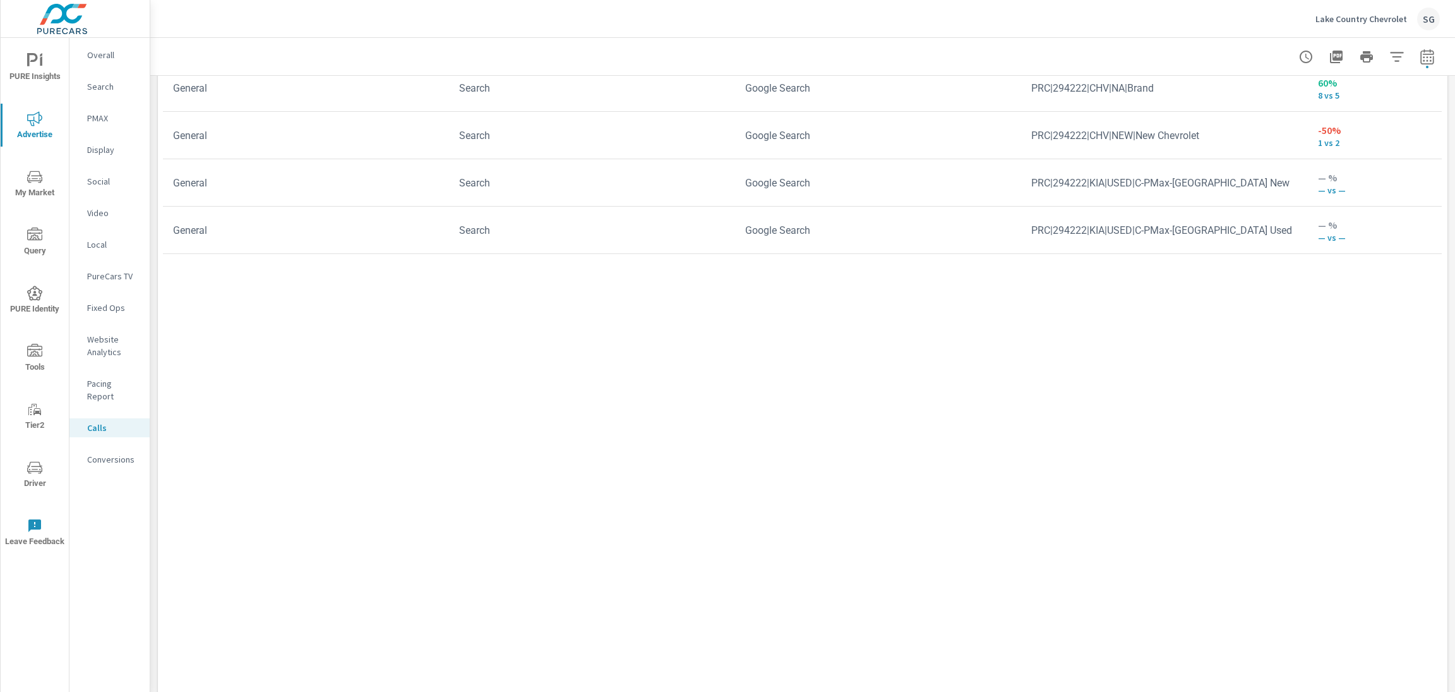
click at [121, 453] on div "Conversions" at bounding box center [109, 459] width 80 height 19
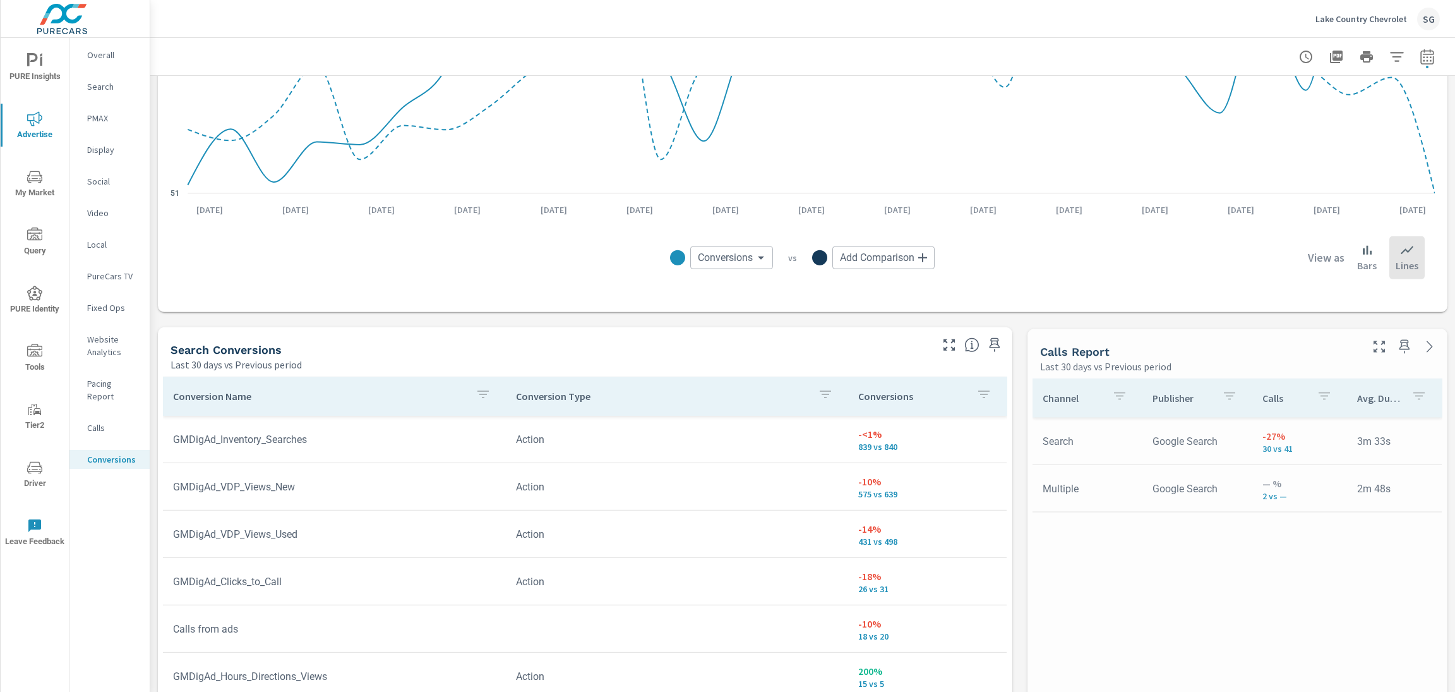
scroll to position [443, 0]
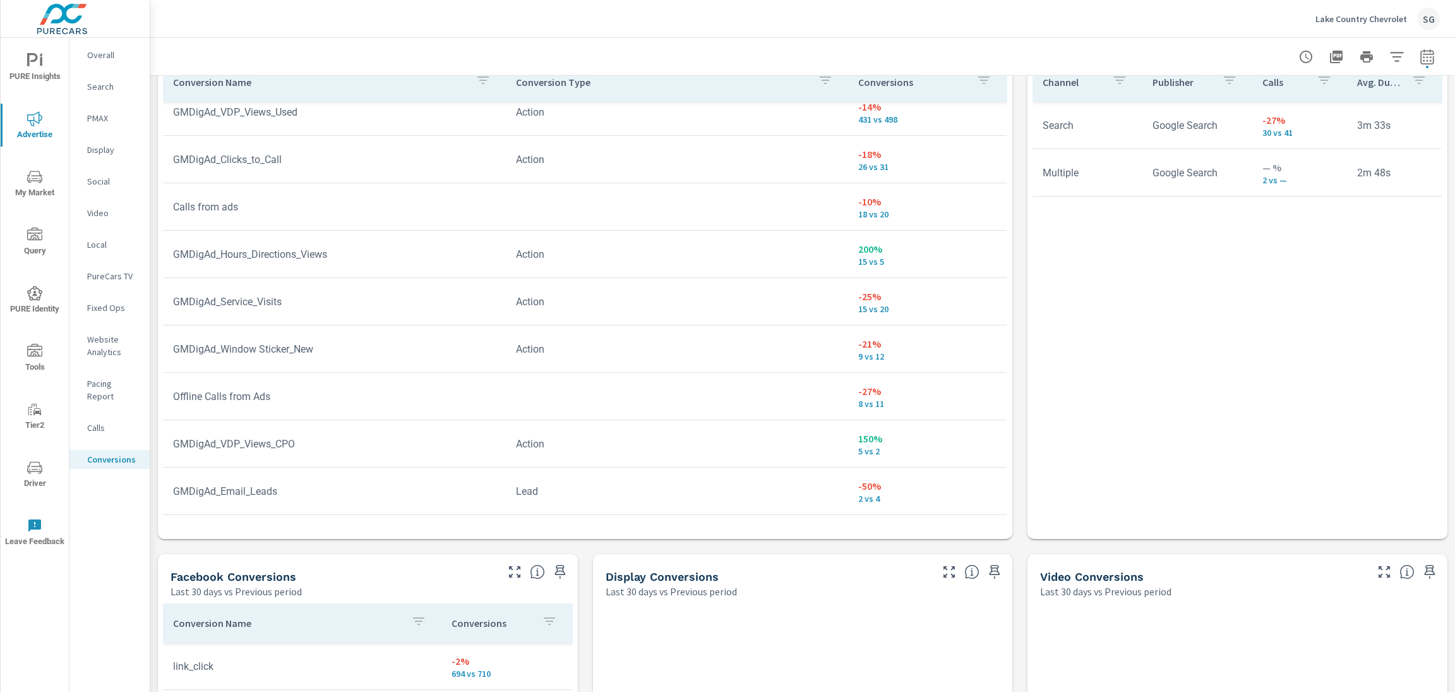
scroll to position [748, 0]
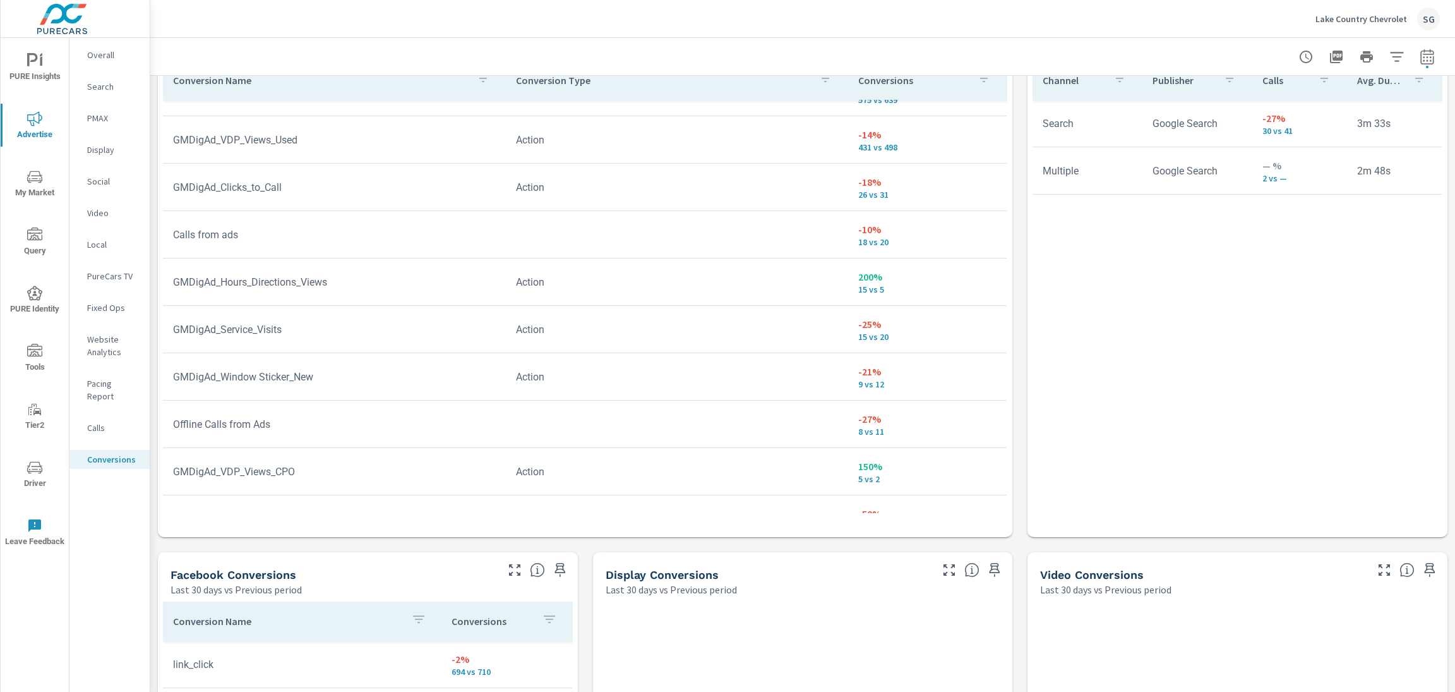
scroll to position [24, 0]
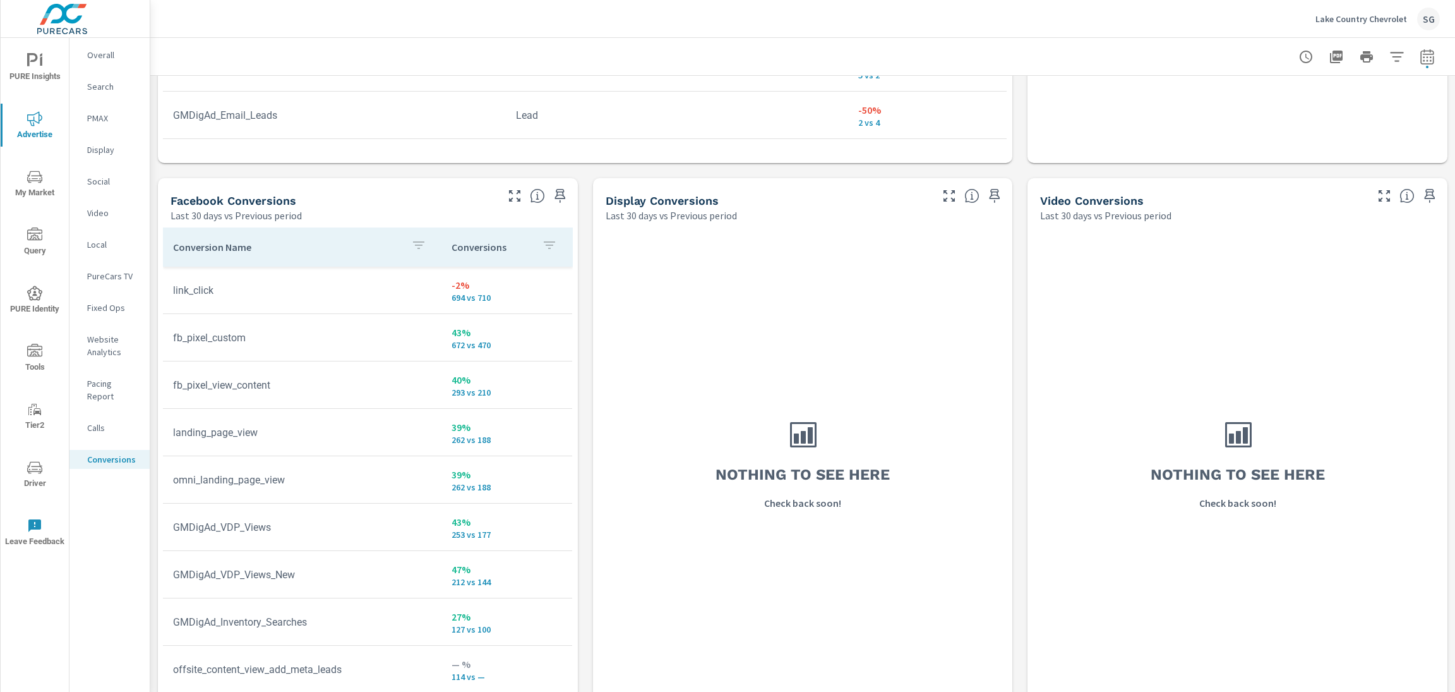
scroll to position [1141, 0]
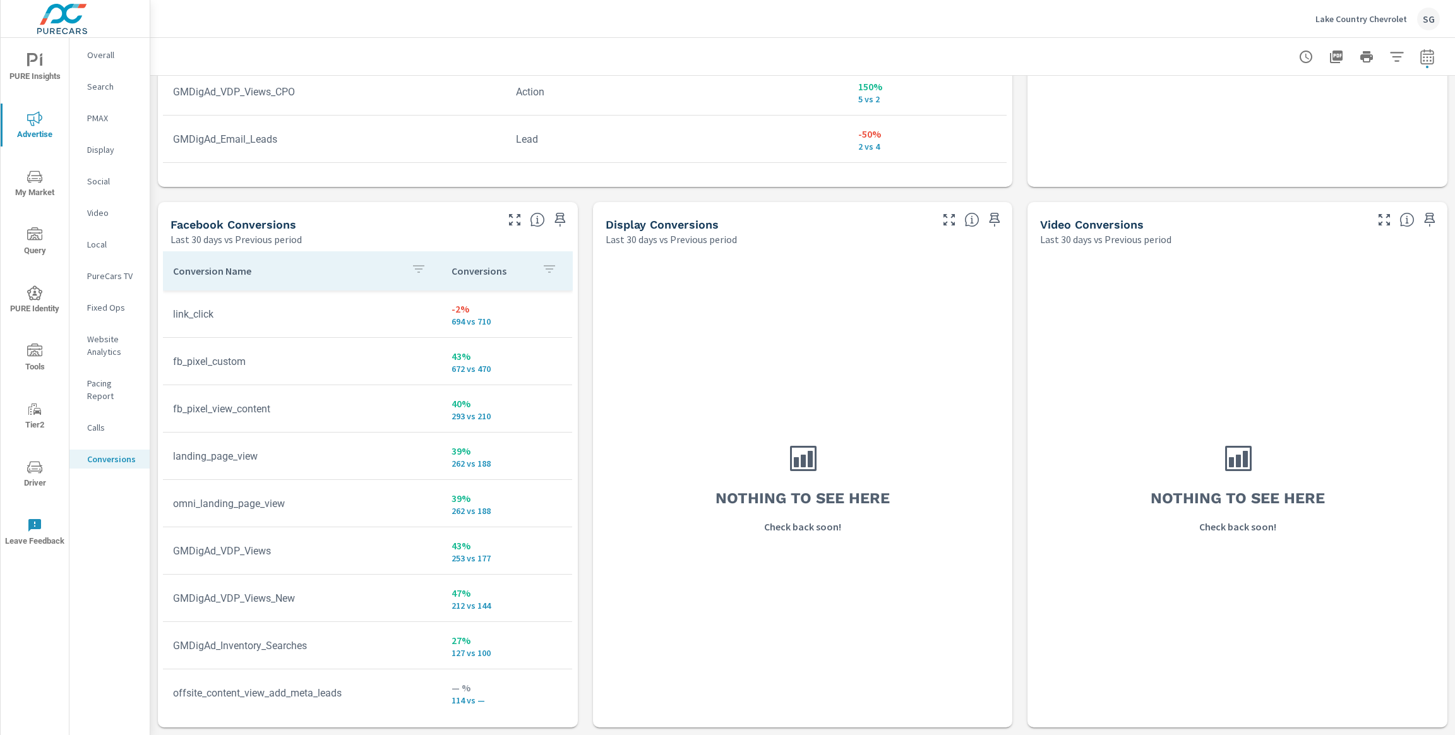
scroll to position [1098, 0]
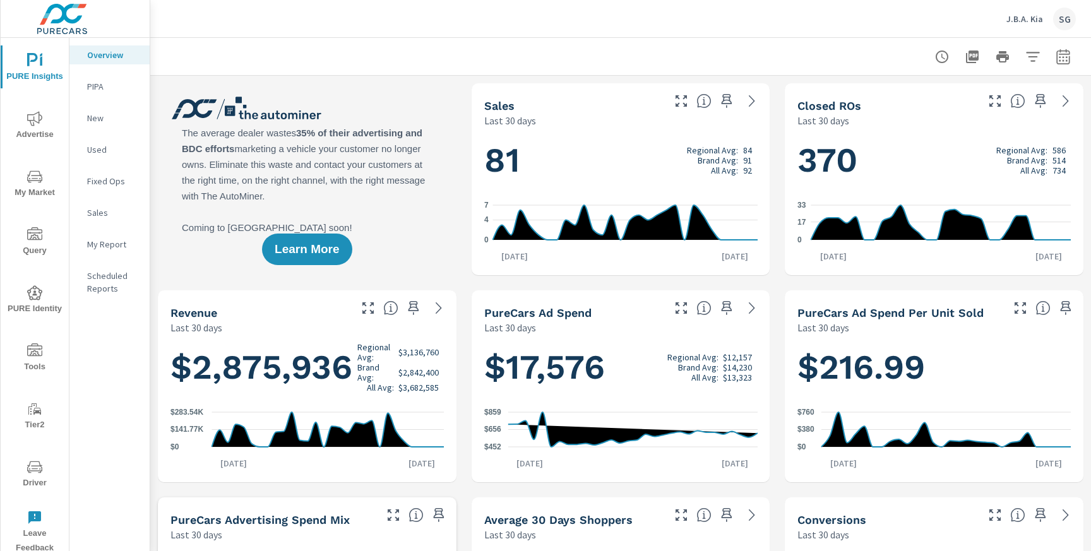
click at [1067, 57] on icon "button" at bounding box center [1063, 58] width 8 height 5
select select "Last 30 days"
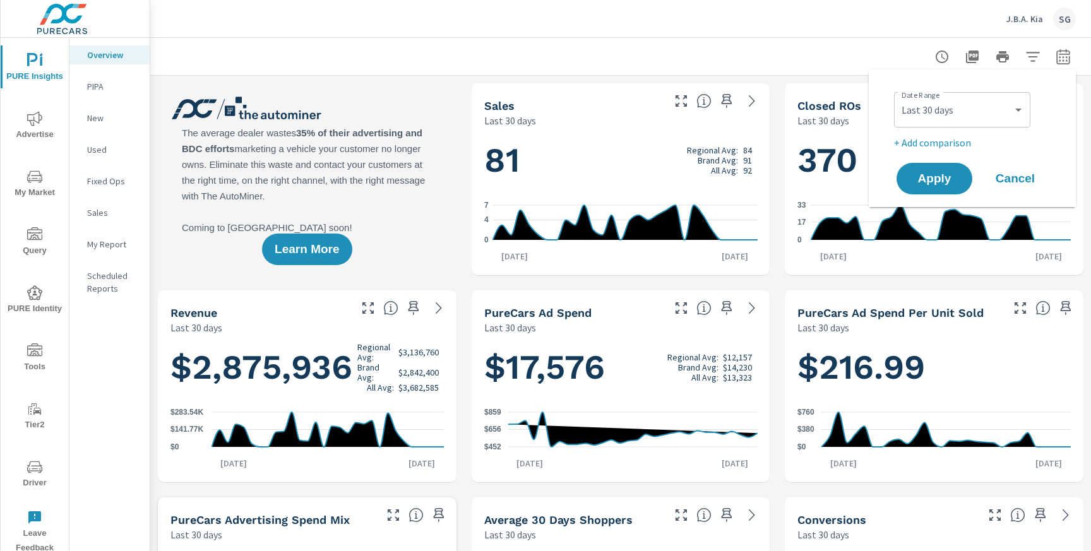
scroll to position [1, 0]
click at [906, 145] on p "+ Add comparison" at bounding box center [975, 142] width 162 height 15
select select "Previous period"
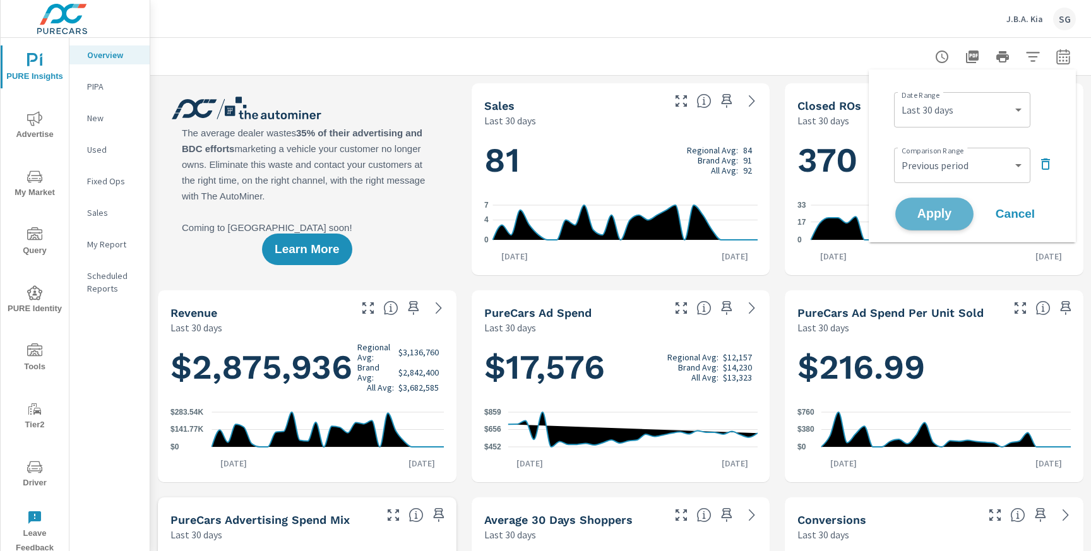
click at [918, 217] on span "Apply" at bounding box center [935, 214] width 52 height 12
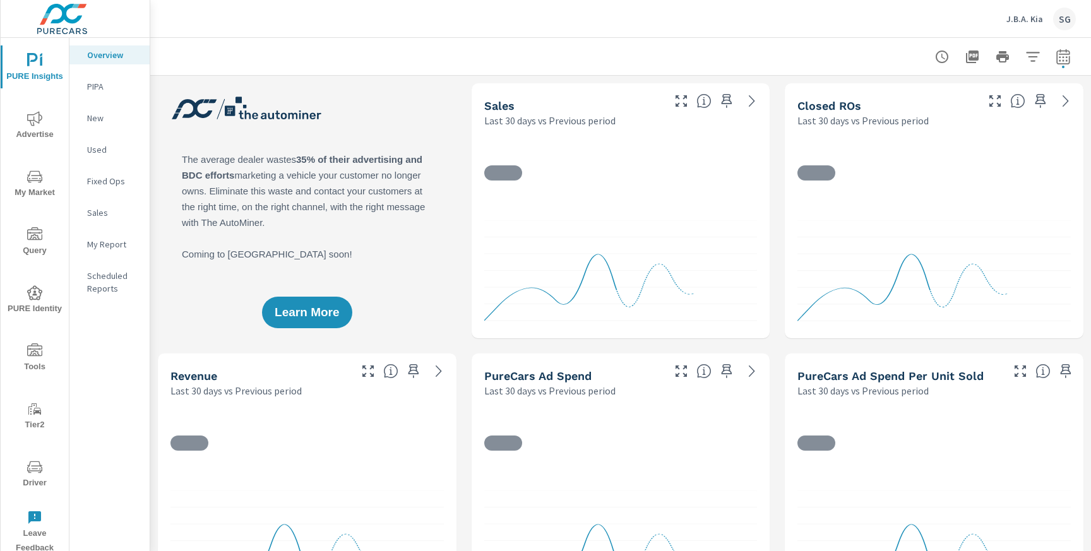
scroll to position [1, 0]
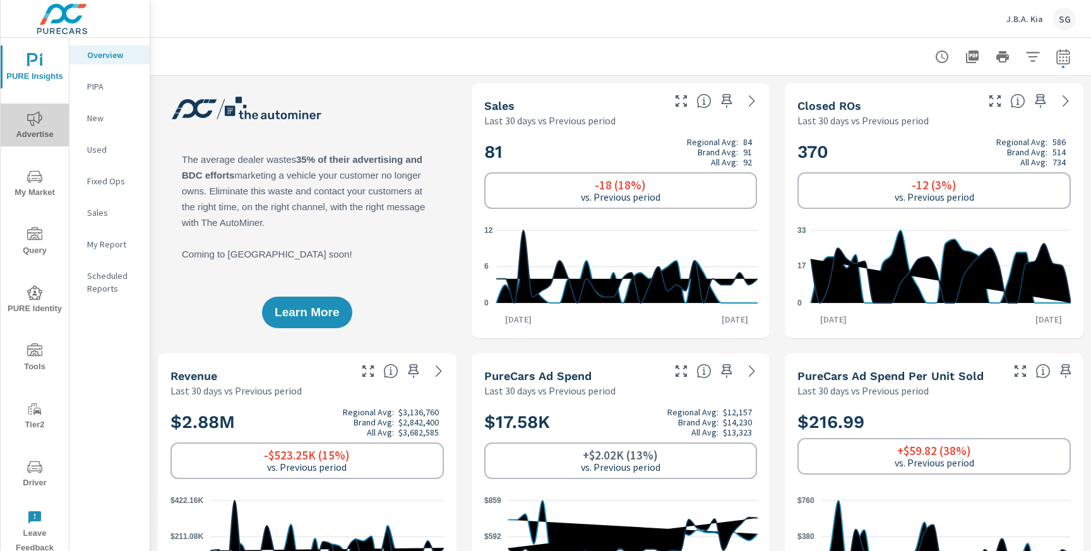
click at [52, 135] on span "Advertise" at bounding box center [34, 126] width 61 height 31
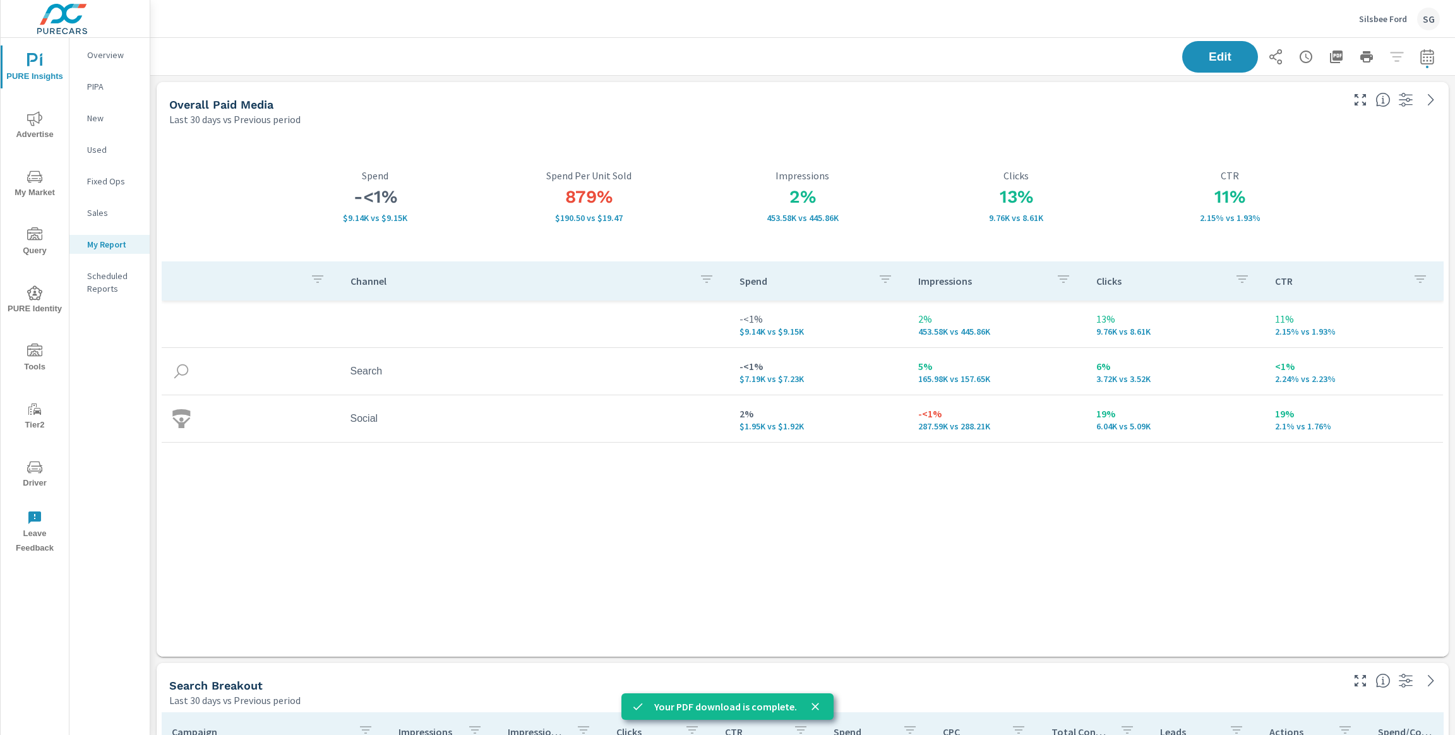
scroll to position [3783, 1305]
click at [1376, 25] on div "Silsbee Ford SG" at bounding box center [1399, 19] width 81 height 23
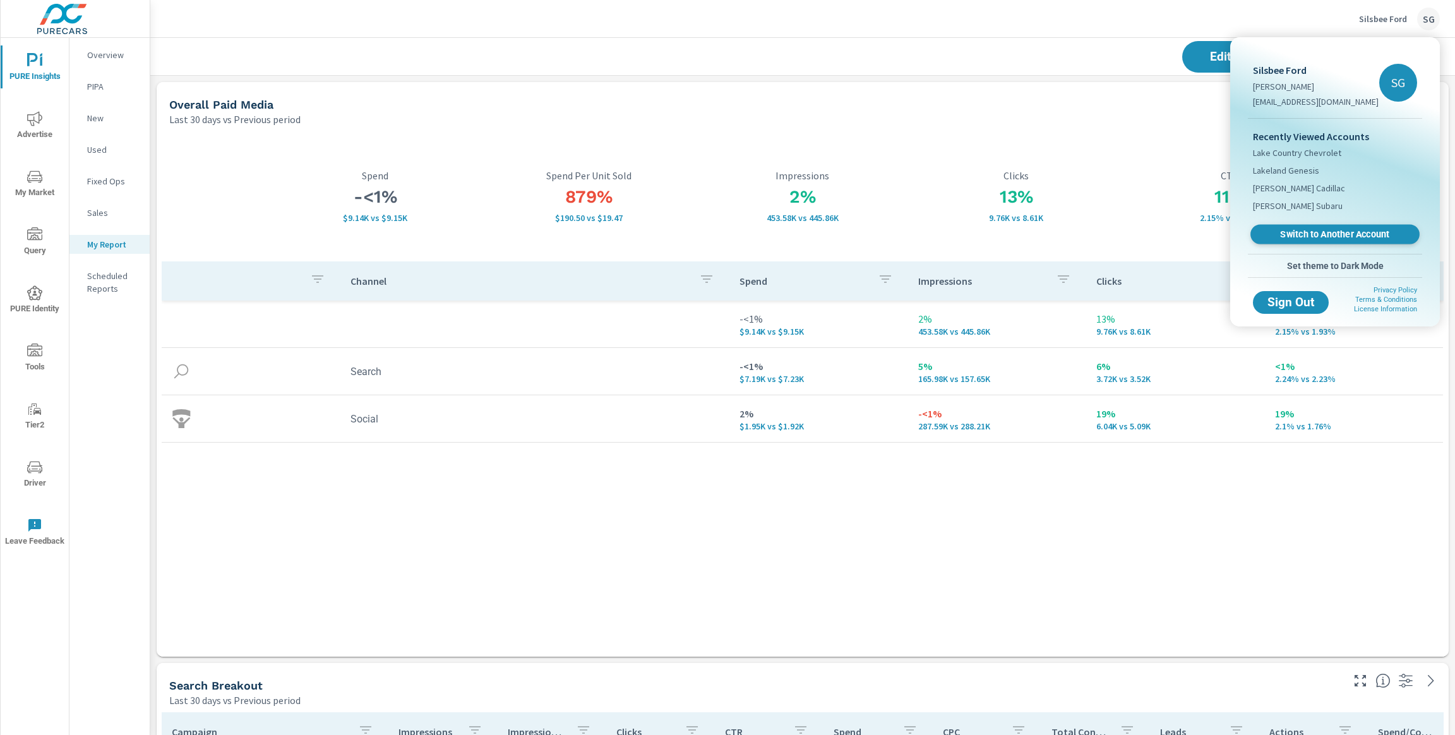
click at [1285, 229] on span "Switch to Another Account" at bounding box center [1334, 235] width 155 height 12
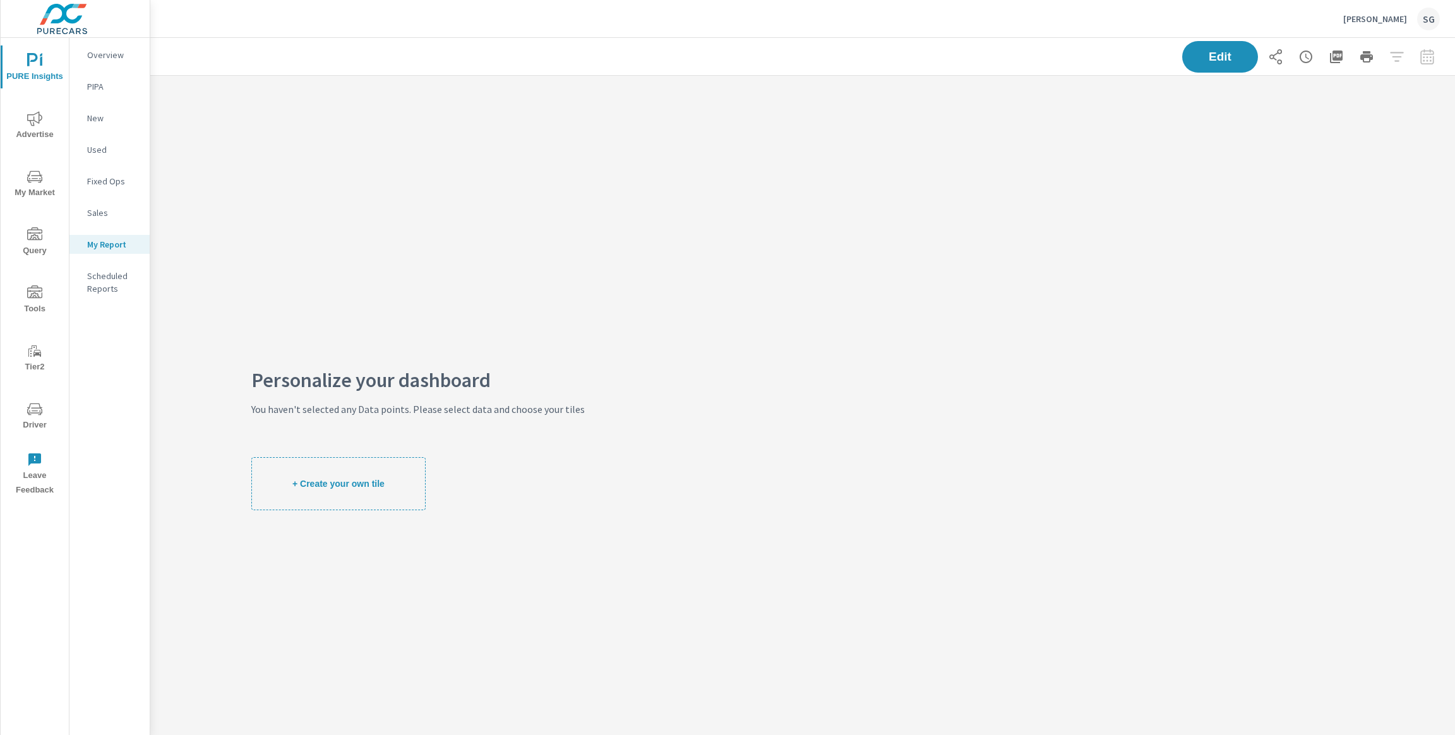
click at [23, 414] on span "Driver" at bounding box center [34, 417] width 61 height 31
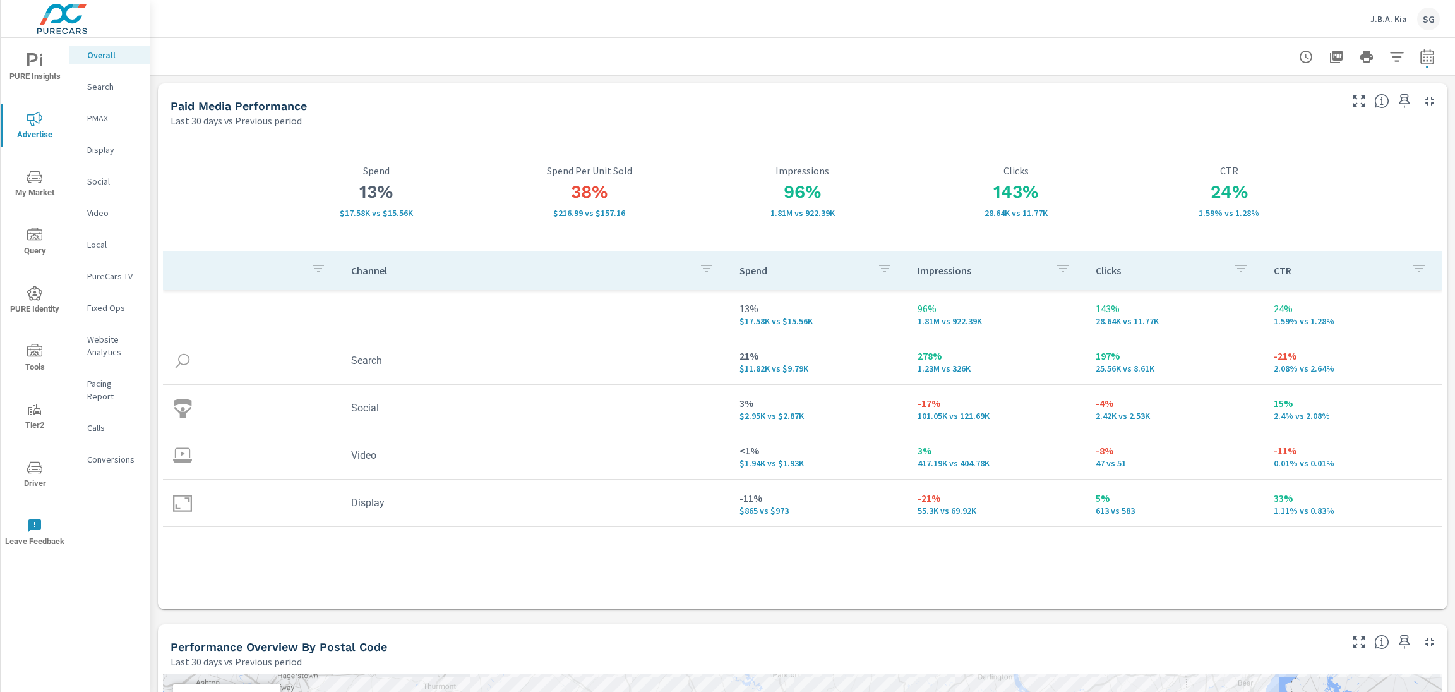
click at [93, 87] on p "Search" at bounding box center [113, 86] width 52 height 13
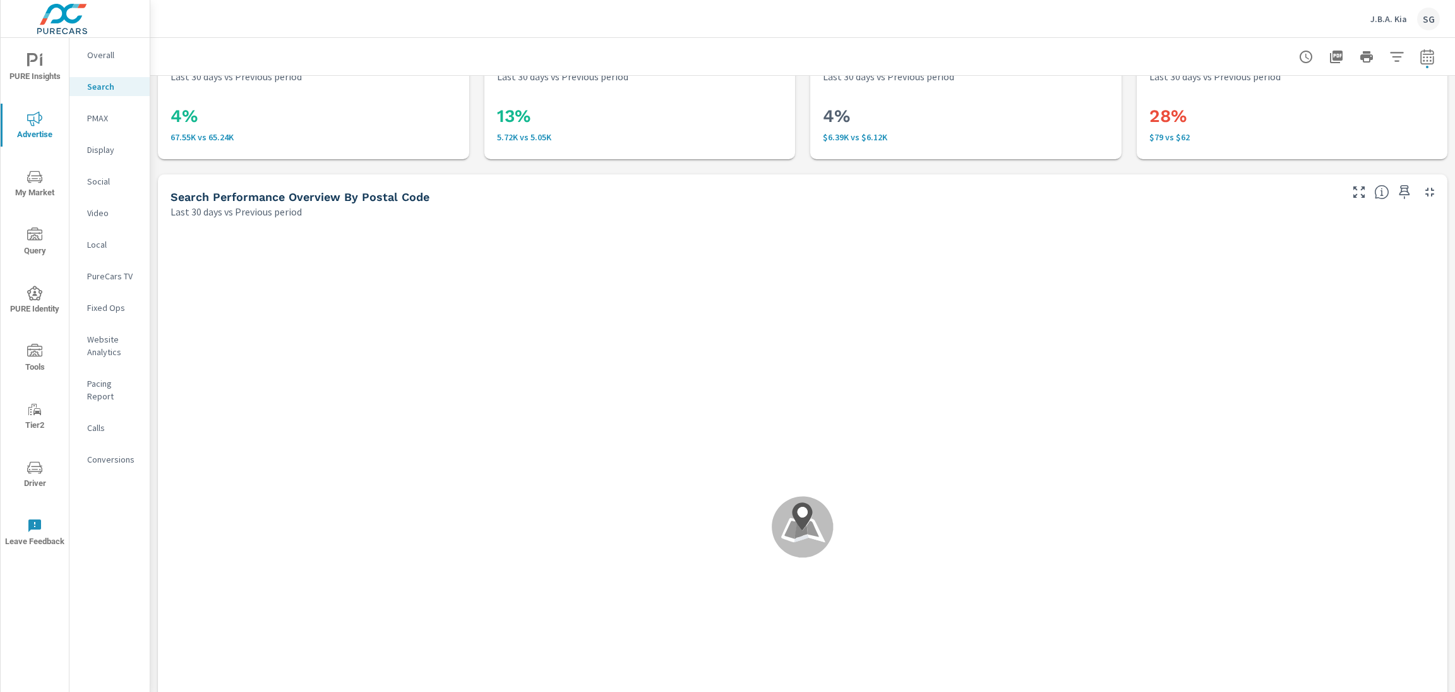
scroll to position [51, 0]
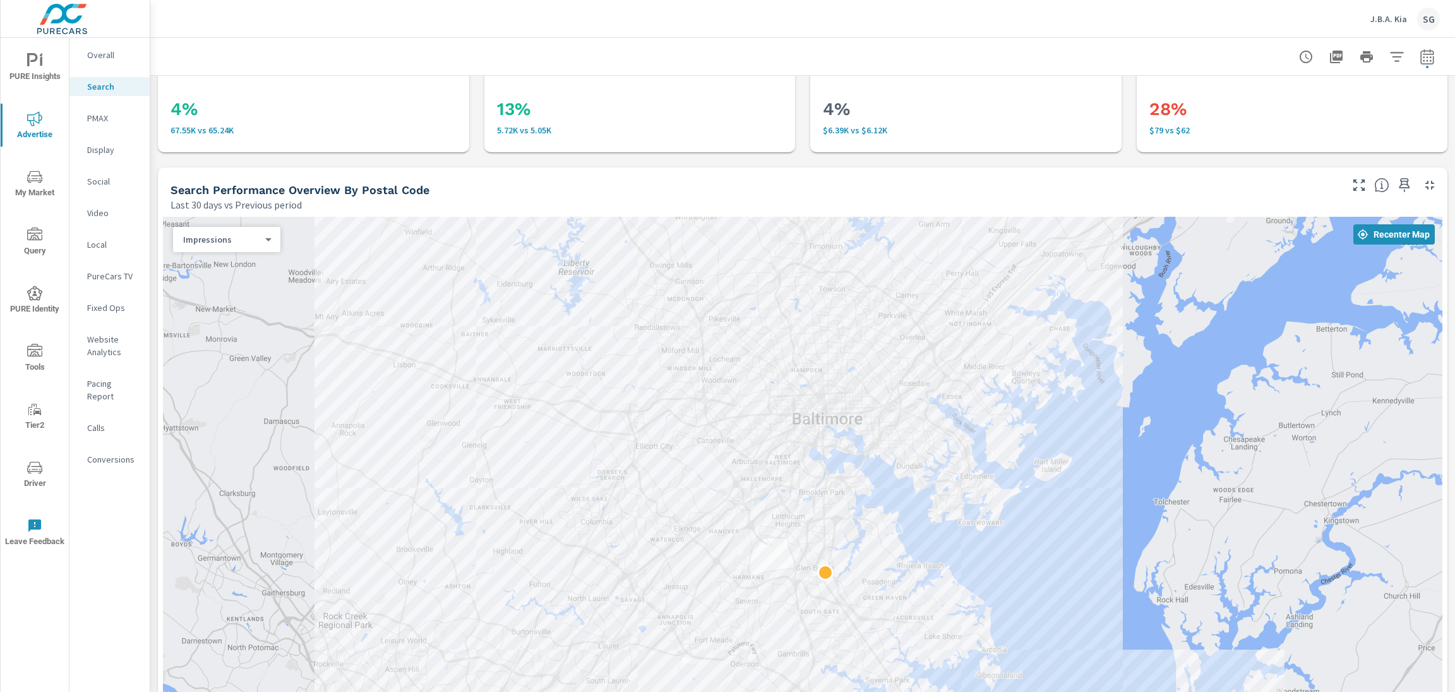
drag, startPoint x: 520, startPoint y: 409, endPoint x: 329, endPoint y: 309, distance: 215.3
click at [327, 311] on div at bounding box center [803, 500] width 1280 height 567
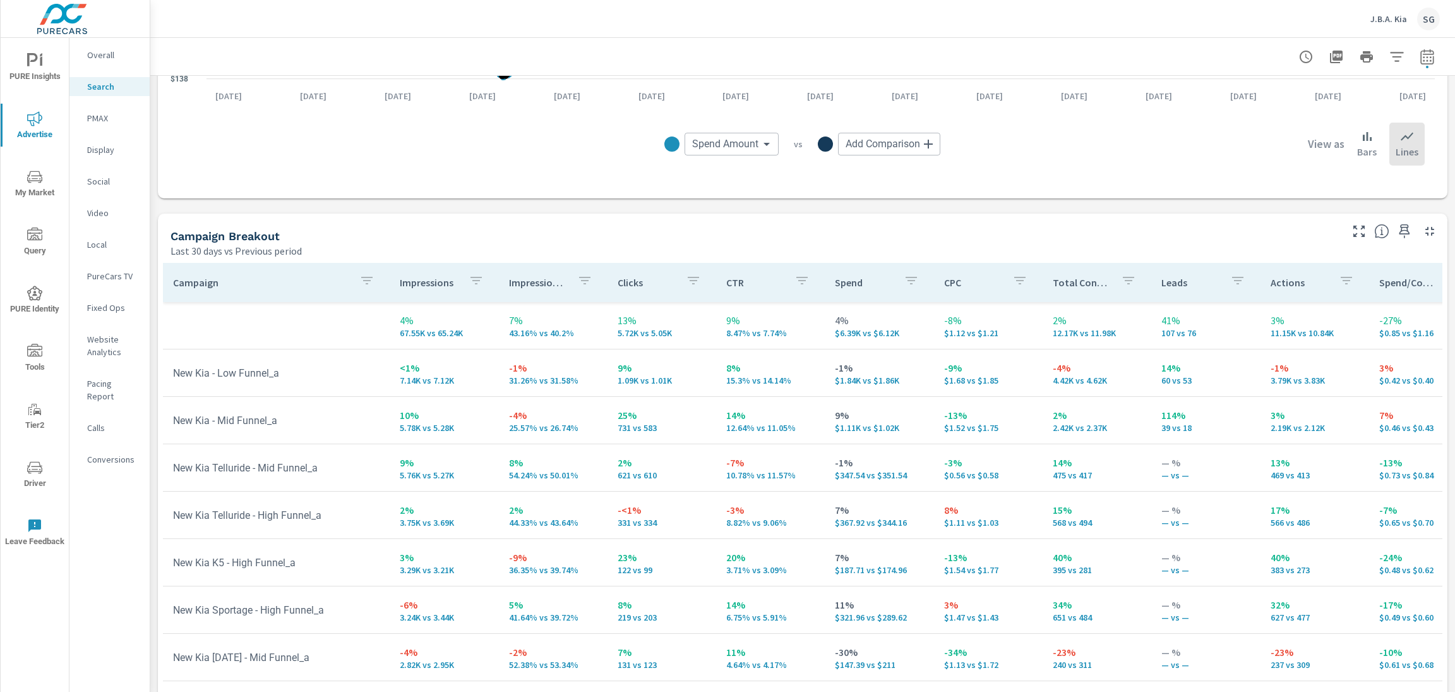
scroll to position [1141, 0]
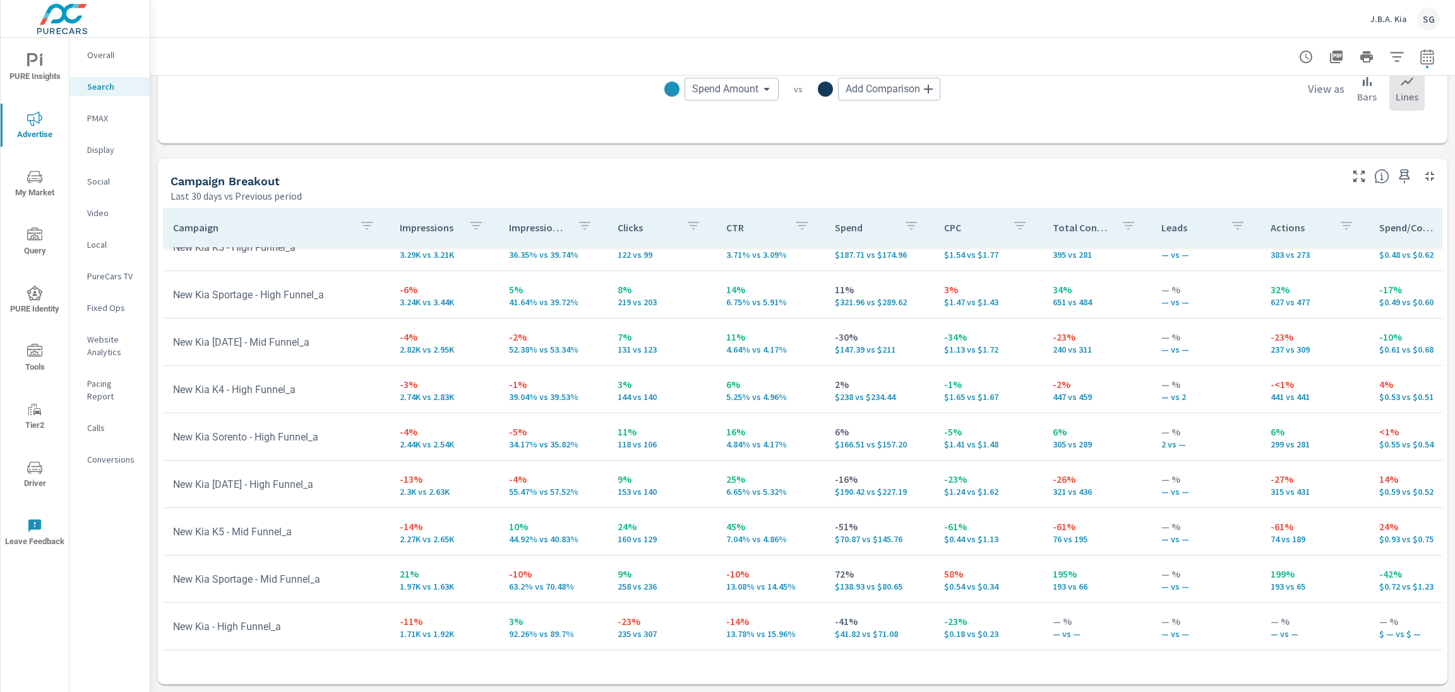
scroll to position [261, 0]
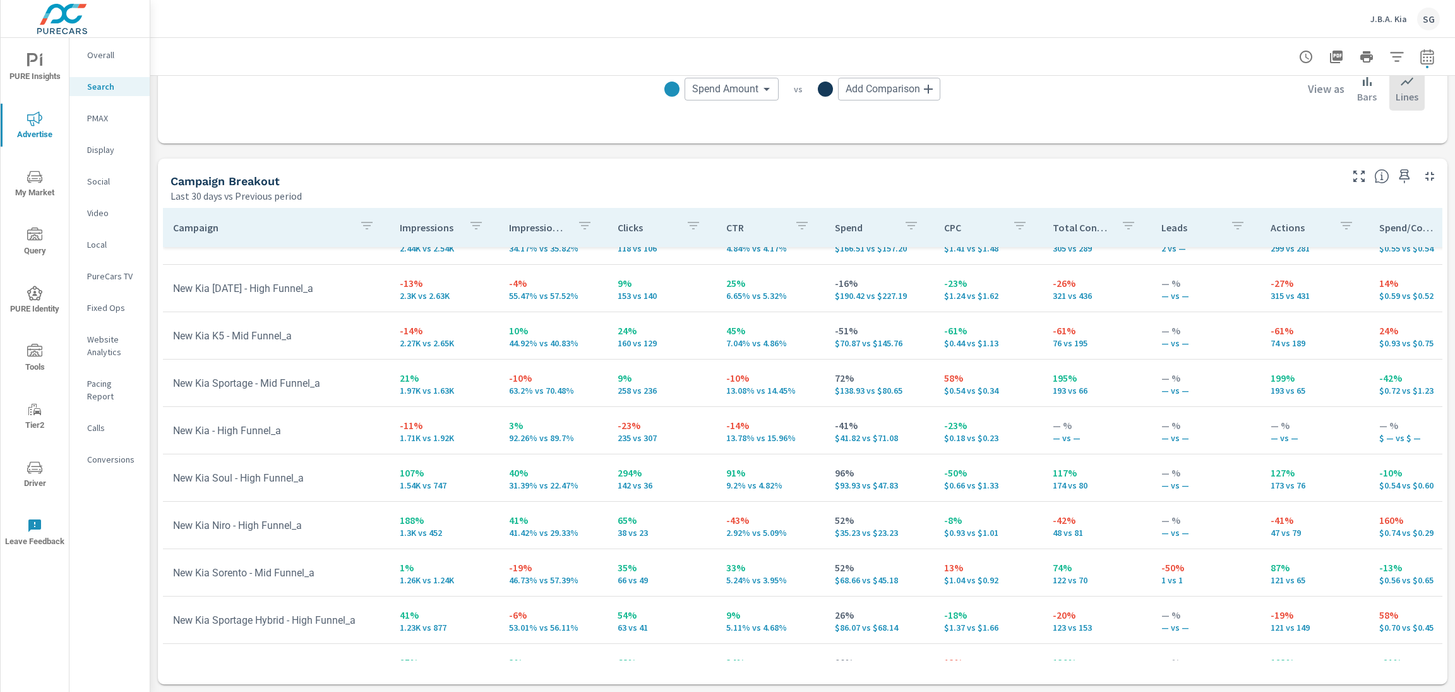
scroll to position [462, 0]
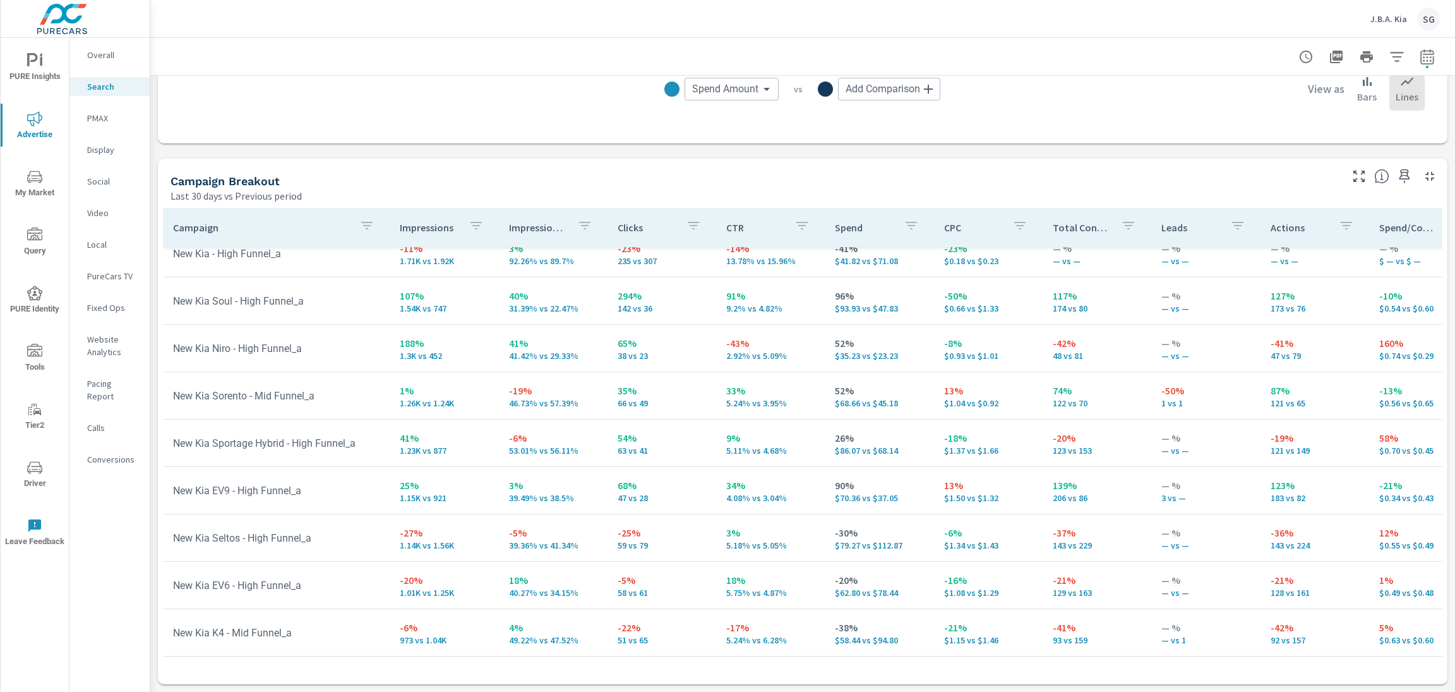
scroll to position [655, 0]
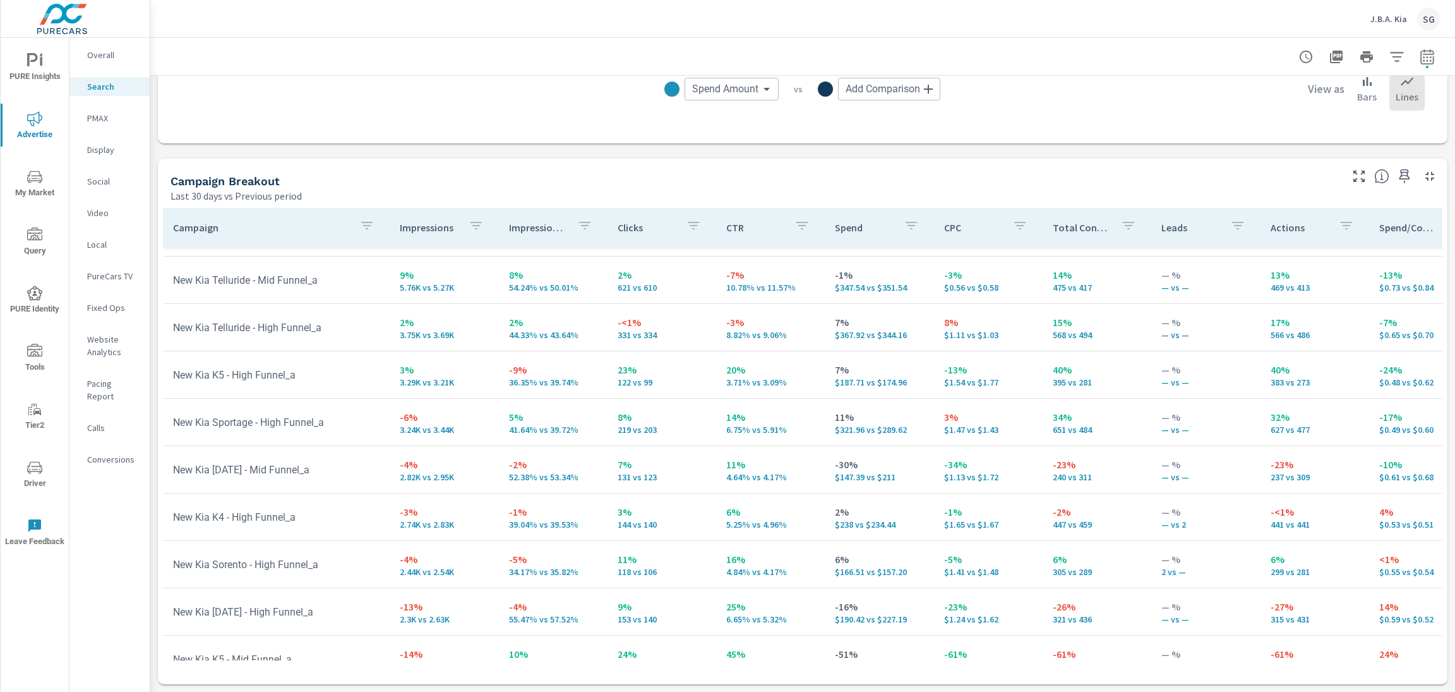
scroll to position [131, 0]
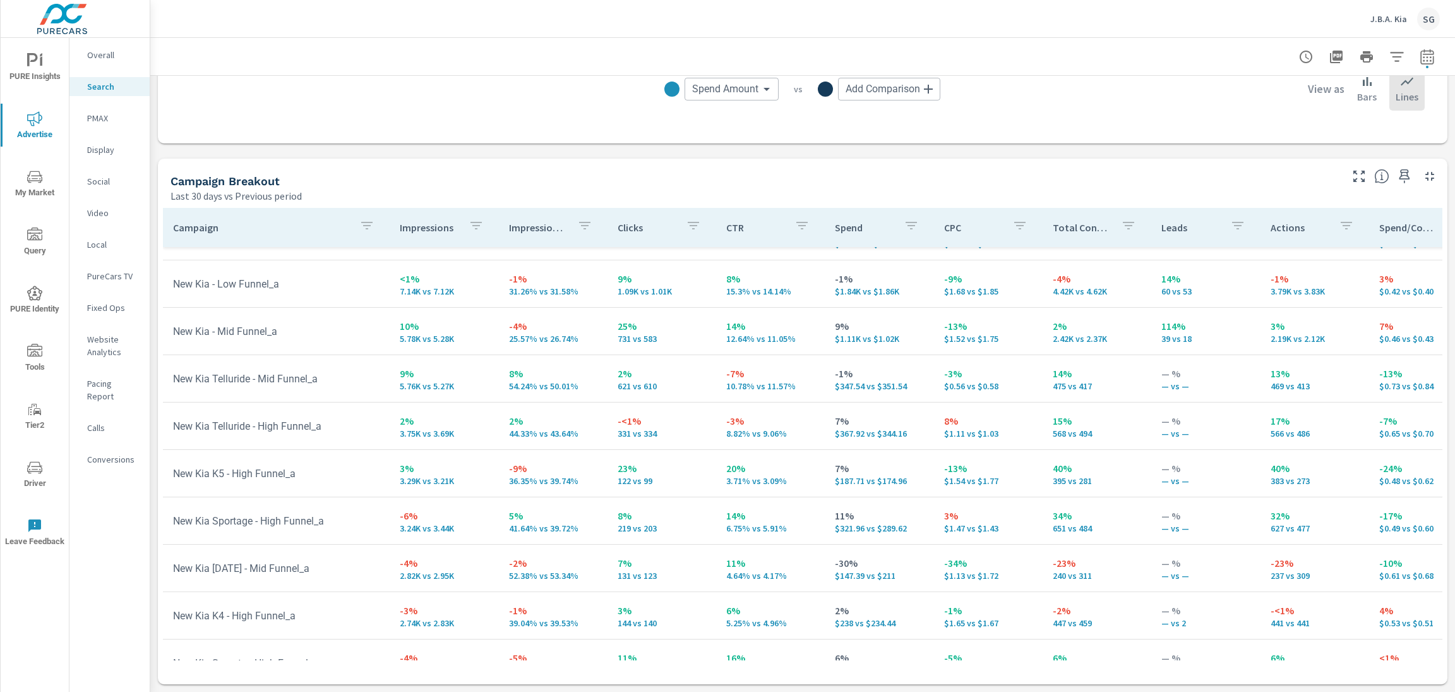
scroll to position [89, 0]
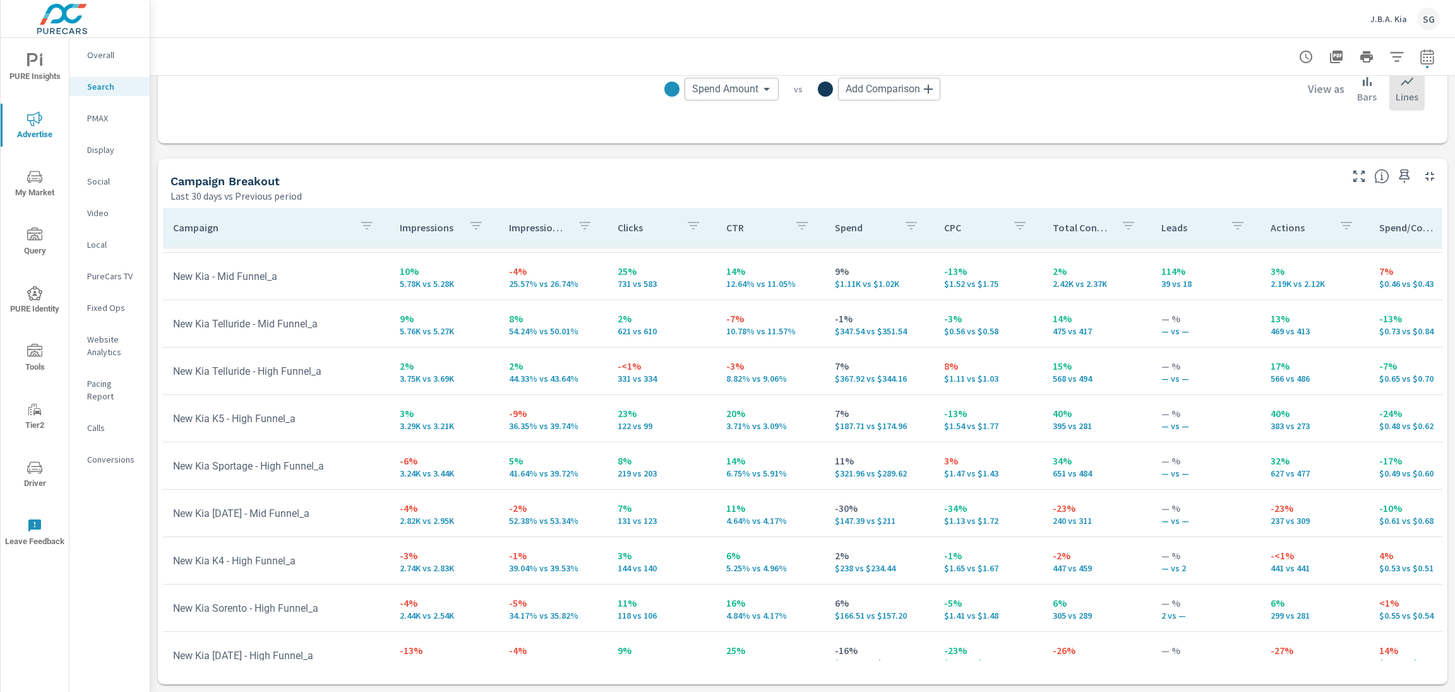
click at [93, 126] on div "PMAX" at bounding box center [109, 118] width 80 height 19
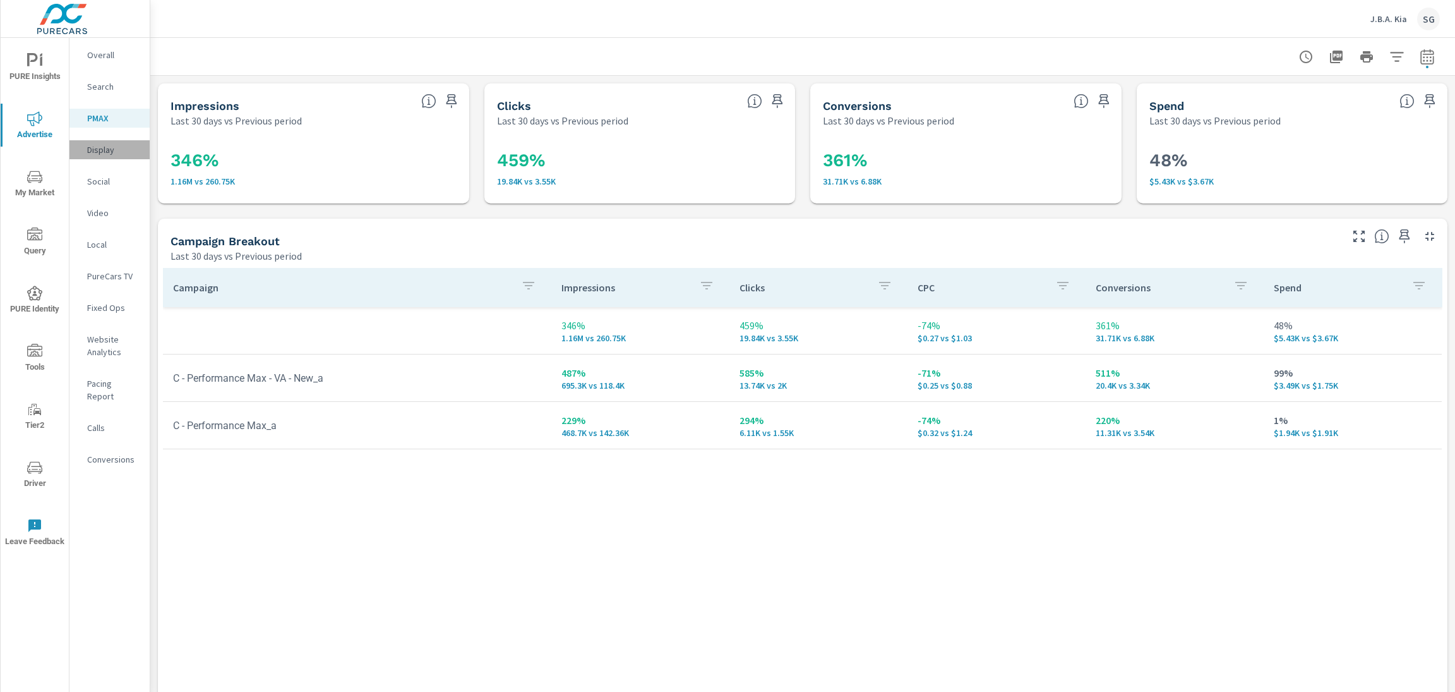
click at [87, 155] on p "Display" at bounding box center [113, 149] width 52 height 13
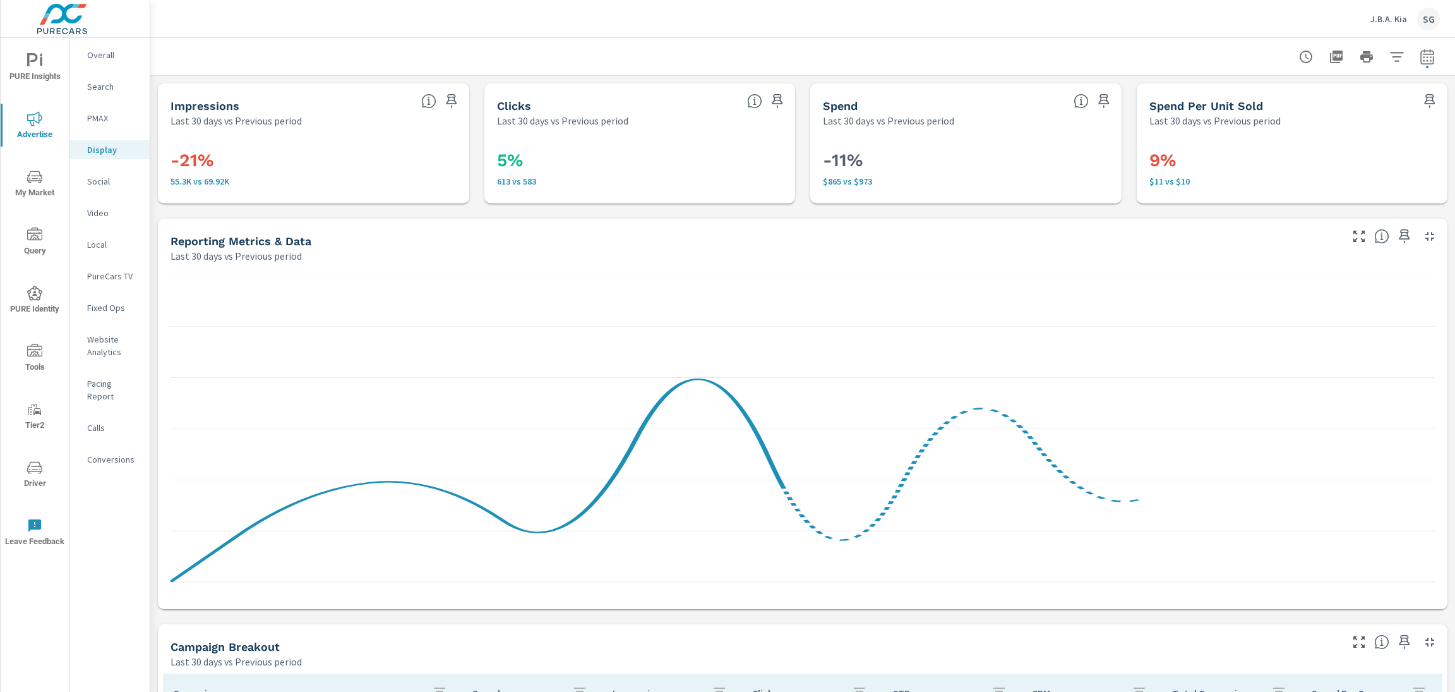
click at [234, 214] on div "Impressions Last 30 days vs Previous period -21% 55.3K vs 69.92K Clicks Last 30…" at bounding box center [802, 616] width 1305 height 1081
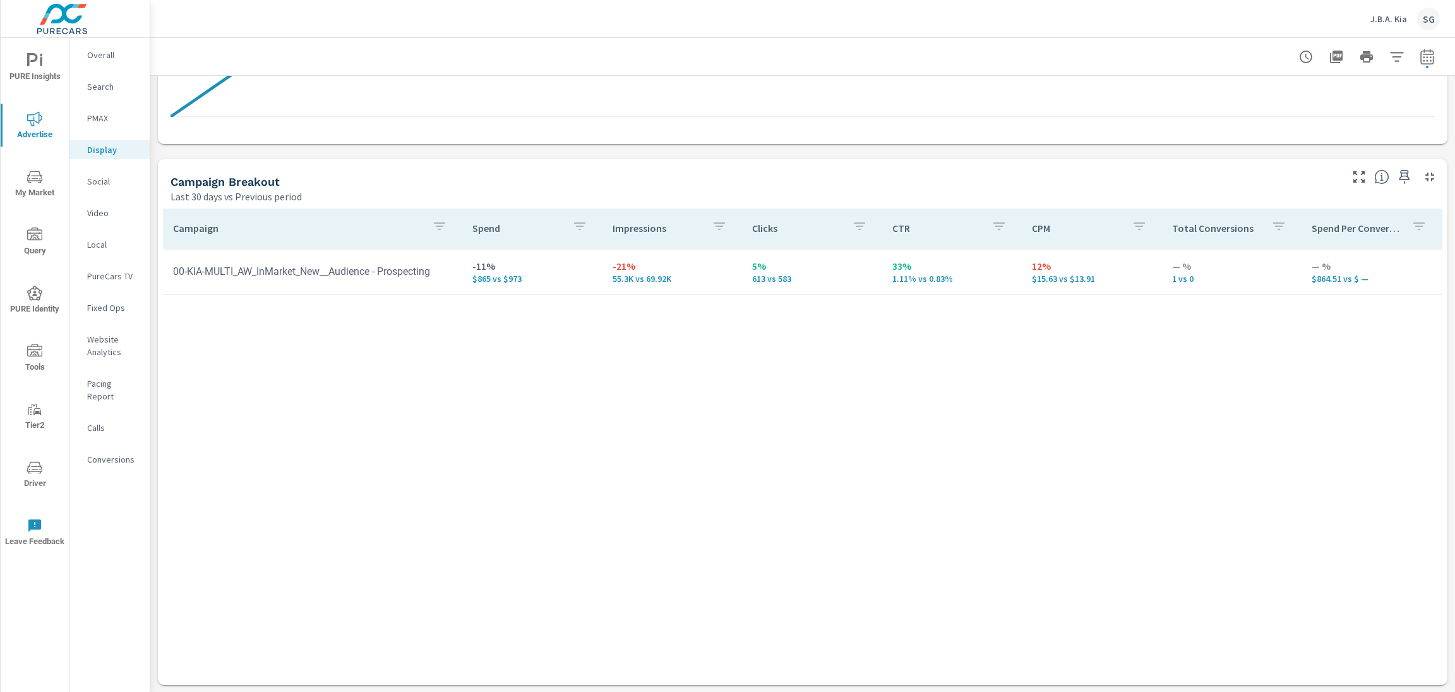
scroll to position [465, 0]
click at [99, 183] on p "Social" at bounding box center [113, 181] width 52 height 13
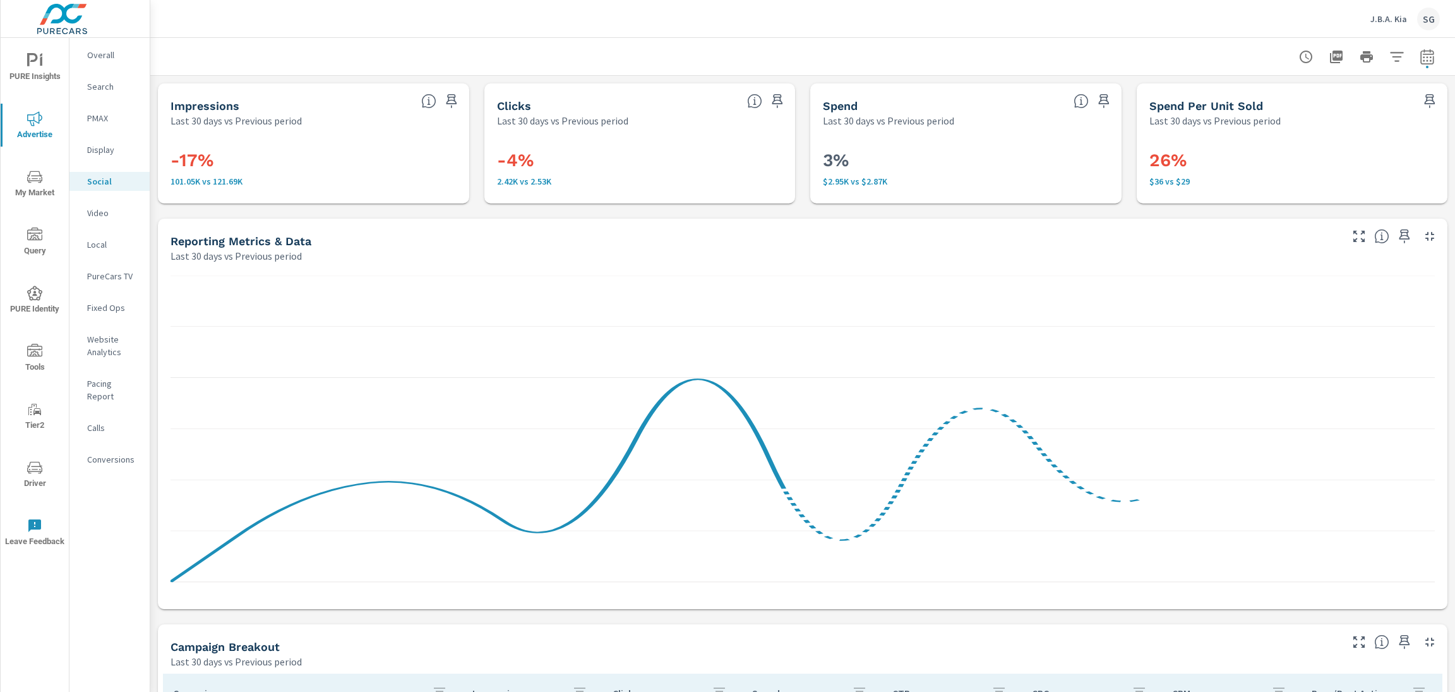
click at [183, 203] on div "-17% 101.05K vs 121.69K" at bounding box center [313, 166] width 311 height 76
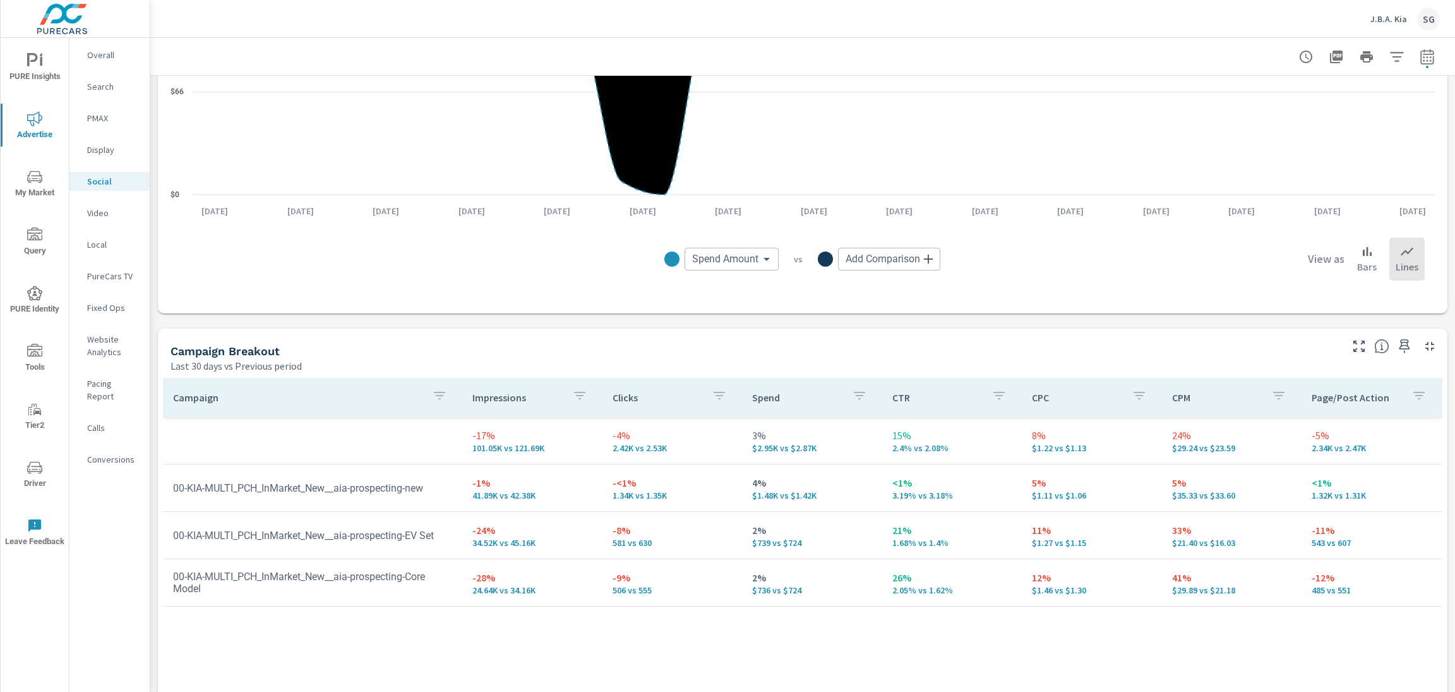
scroll to position [465, 0]
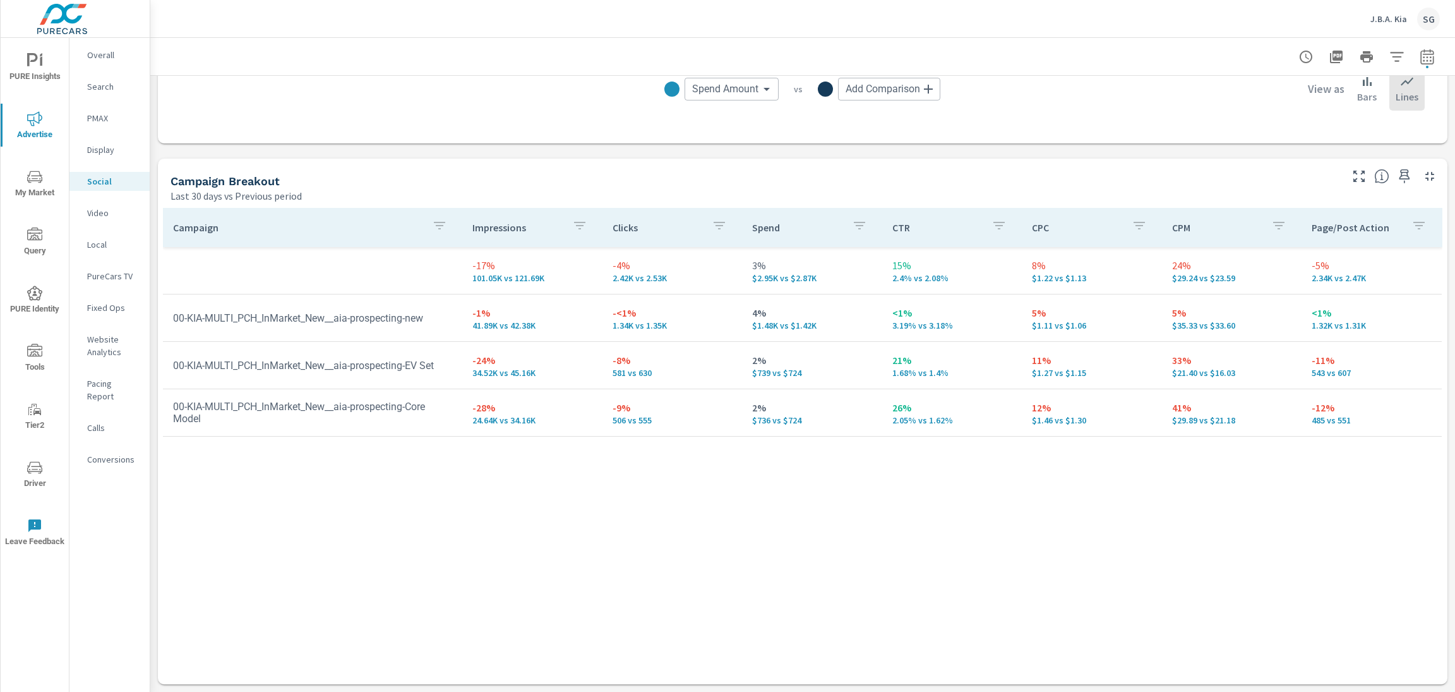
click at [100, 361] on nav "Overall Search PMAX Display Social Video Local PureCars TV Fixed Ops Website An…" at bounding box center [109, 262] width 80 height 448
click at [108, 325] on nav "Overall Search PMAX Display Social Video Local PureCars TV Fixed Ops Website An…" at bounding box center [109, 262] width 80 height 448
click at [104, 346] on p "Website Analytics" at bounding box center [113, 345] width 52 height 25
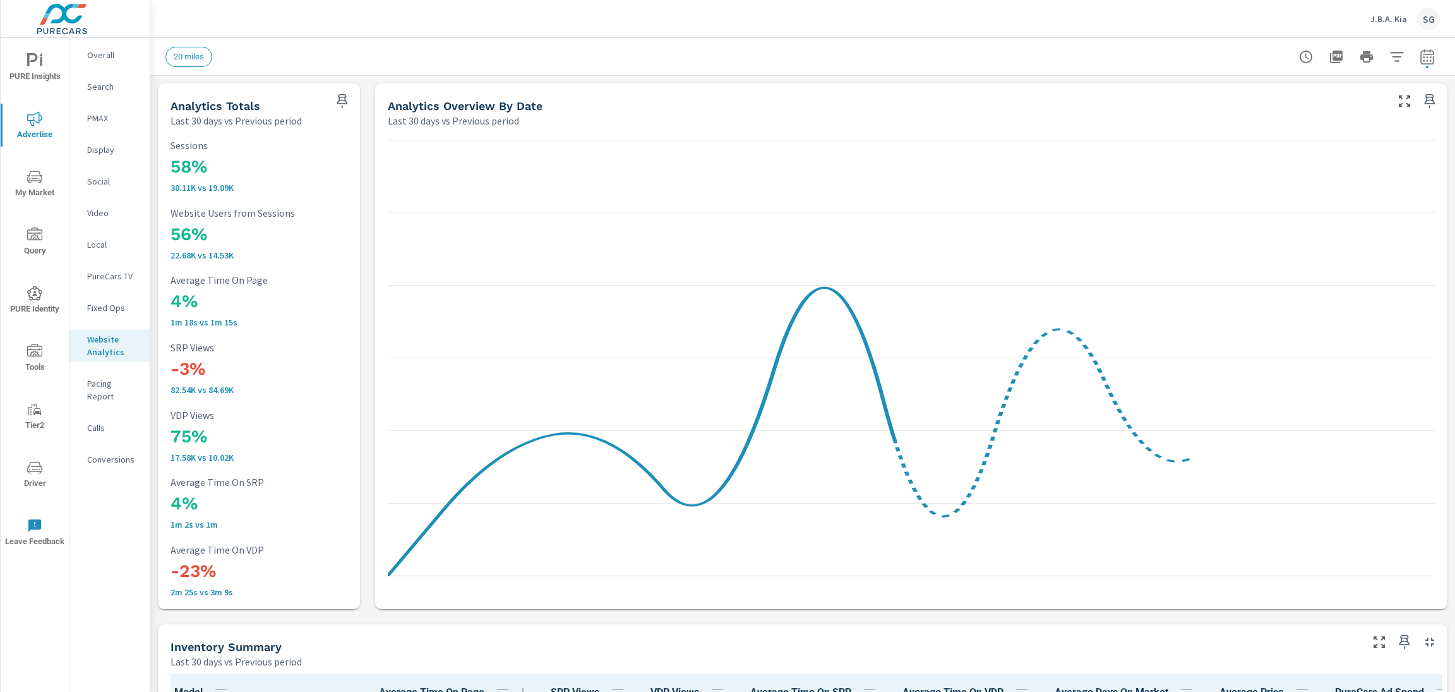
scroll to position [1, 0]
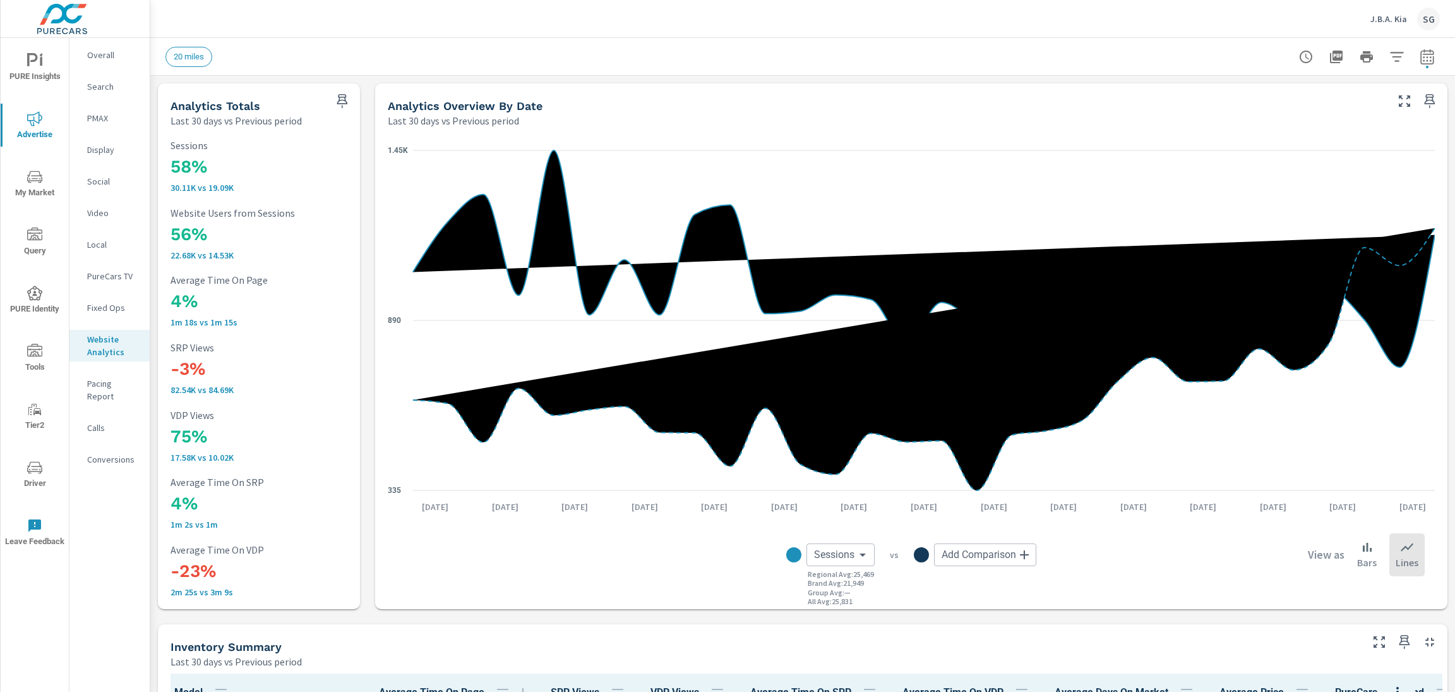
click at [1398, 65] on button "button" at bounding box center [1396, 56] width 25 height 25
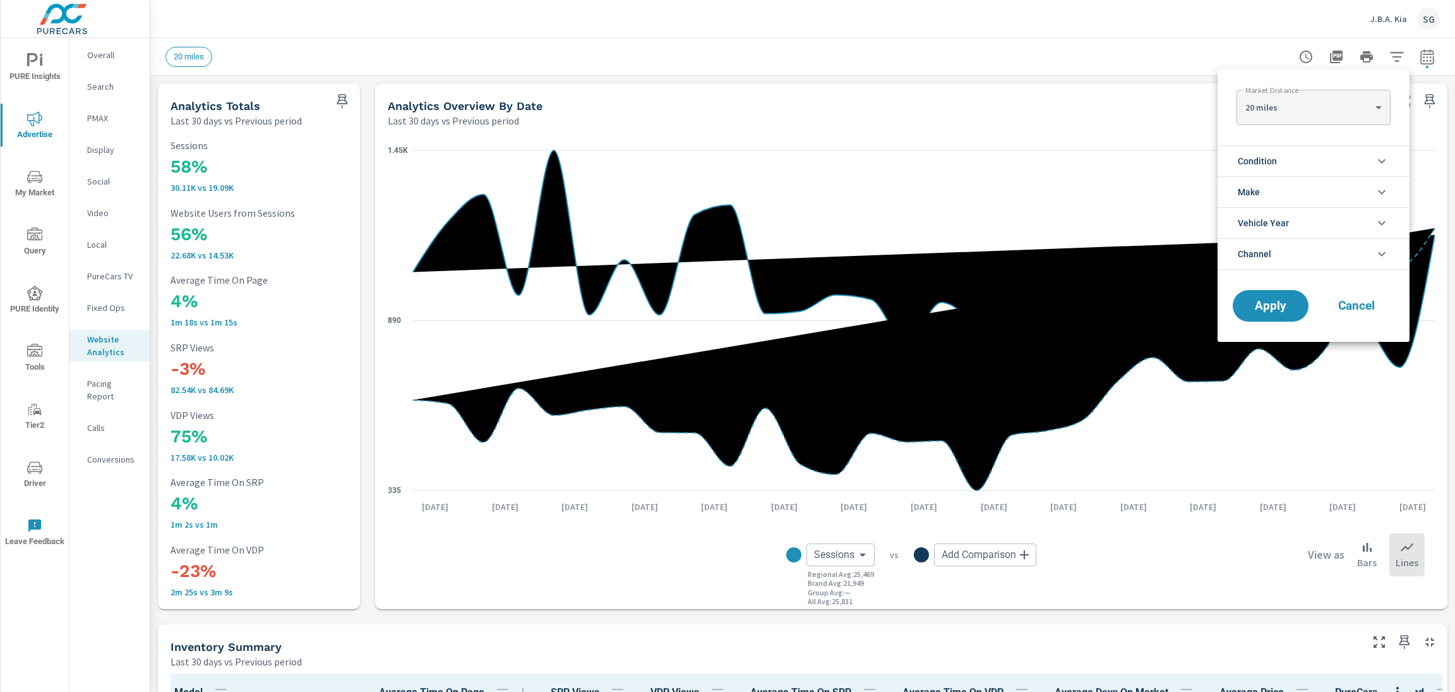
click at [1298, 155] on li "Condition" at bounding box center [1314, 160] width 192 height 31
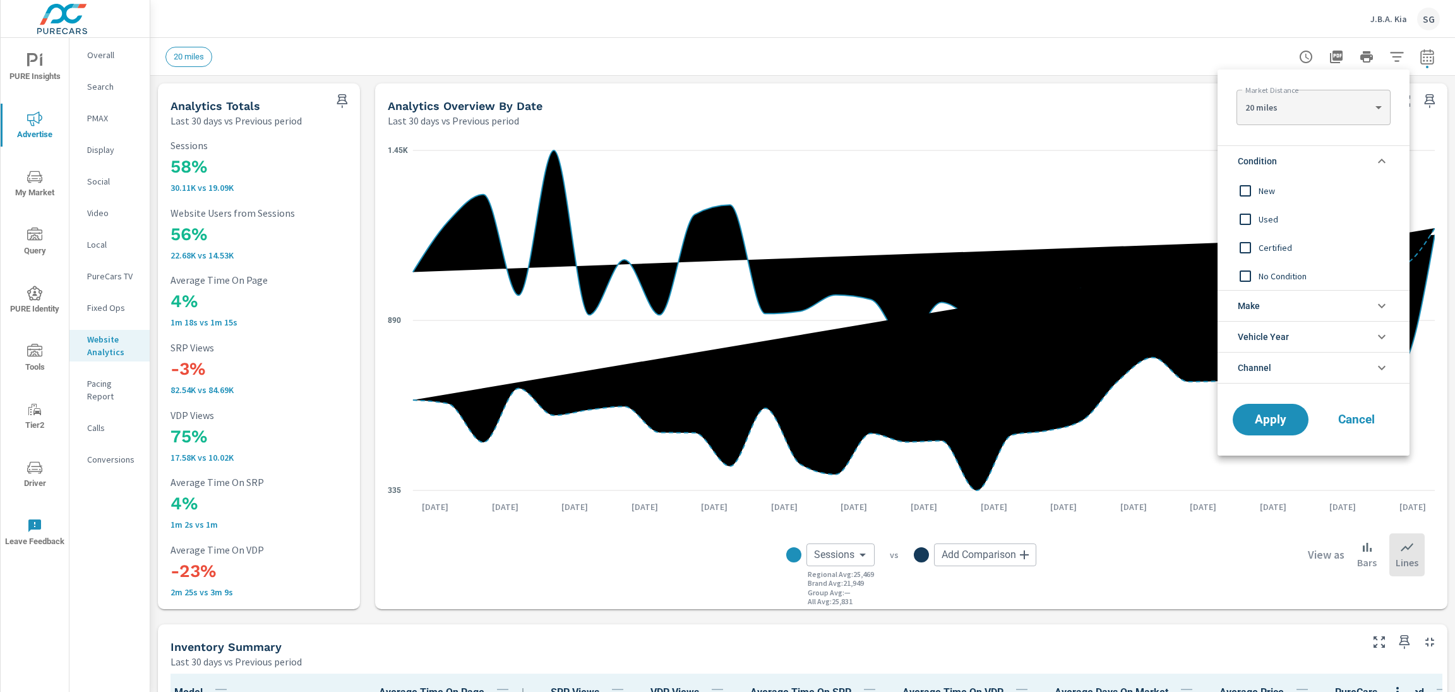
click at [1280, 180] on div "New" at bounding box center [1312, 190] width 189 height 28
click at [1258, 429] on button "Apply" at bounding box center [1271, 419] width 78 height 33
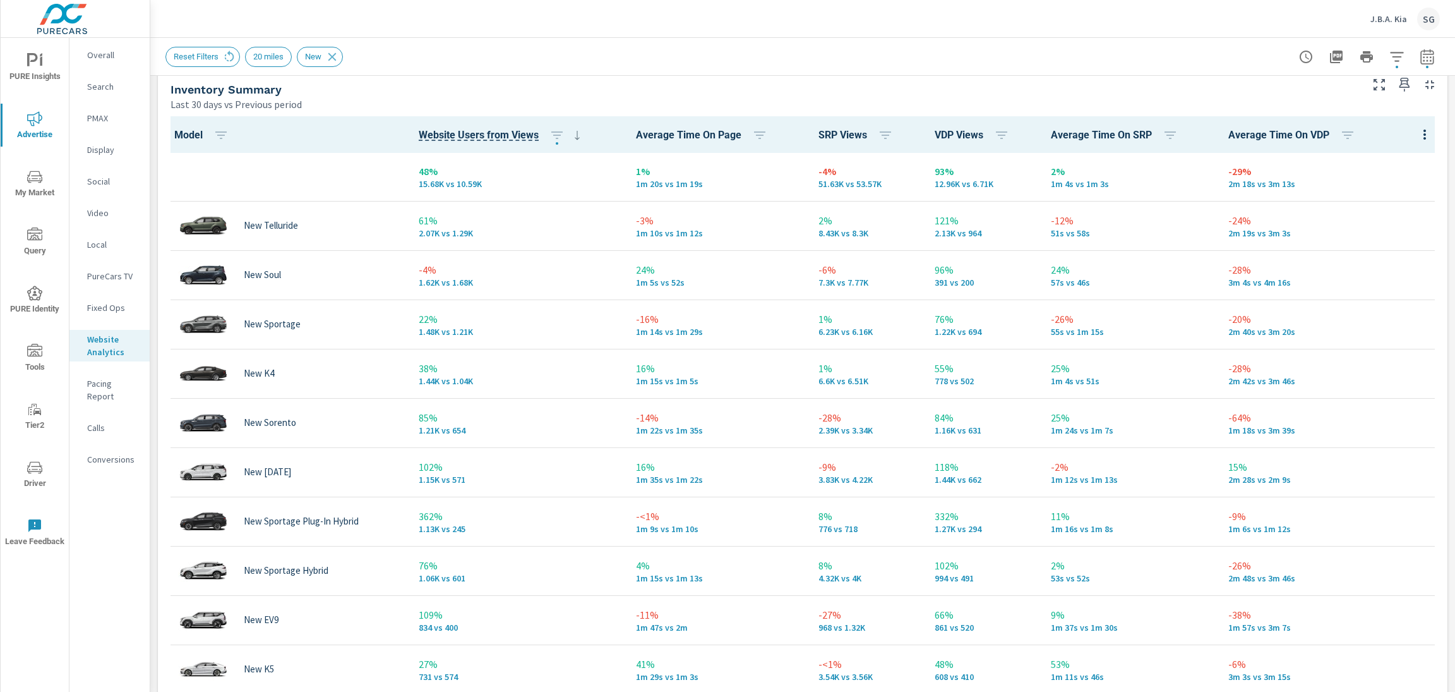
scroll to position [580, 0]
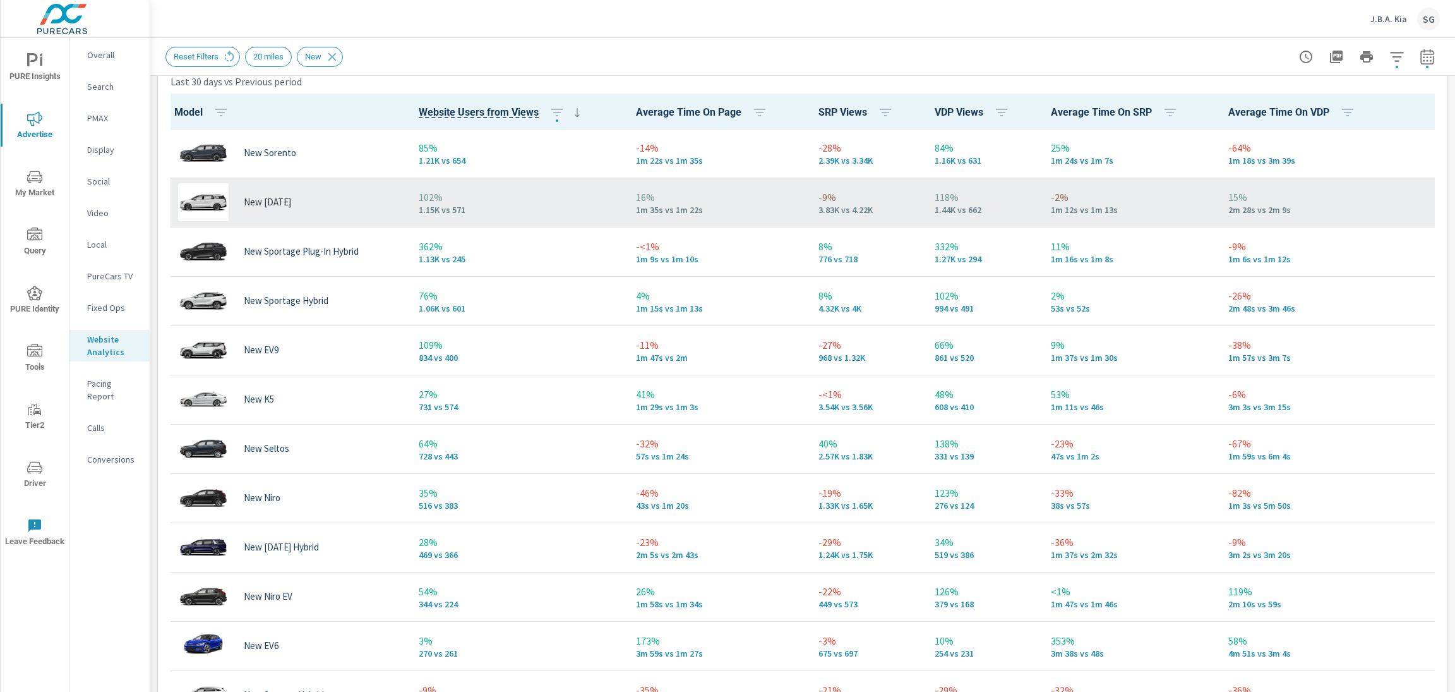
scroll to position [267, 0]
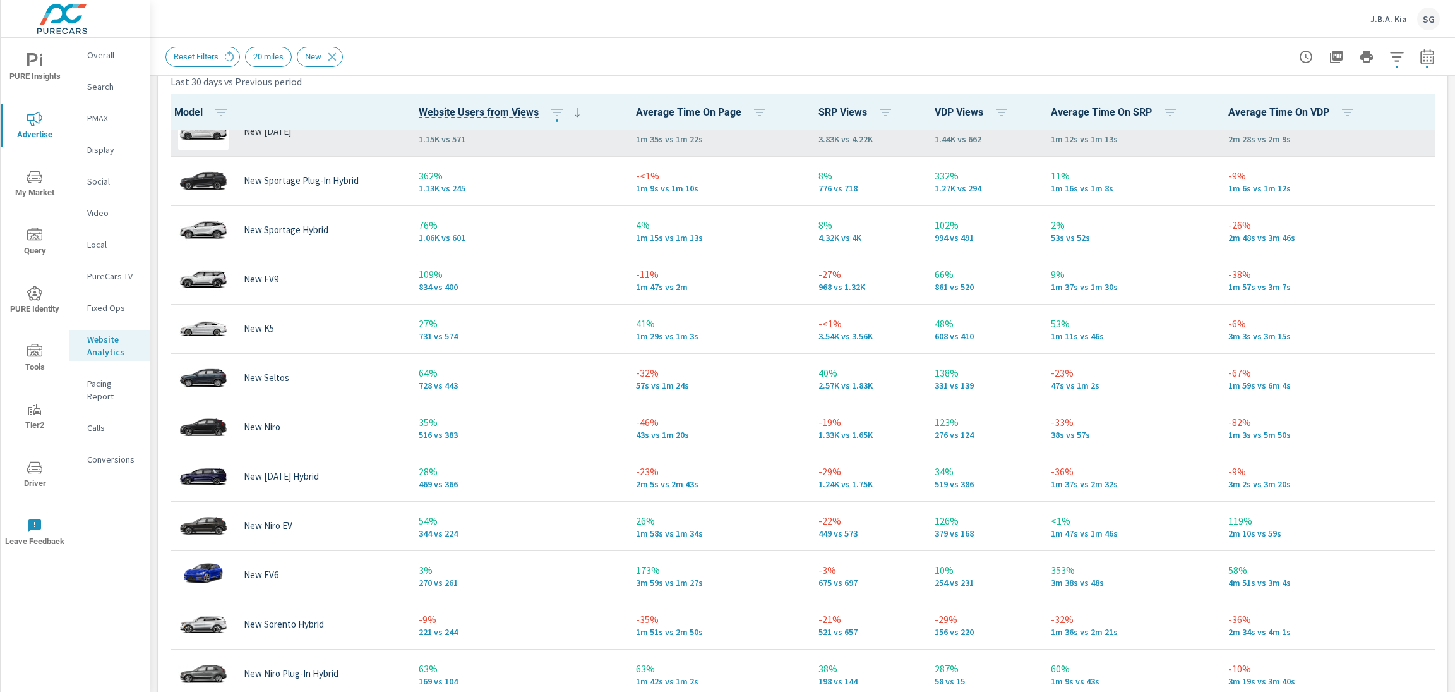
scroll to position [351, 0]
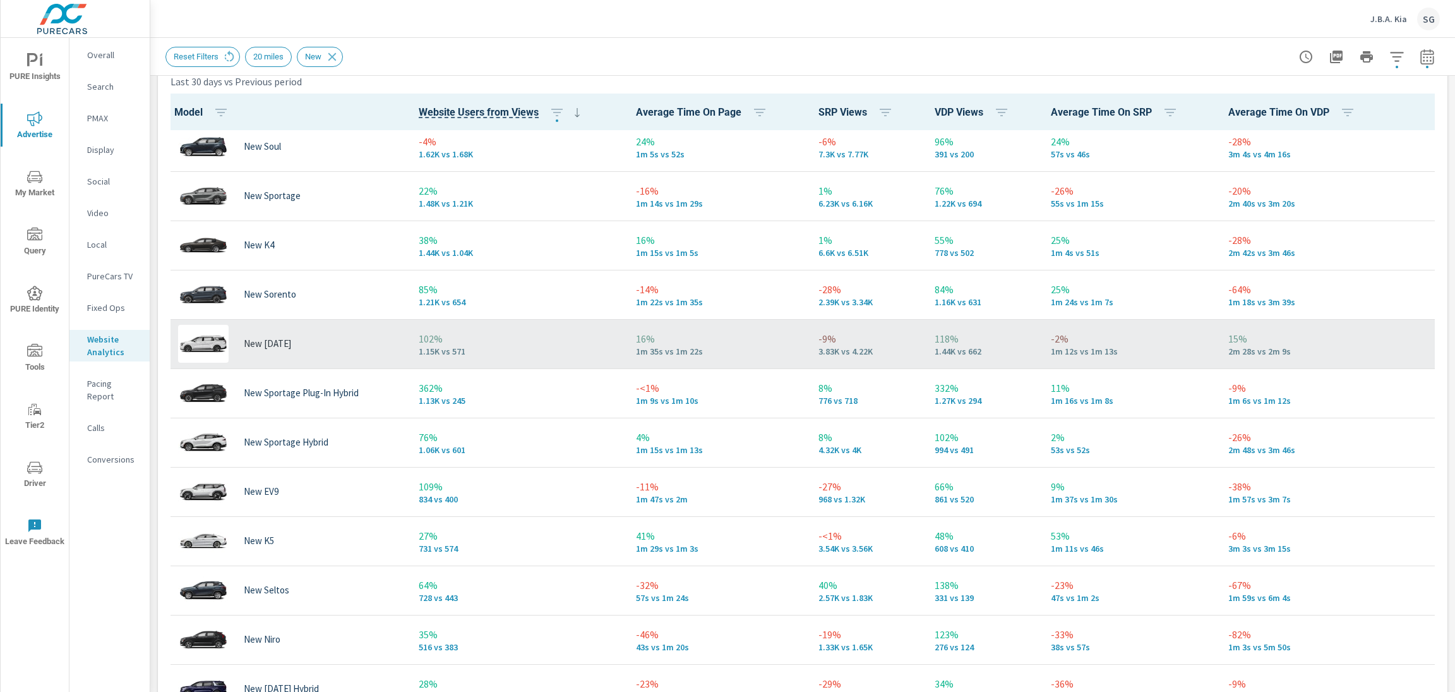
scroll to position [104, 0]
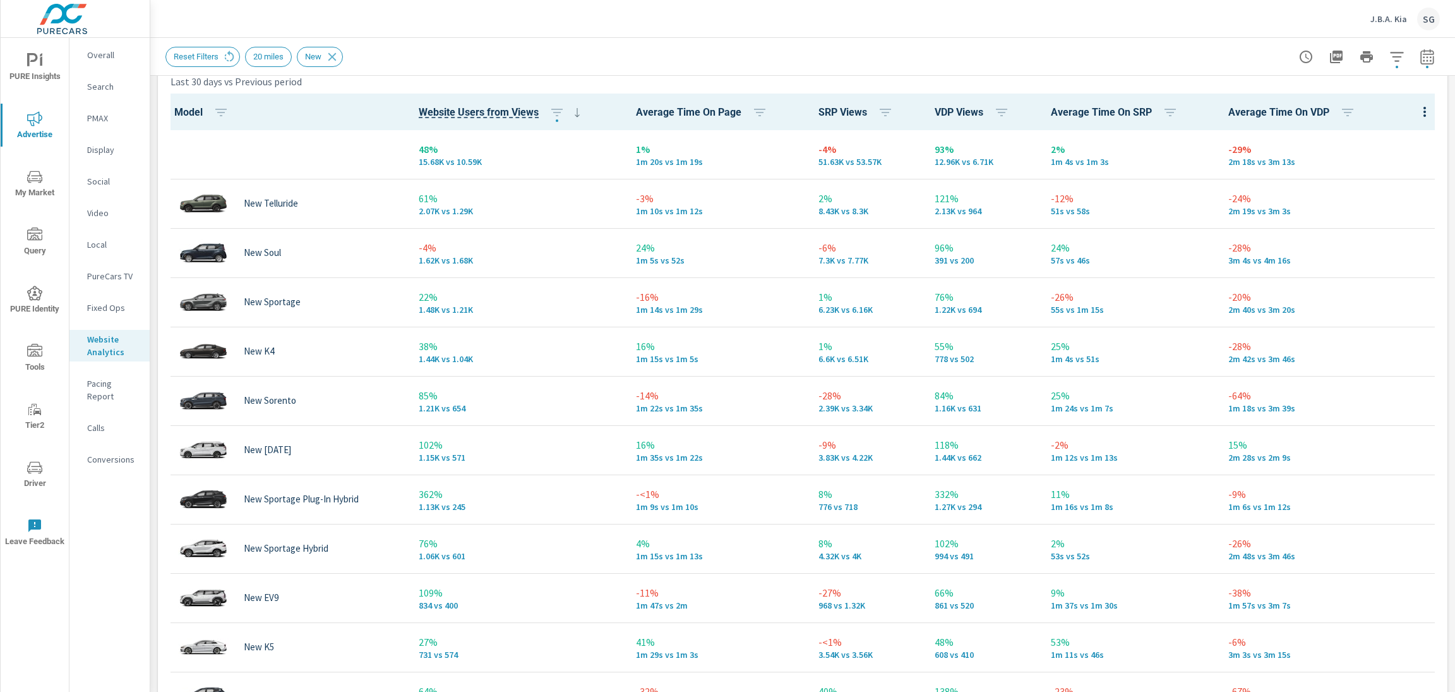
click at [97, 421] on p "Calls" at bounding box center [113, 427] width 52 height 13
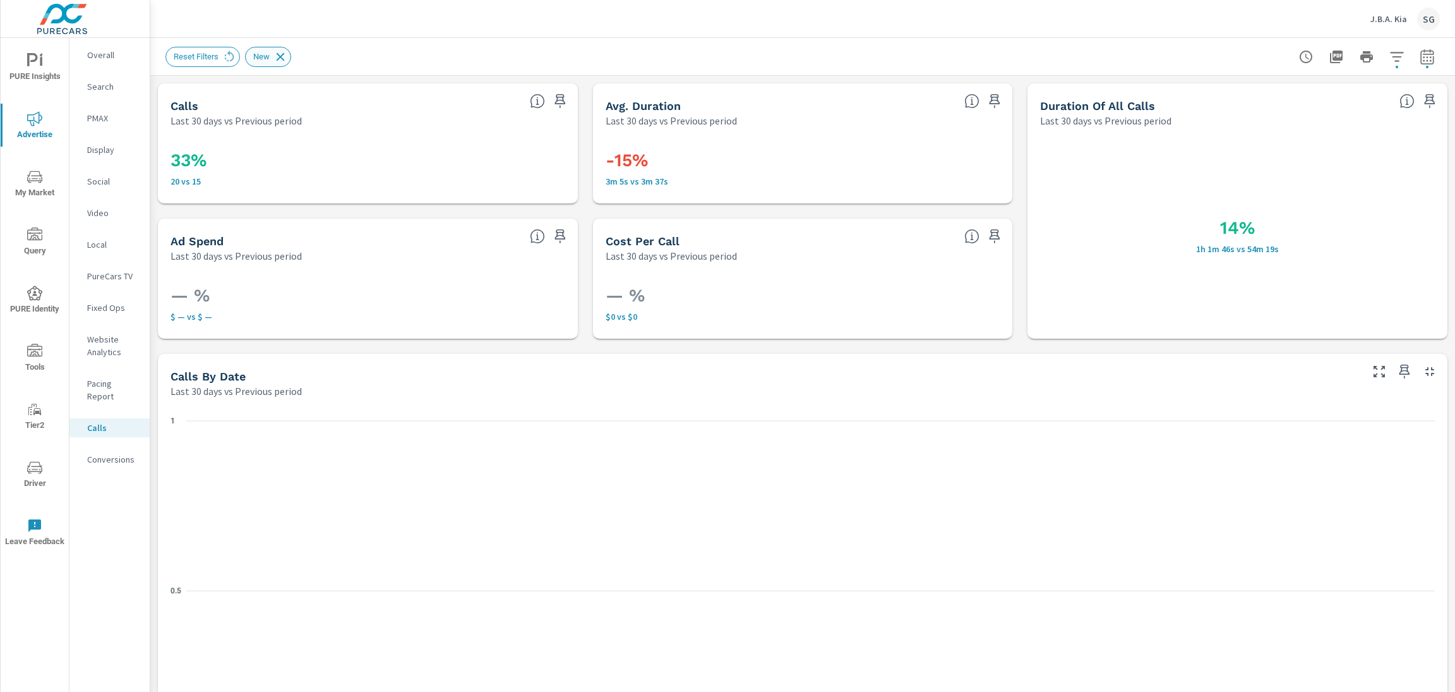
click at [287, 55] on icon at bounding box center [280, 57] width 14 height 14
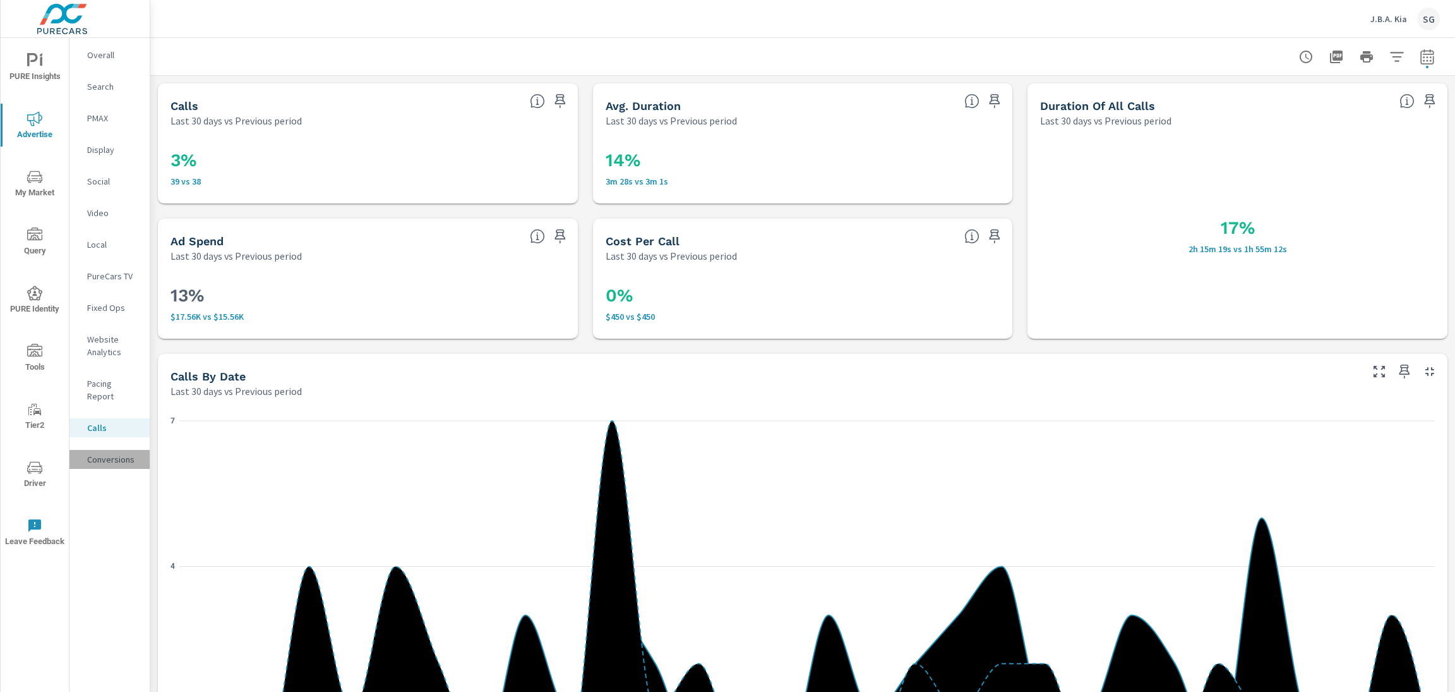
click at [95, 453] on p "Conversions" at bounding box center [113, 459] width 52 height 13
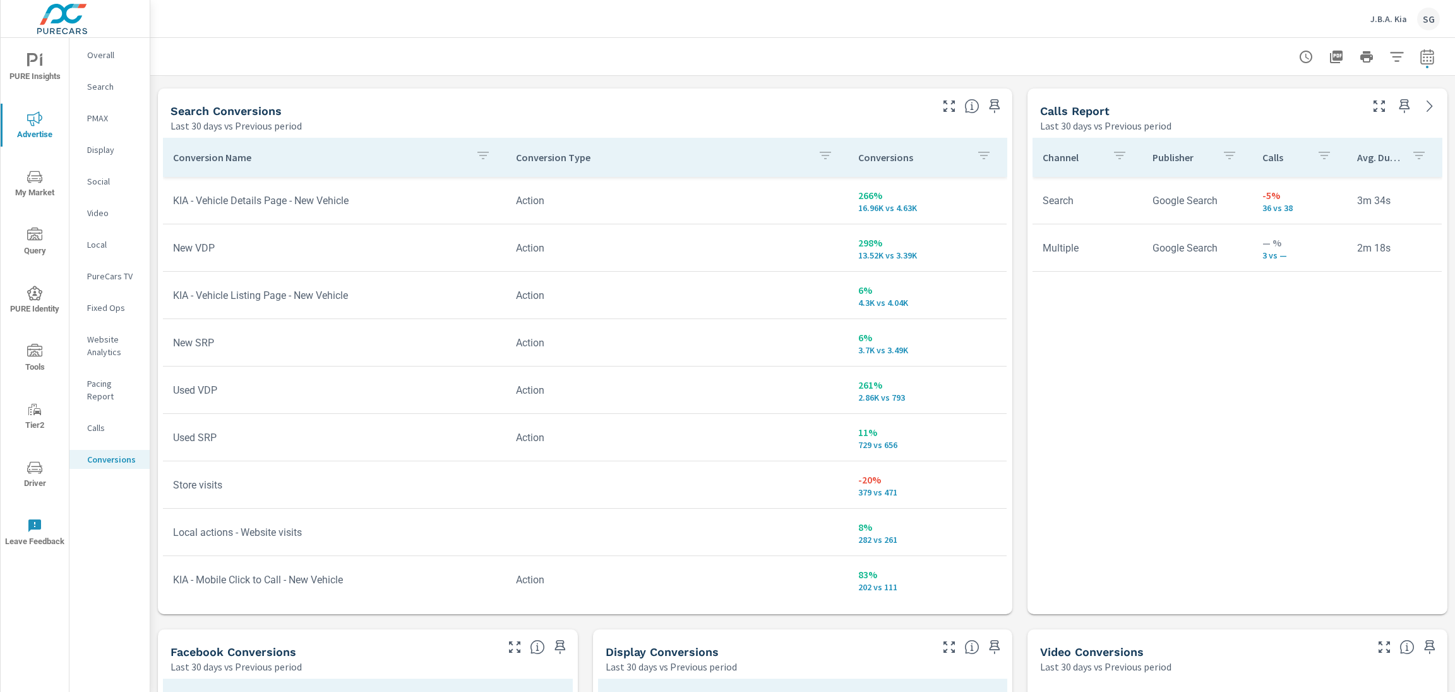
scroll to position [685, 0]
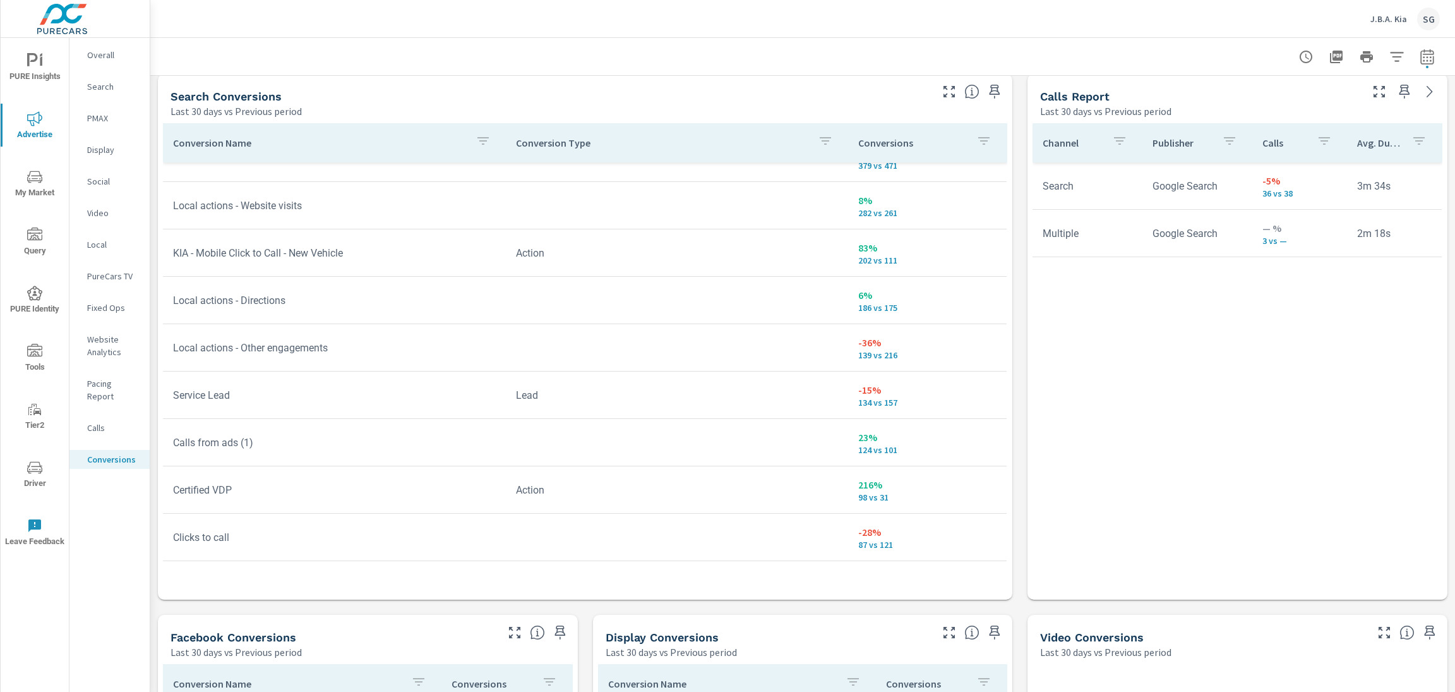
scroll to position [316, 0]
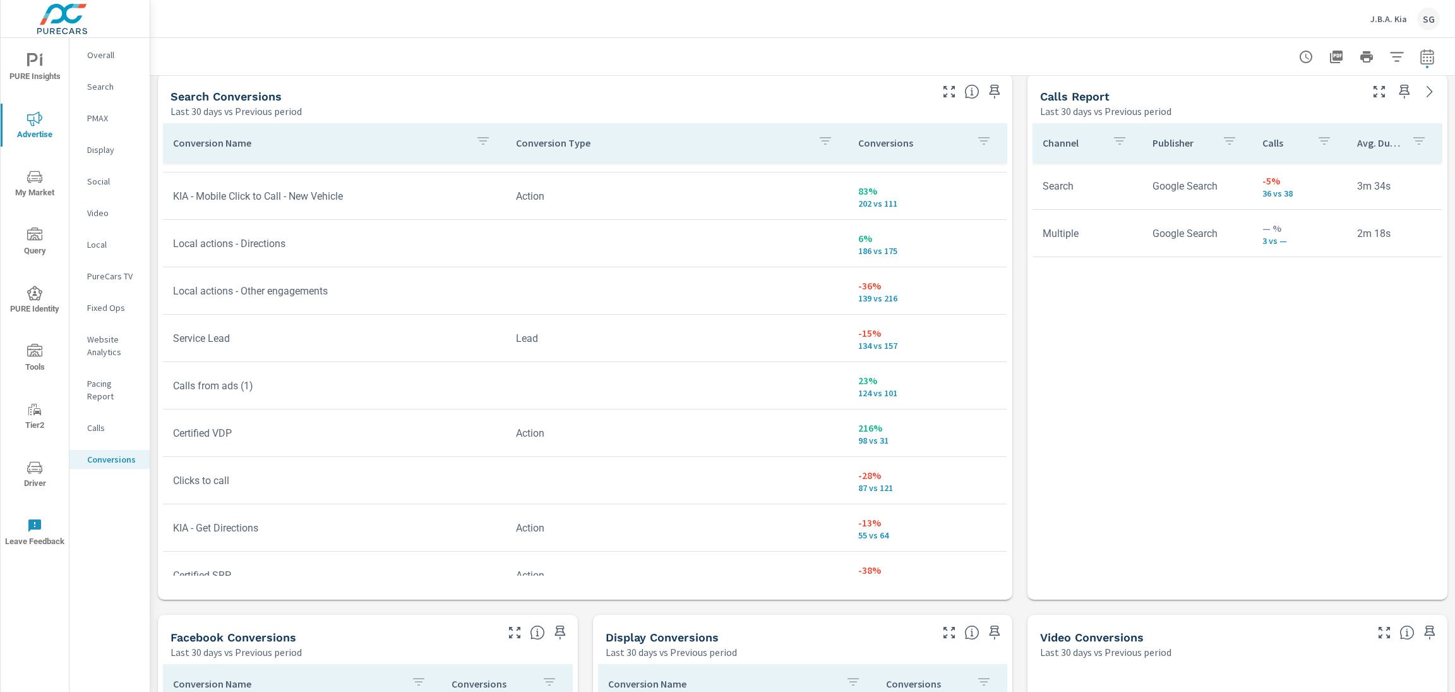
scroll to position [373, 0]
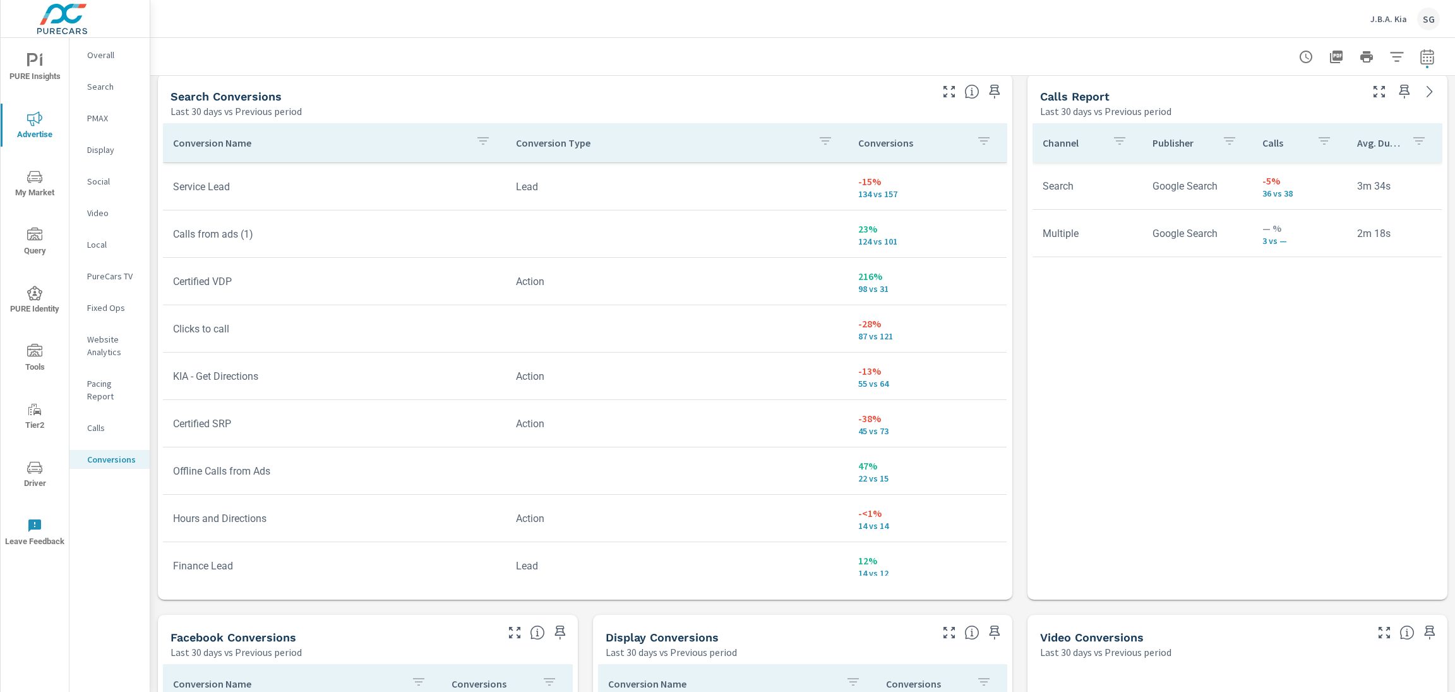
scroll to position [524, 0]
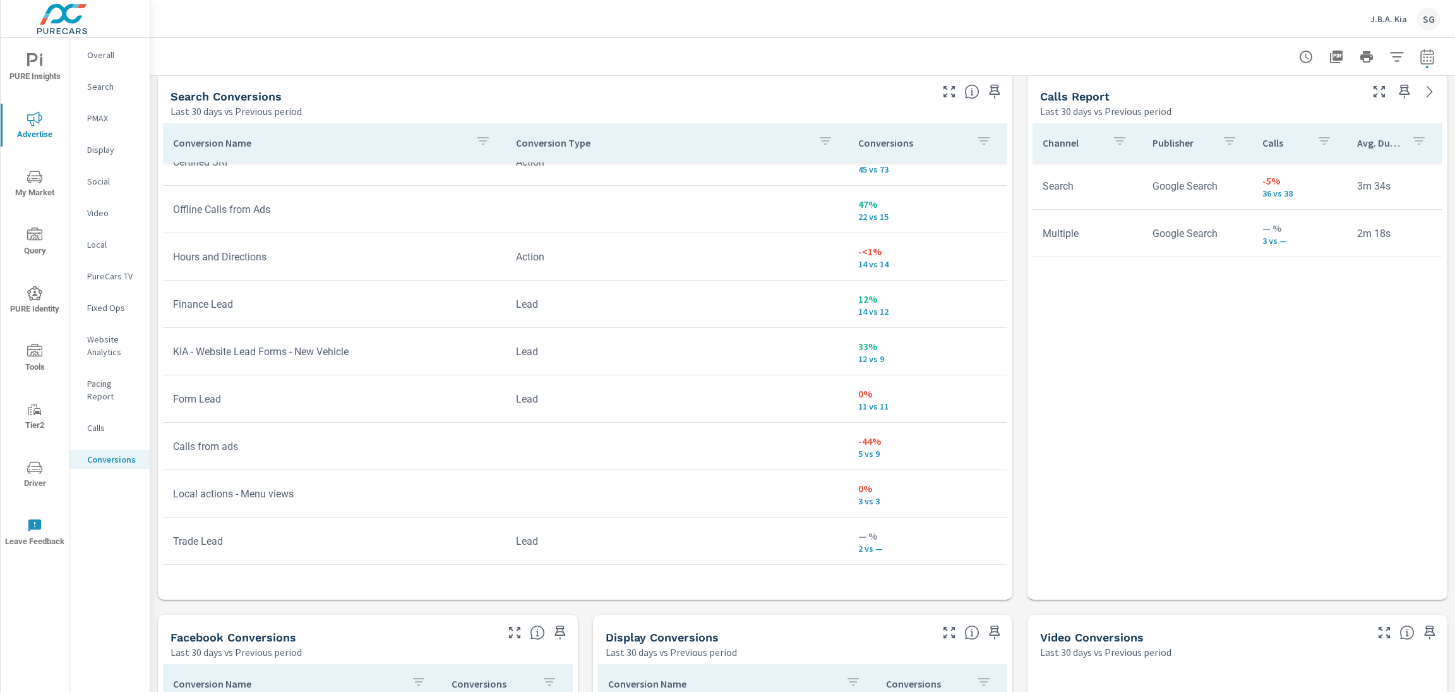
scroll to position [783, 0]
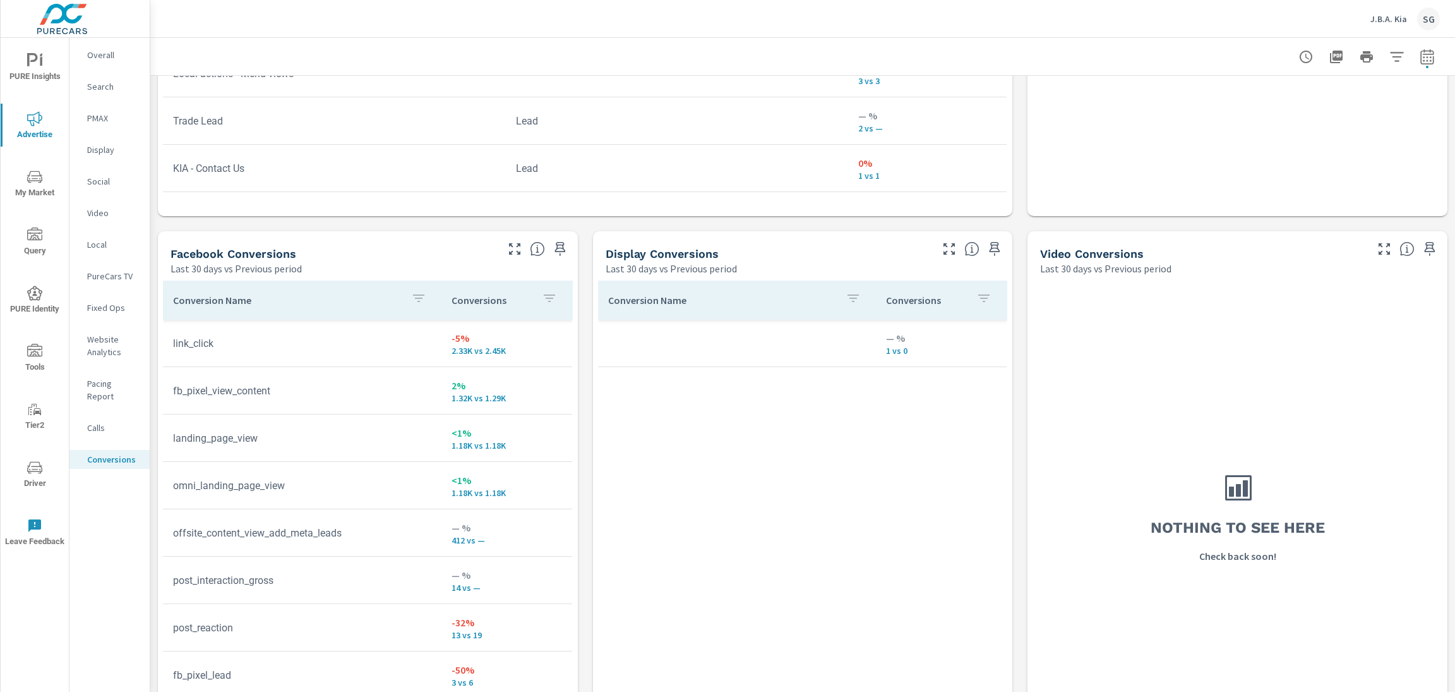
scroll to position [1141, 0]
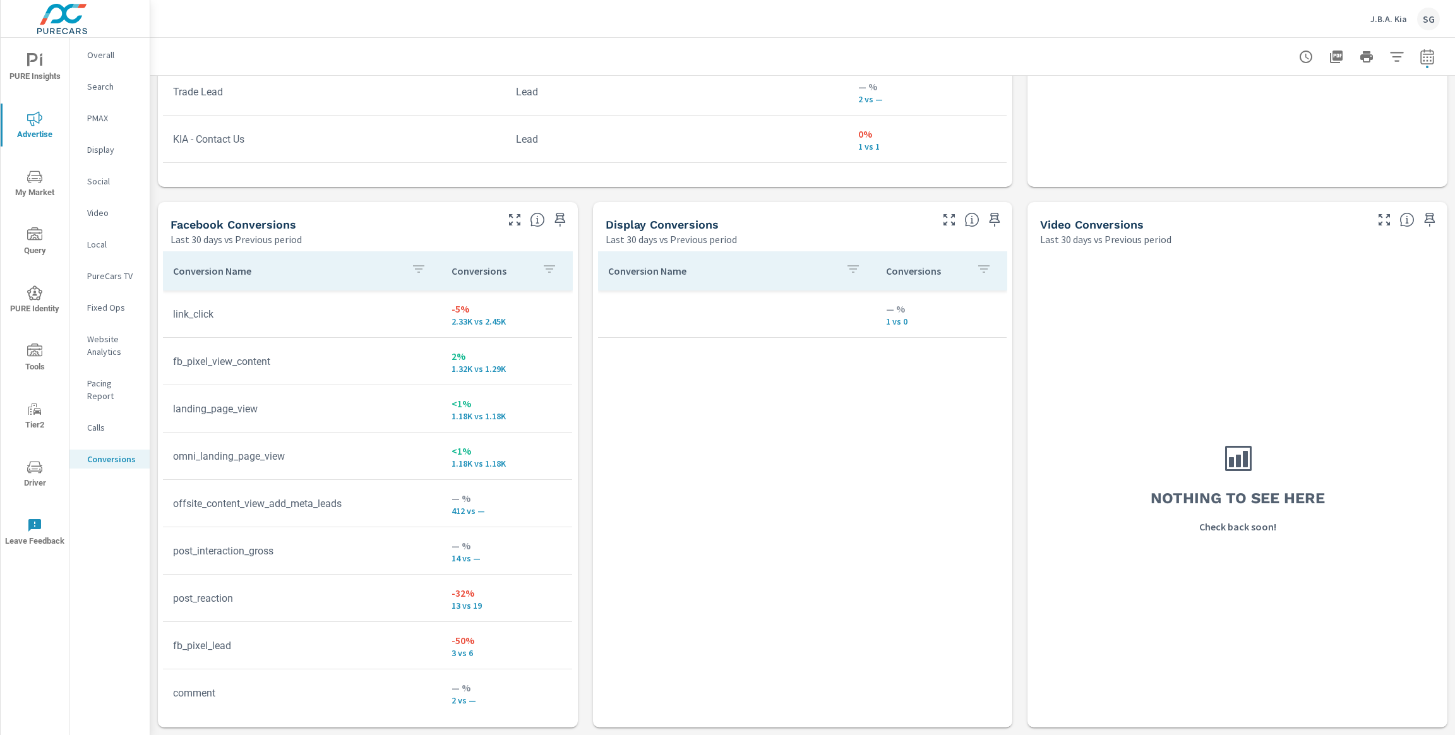
scroll to position [1098, 0]
